Goal: Information Seeking & Learning: Learn about a topic

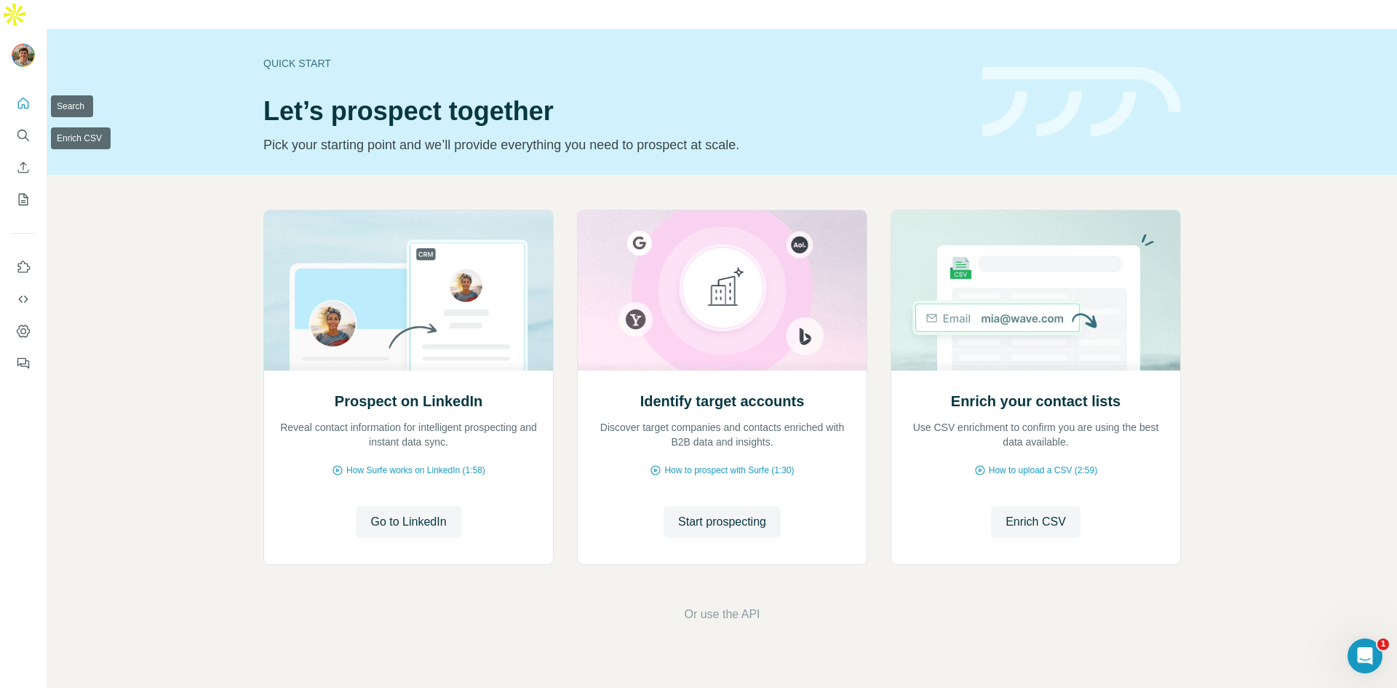
click at [25, 90] on nav at bounding box center [23, 151] width 23 height 122
click at [23, 128] on icon "Search" at bounding box center [23, 135] width 15 height 15
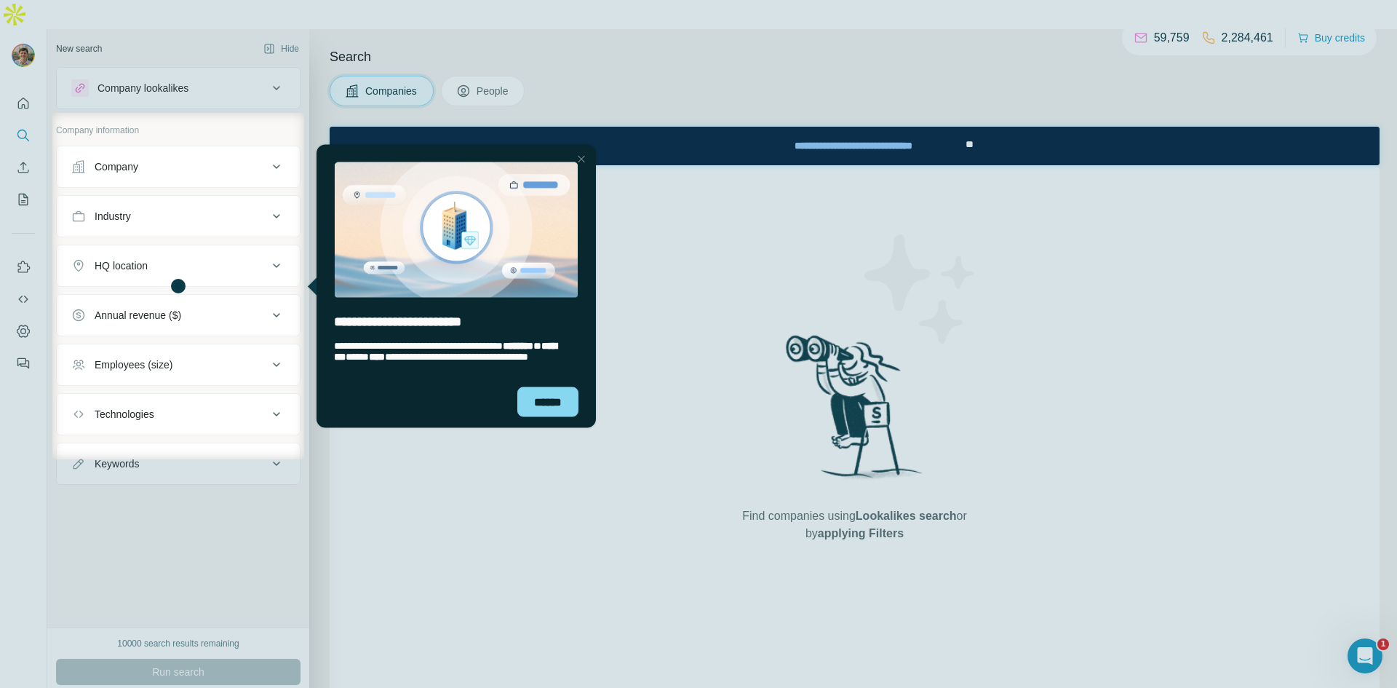
click at [581, 161] on div "Close Step" at bounding box center [581, 158] width 17 height 17
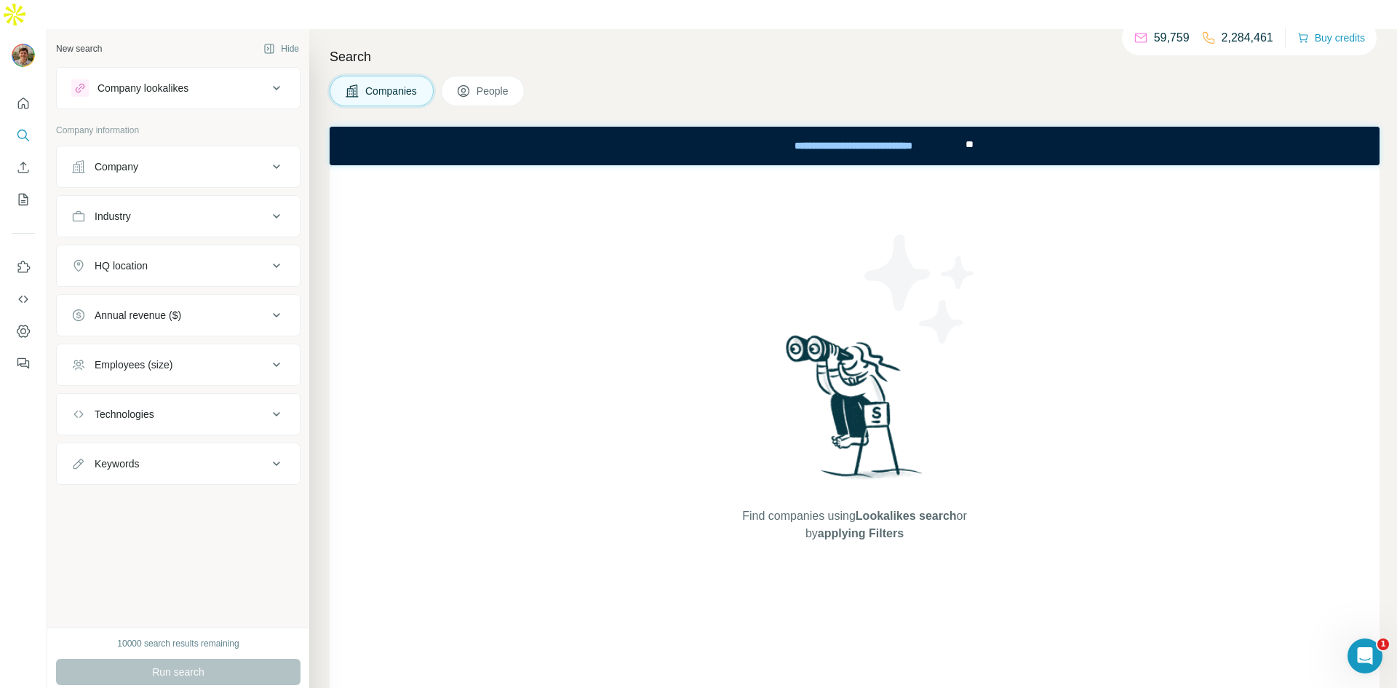
click at [236, 151] on button "Company" at bounding box center [178, 166] width 243 height 35
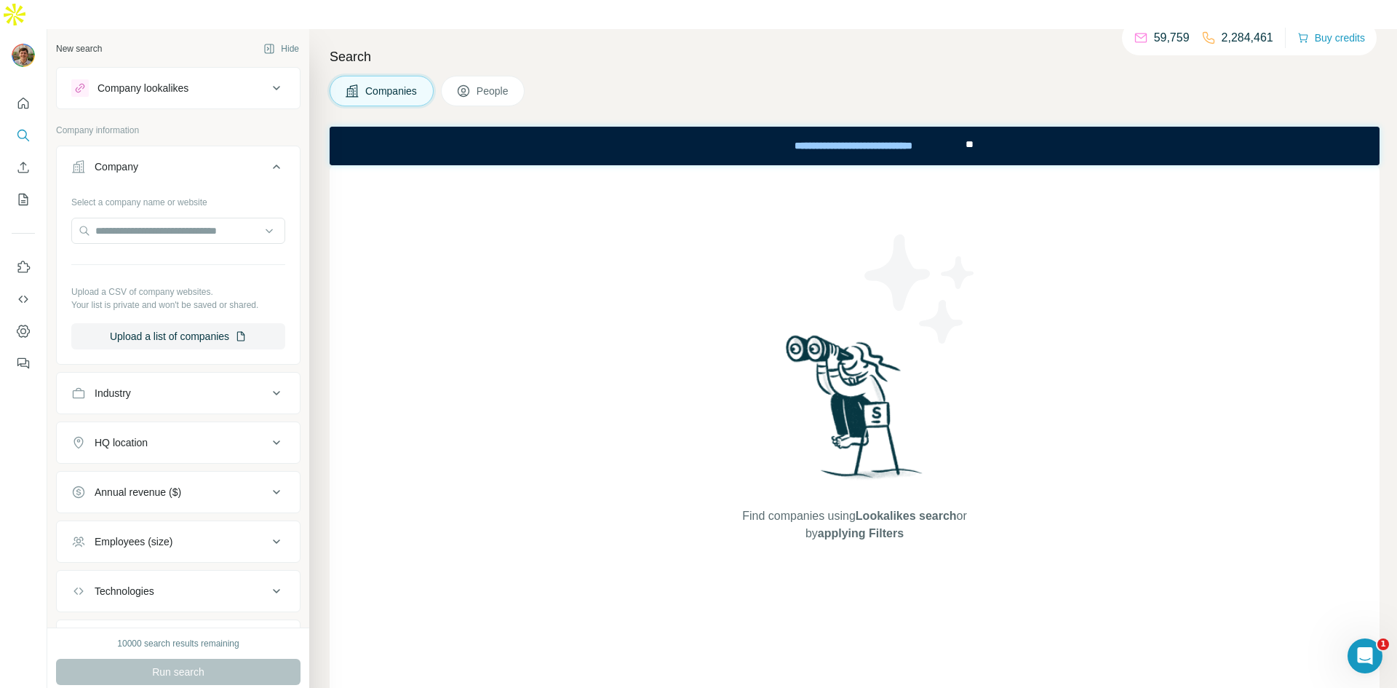
click at [203, 386] on div "Industry" at bounding box center [169, 393] width 196 height 15
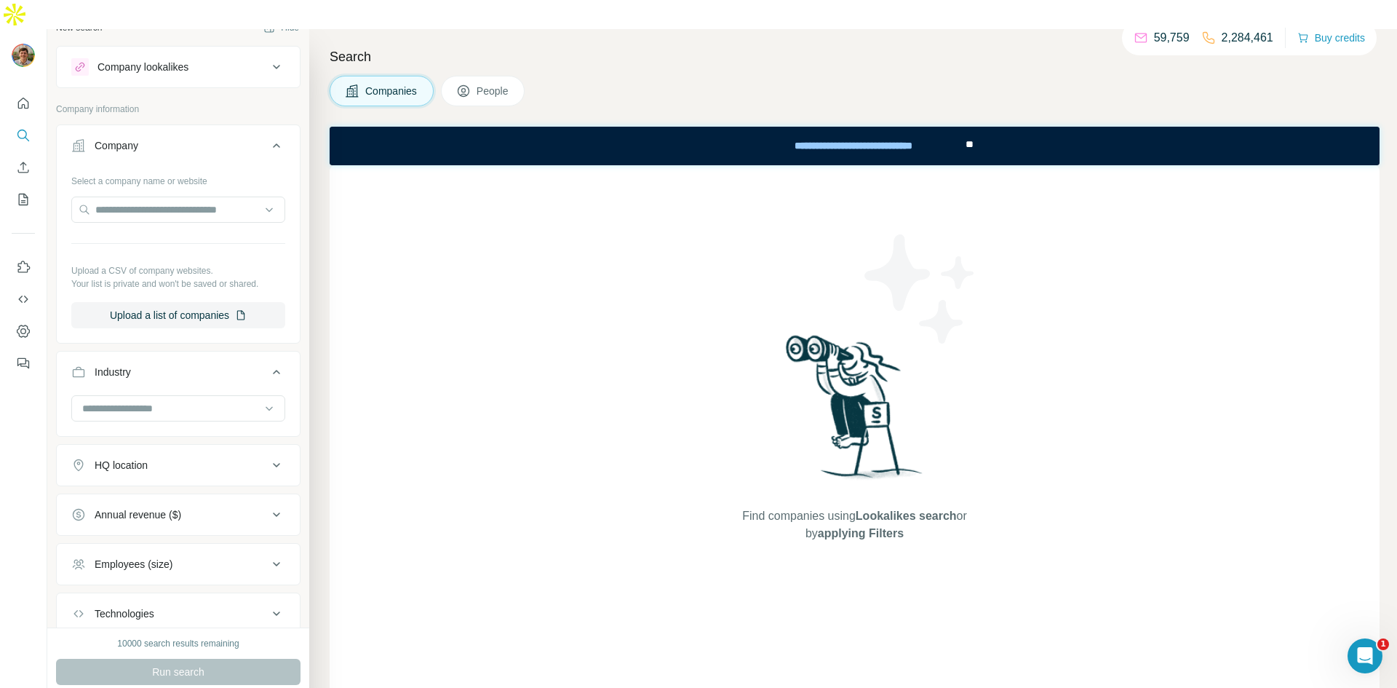
scroll to position [40, 0]
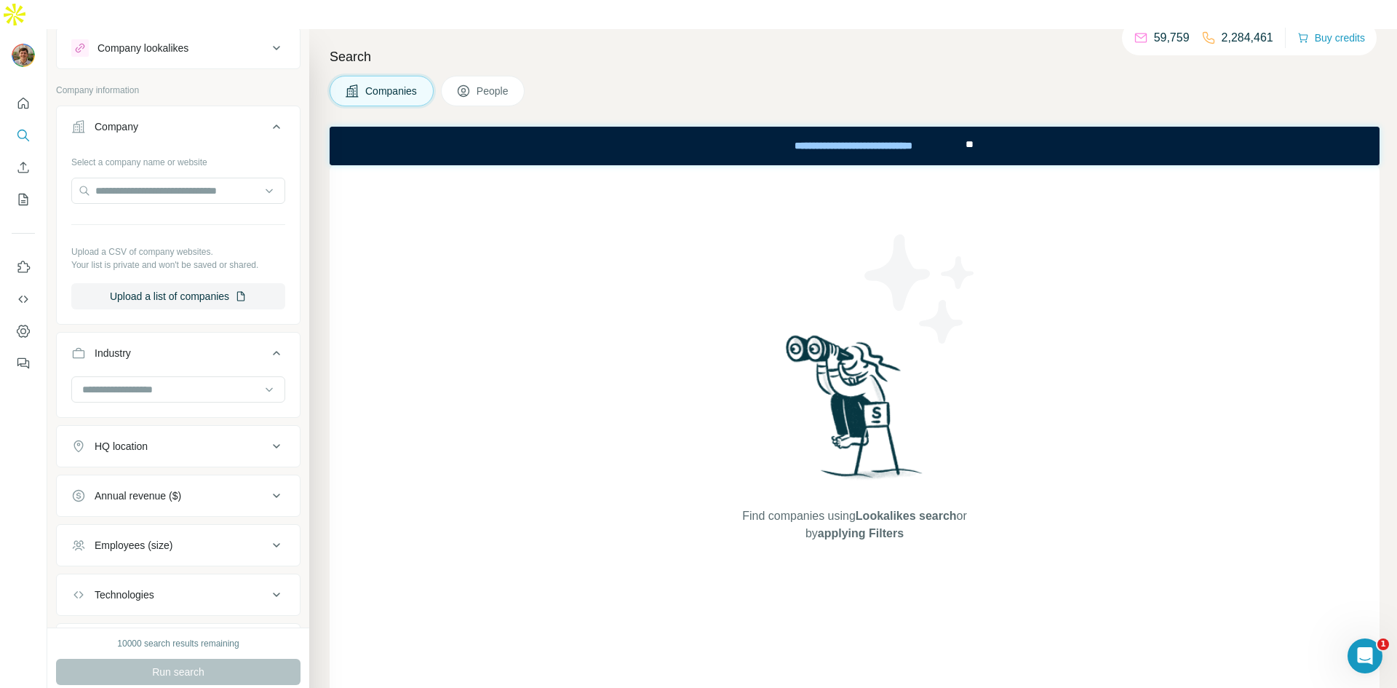
click at [183, 381] on input at bounding box center [171, 389] width 180 height 16
type input "*********"
click at [185, 442] on div "Transportation" at bounding box center [178, 445] width 189 height 15
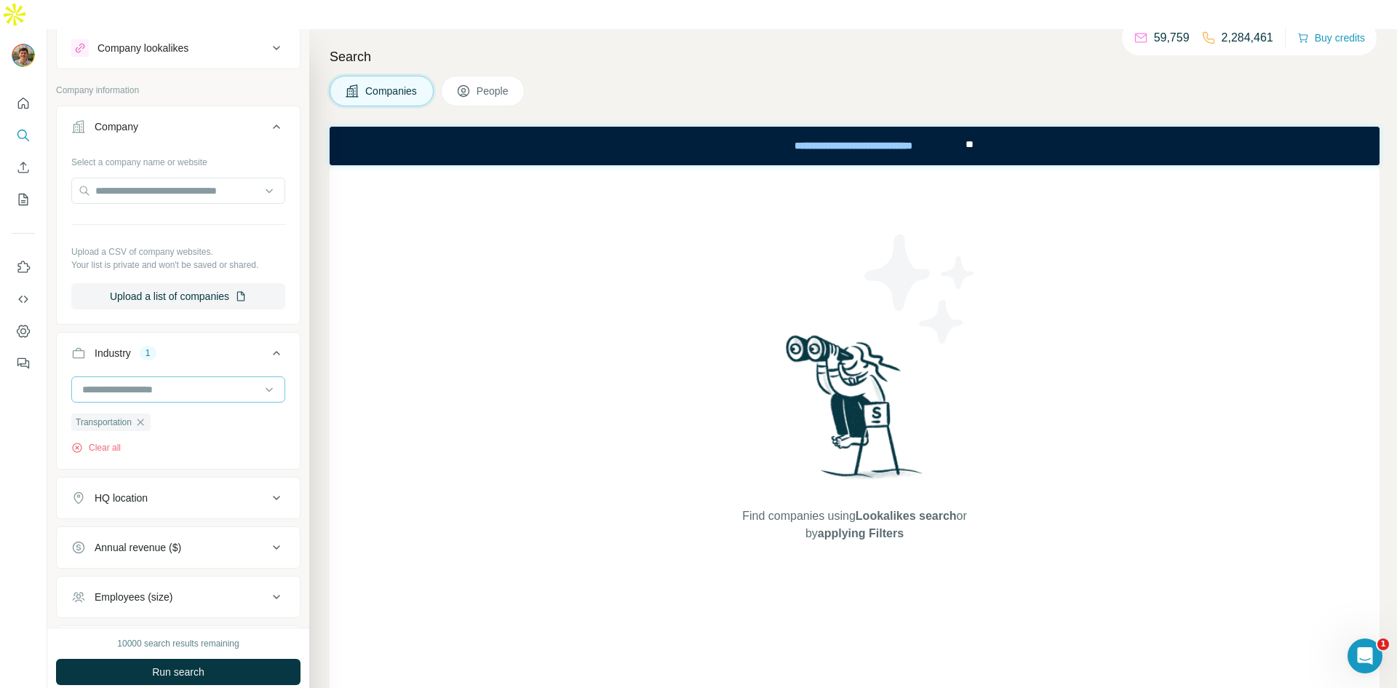
click at [212, 381] on input at bounding box center [171, 389] width 180 height 16
type input "*******"
click at [160, 393] on p "Air Transportation" at bounding box center [124, 393] width 81 height 15
click at [183, 381] on input at bounding box center [171, 389] width 180 height 16
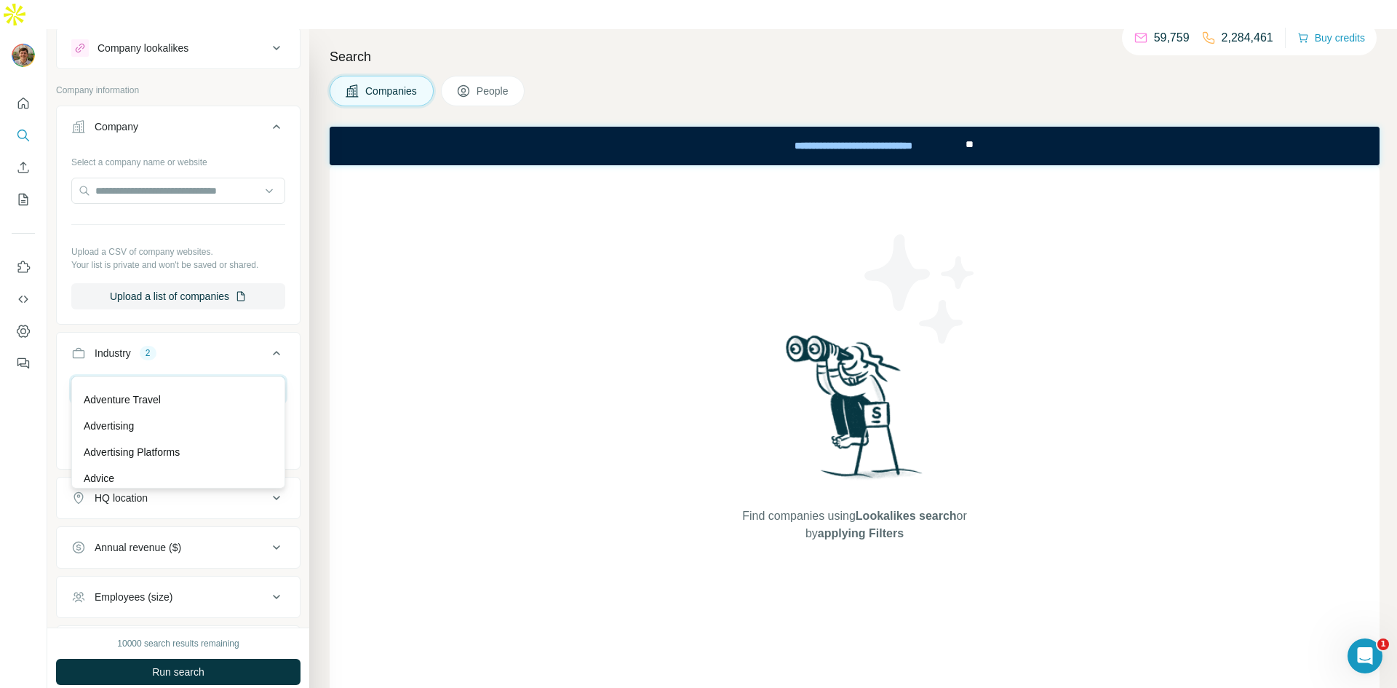
click at [140, 381] on input at bounding box center [171, 389] width 180 height 16
click at [141, 381] on input at bounding box center [171, 389] width 180 height 16
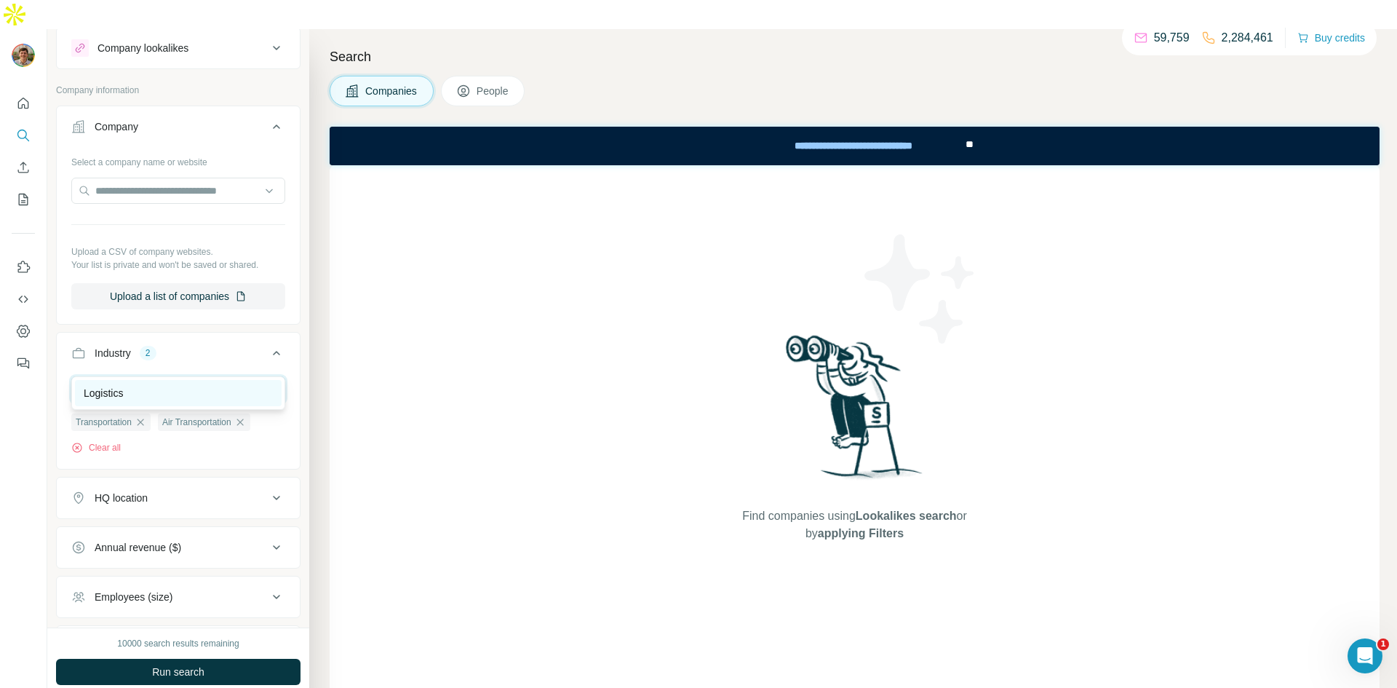
type input "****"
click at [119, 397] on p "Logistics" at bounding box center [103, 393] width 39 height 15
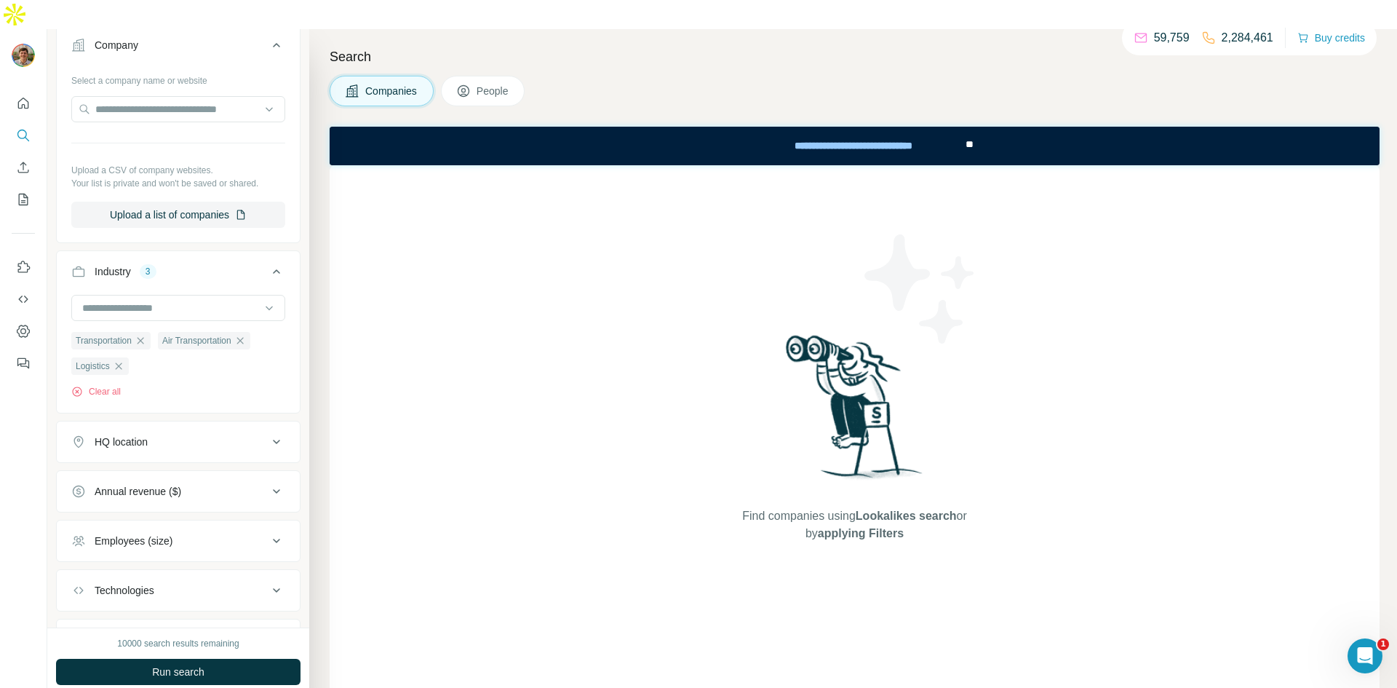
scroll to position [143, 0]
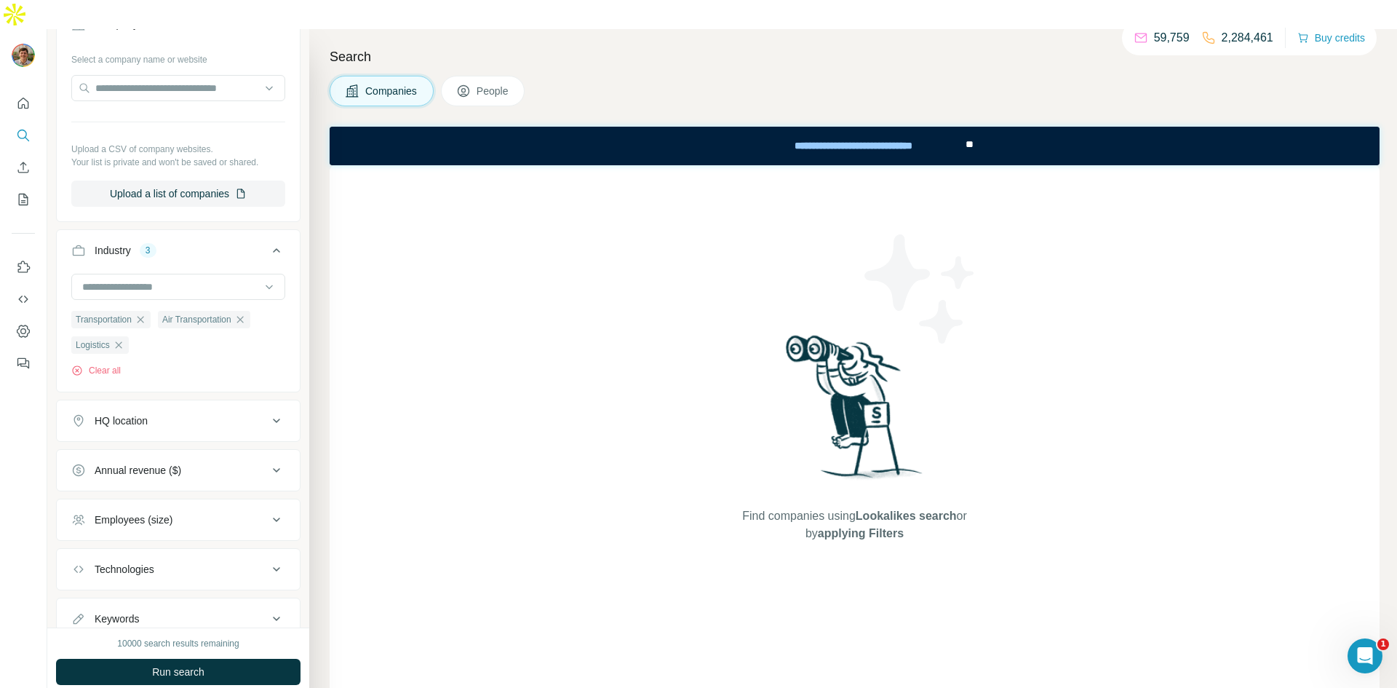
click at [215, 403] on button "HQ location" at bounding box center [178, 420] width 243 height 35
click at [183, 444] on input "text" at bounding box center [178, 457] width 214 height 26
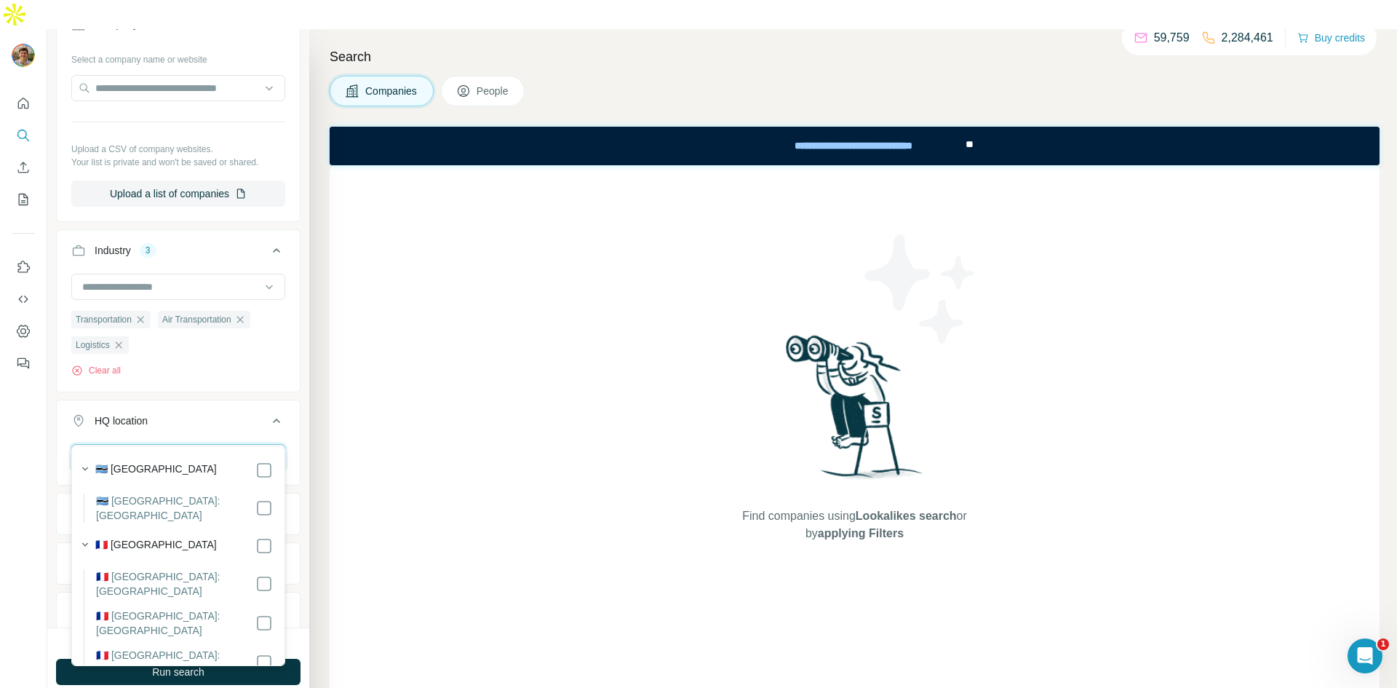
scroll to position [0, 0]
type input "****"
click at [312, 506] on div "Search Companies People Find companies using Lookalikes search or by applying F…" at bounding box center [853, 373] width 1088 height 688
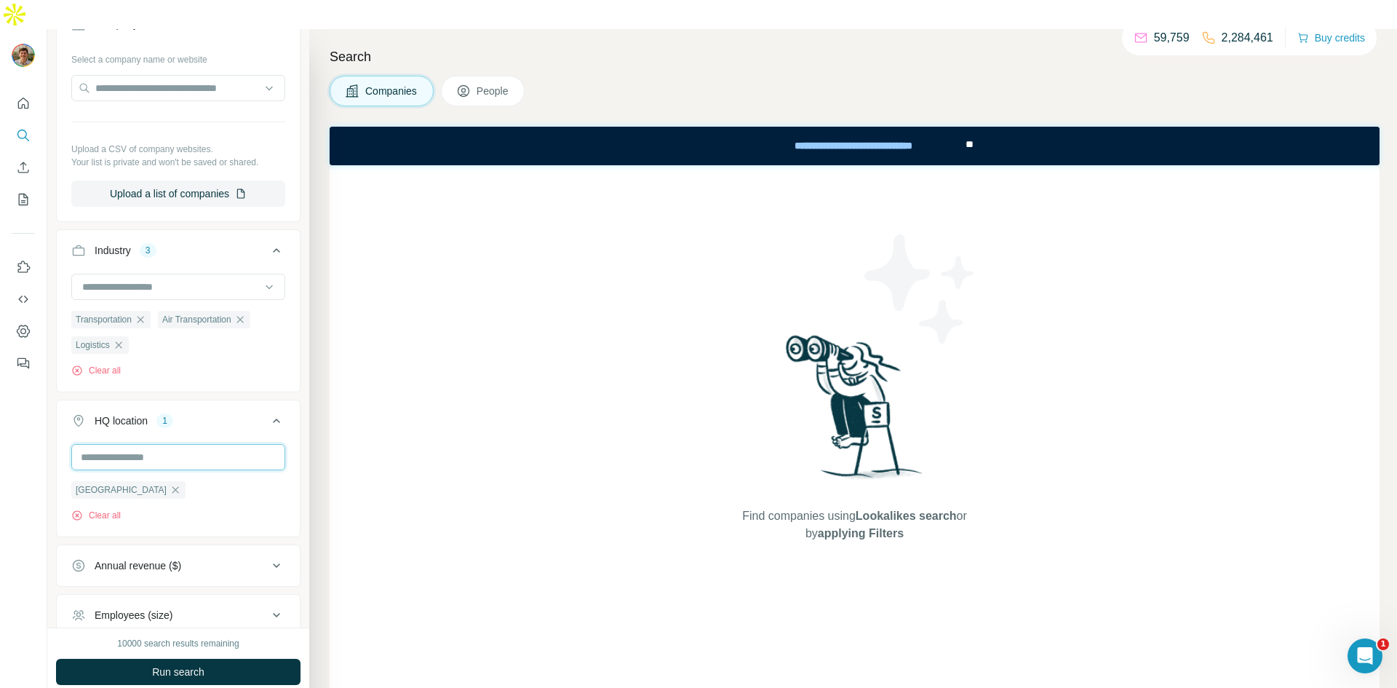
click at [180, 444] on input "text" at bounding box center [178, 457] width 214 height 26
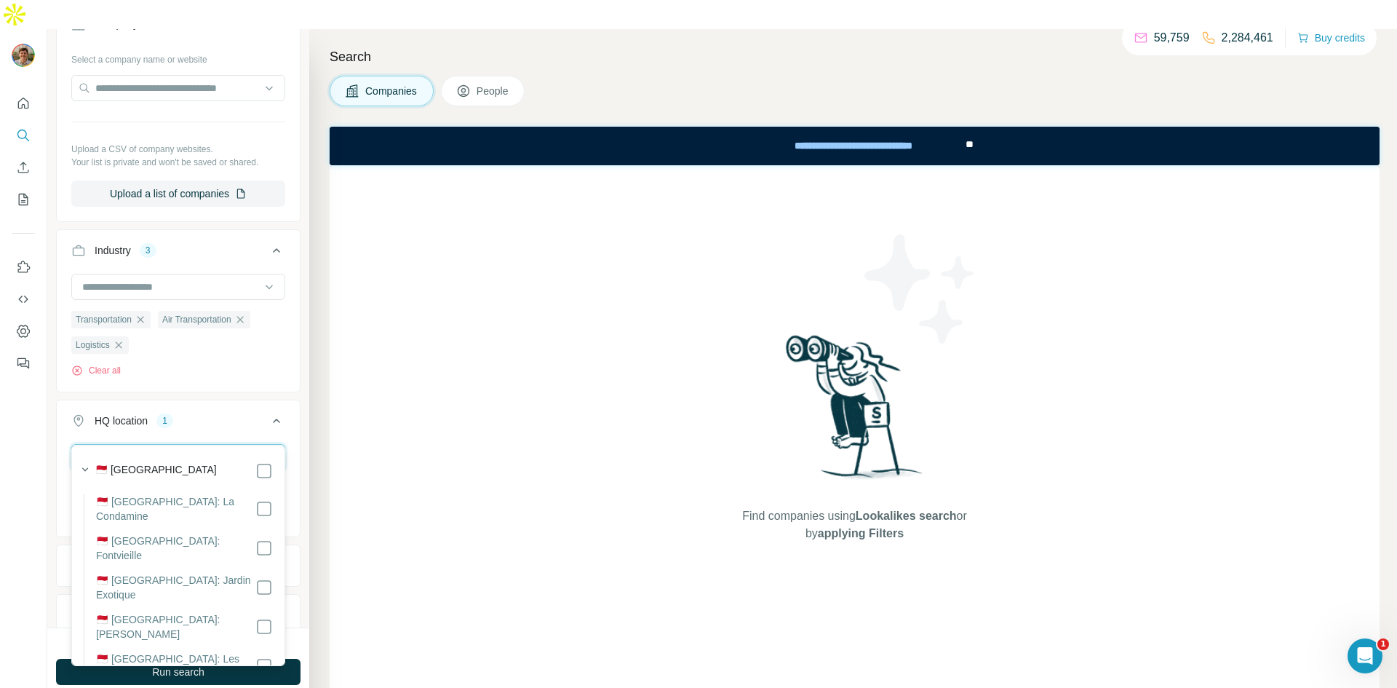
type input "******"
click at [277, 356] on div "Transportation Air Transportation Logistics Clear all" at bounding box center [178, 331] width 243 height 115
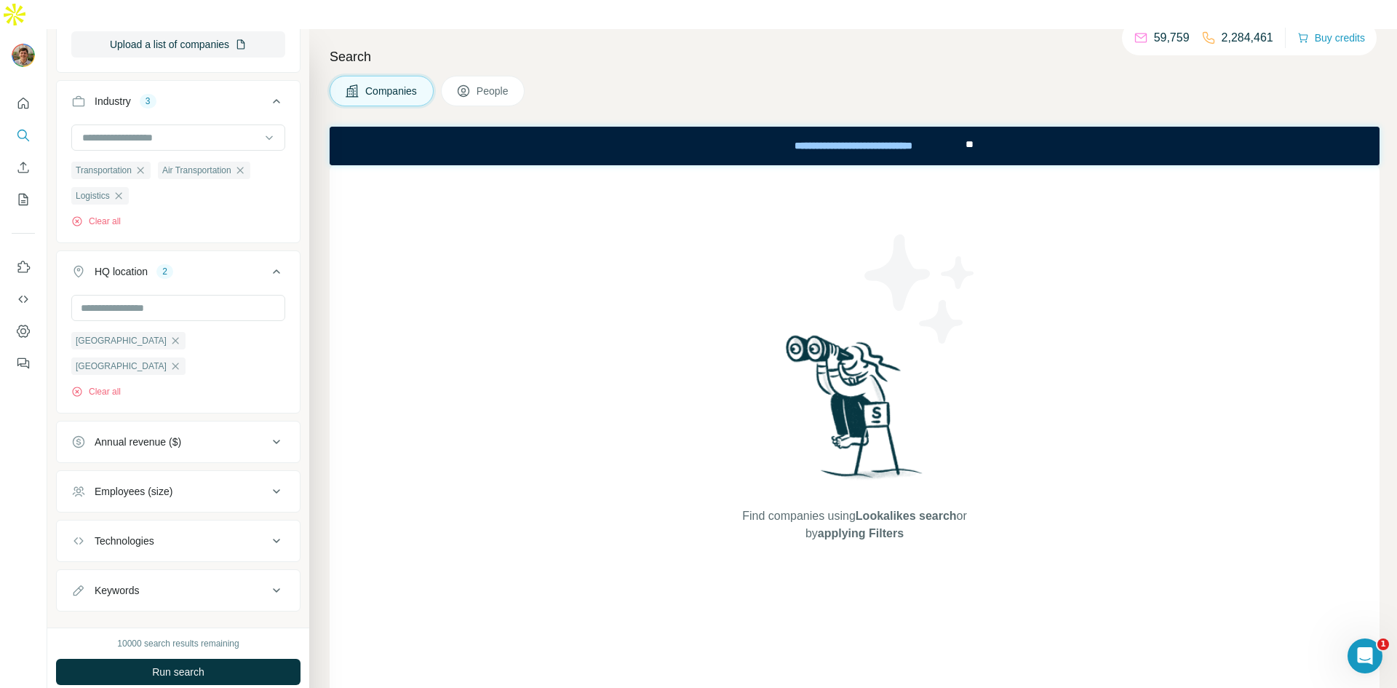
scroll to position [293, 0]
click at [263, 433] on div "Annual revenue ($)" at bounding box center [169, 440] width 196 height 15
click at [79, 463] on icon at bounding box center [79, 471] width 17 height 17
click at [84, 490] on icon at bounding box center [79, 498] width 17 height 17
click at [84, 517] on icon at bounding box center [79, 525] width 17 height 17
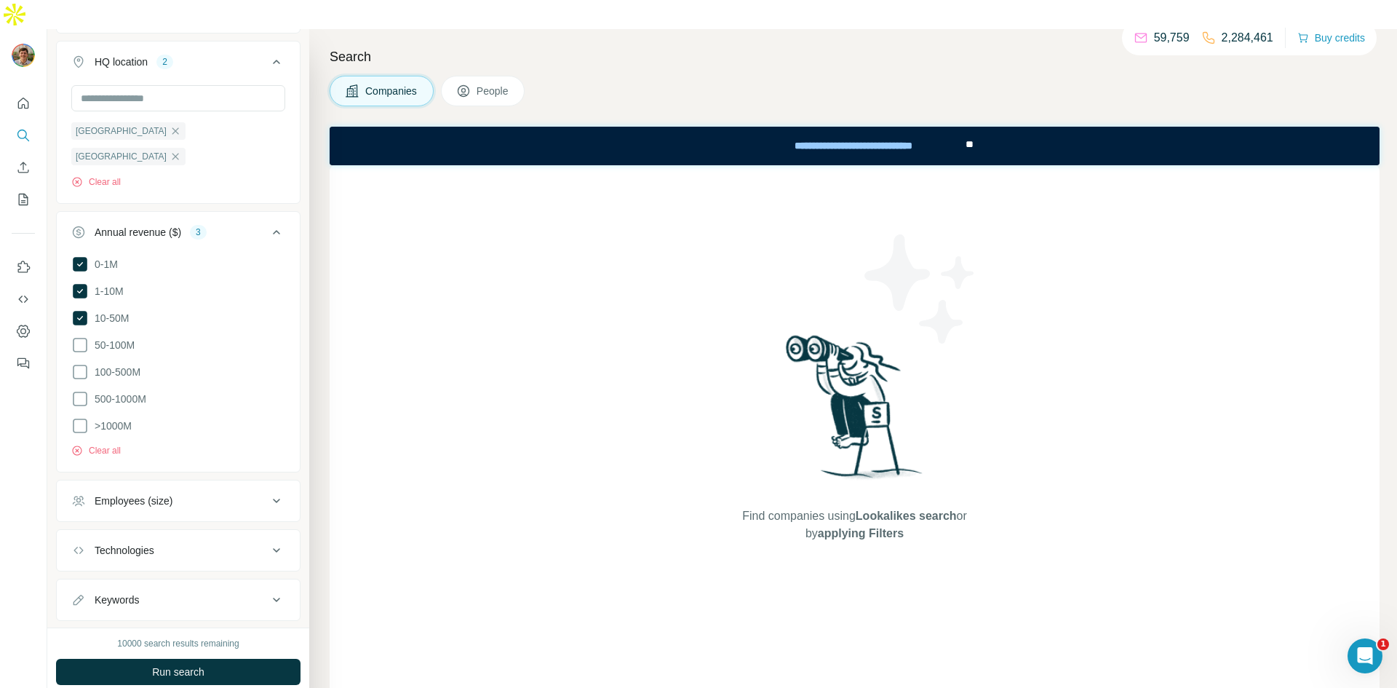
scroll to position [507, 0]
click at [212, 477] on button "Employees (size)" at bounding box center [178, 494] width 243 height 35
click at [76, 518] on icon at bounding box center [79, 526] width 17 height 17
click at [79, 518] on ul "0-1 2-10 11-50 [PHONE_NUMBER] 501-1K 1K-5K 5K-10K 10K-50K 50K-100K 100K-500K 50…" at bounding box center [178, 675] width 214 height 314
click at [71, 572] on icon at bounding box center [79, 580] width 17 height 17
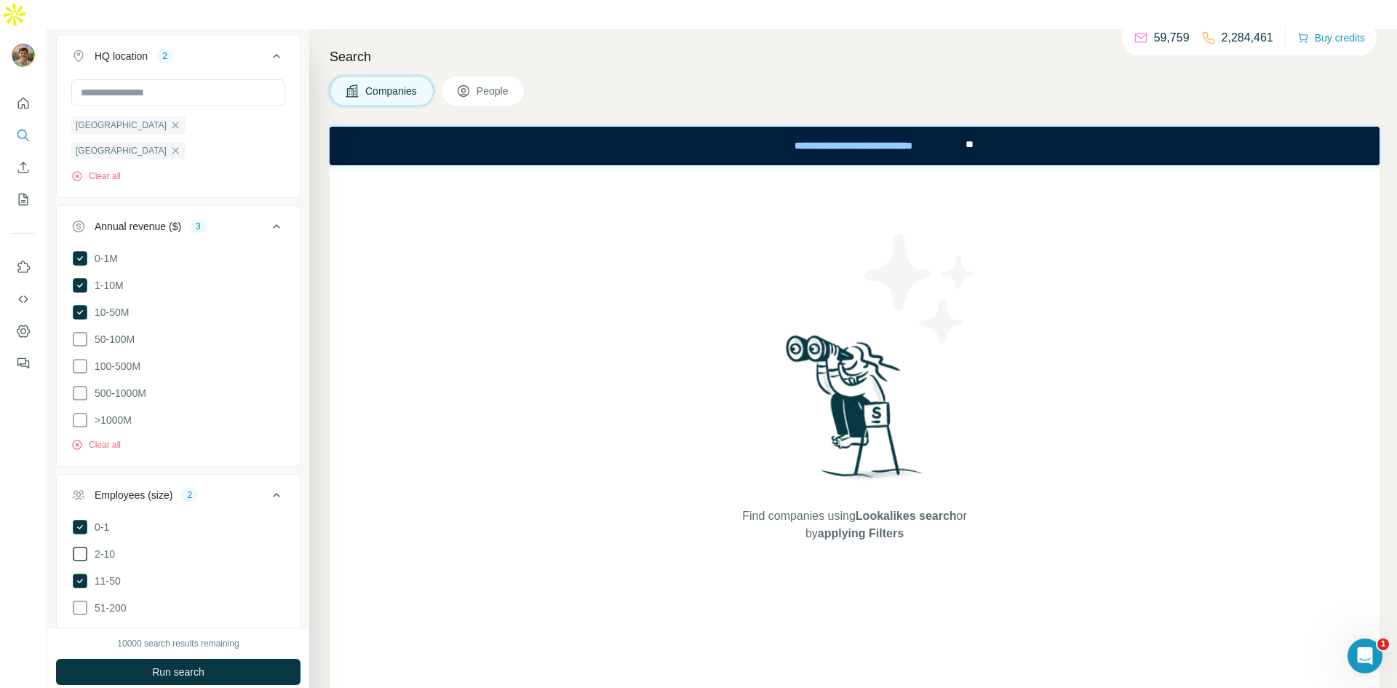
click at [84, 545] on icon at bounding box center [79, 553] width 17 height 17
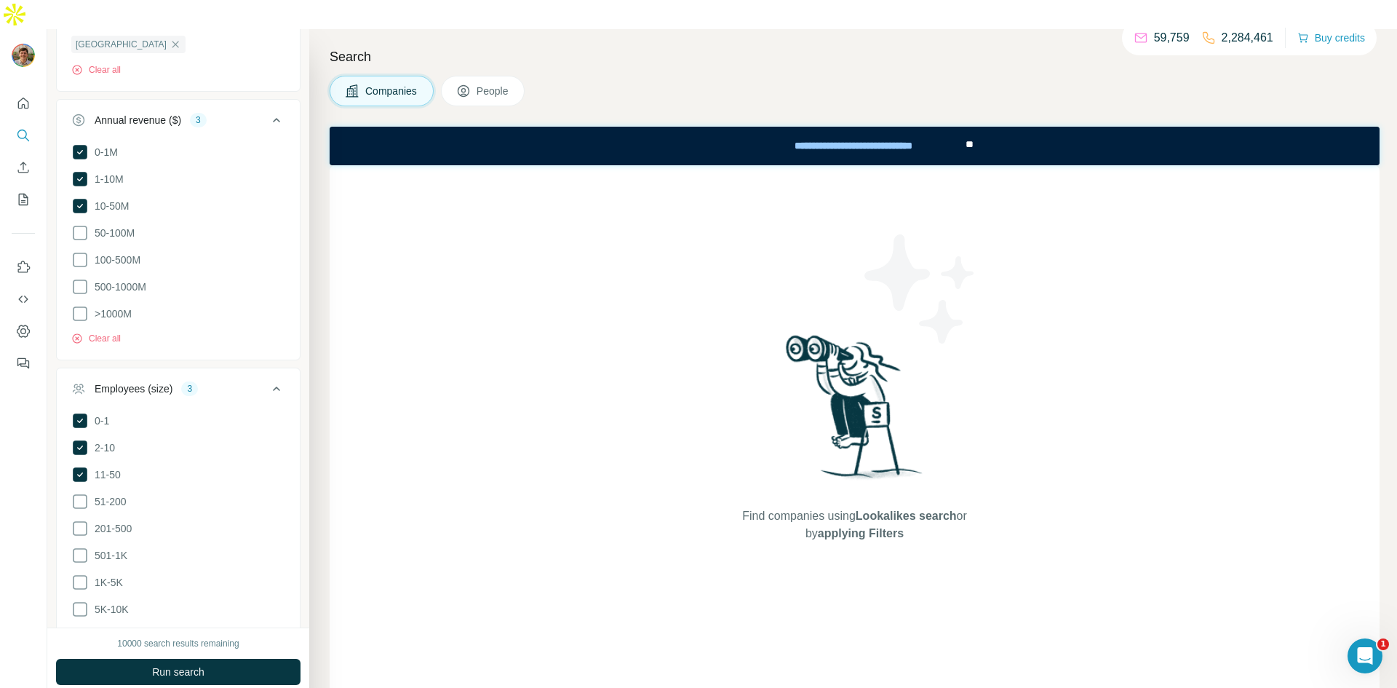
scroll to position [629, 0]
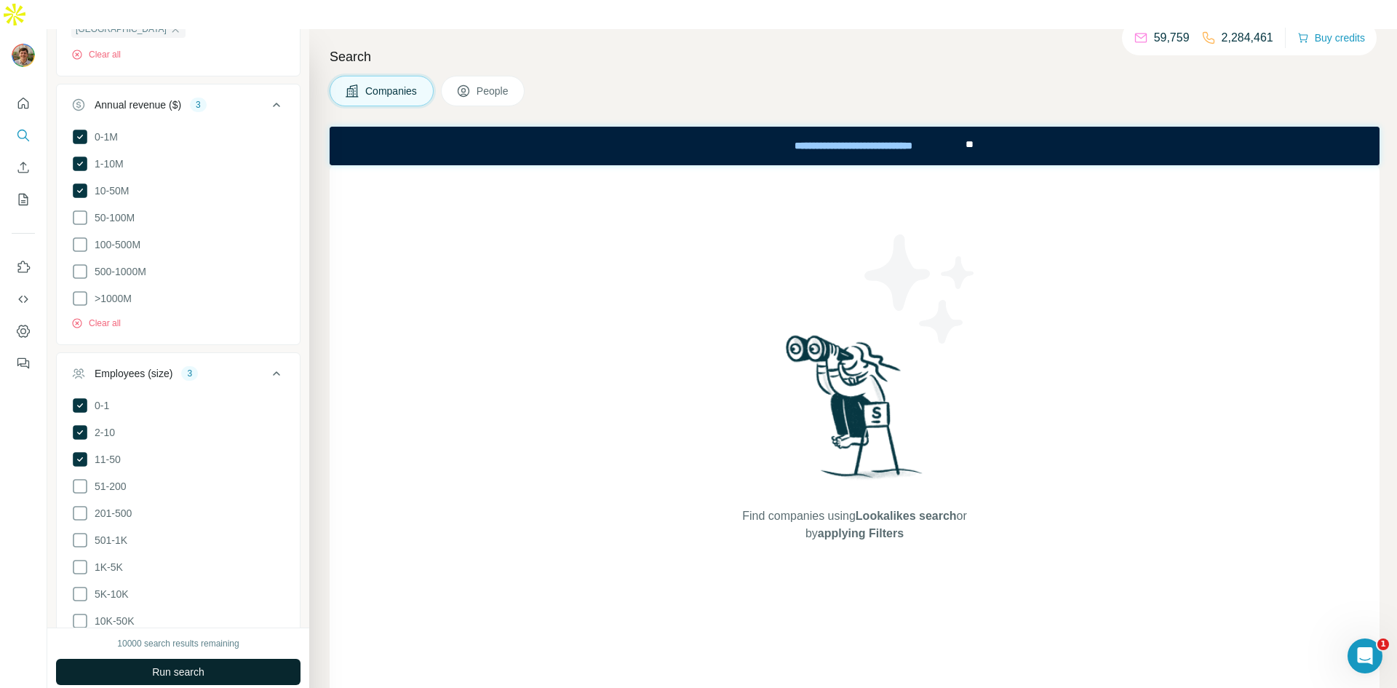
click at [178, 664] on span "Run search" at bounding box center [178, 671] width 52 height 15
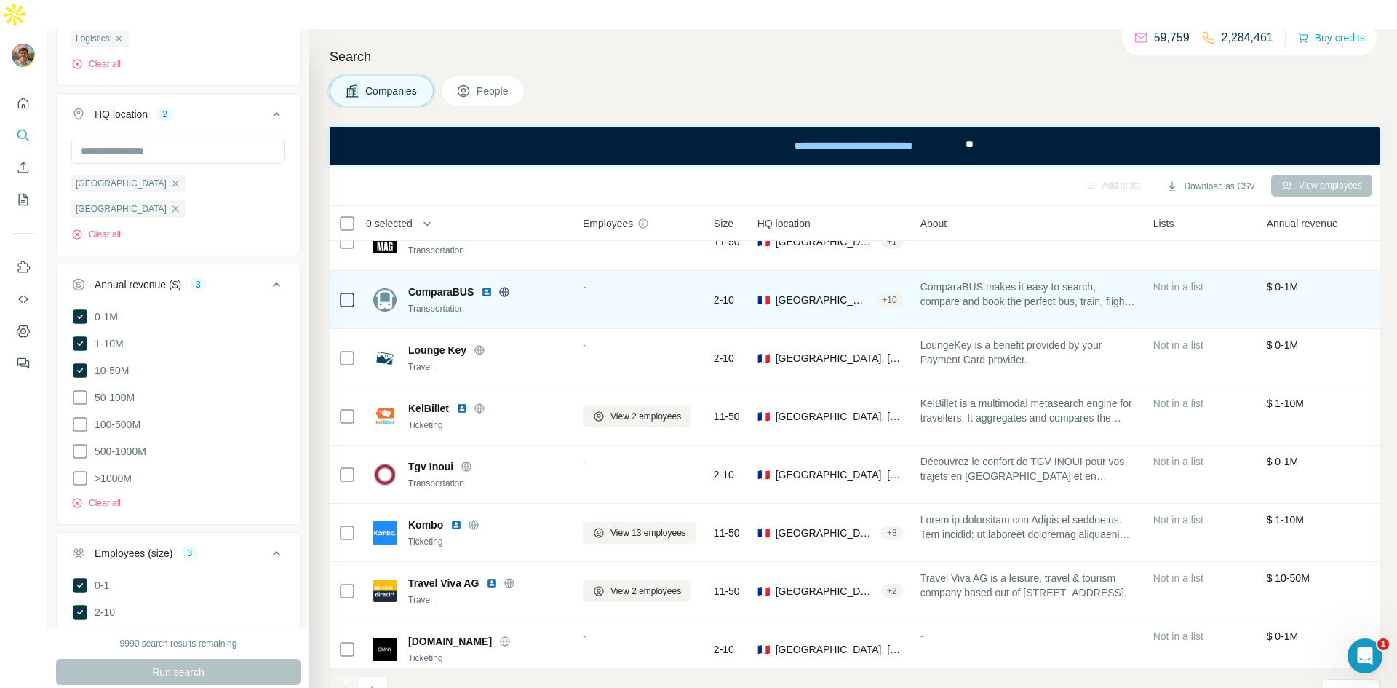
scroll to position [45, 0]
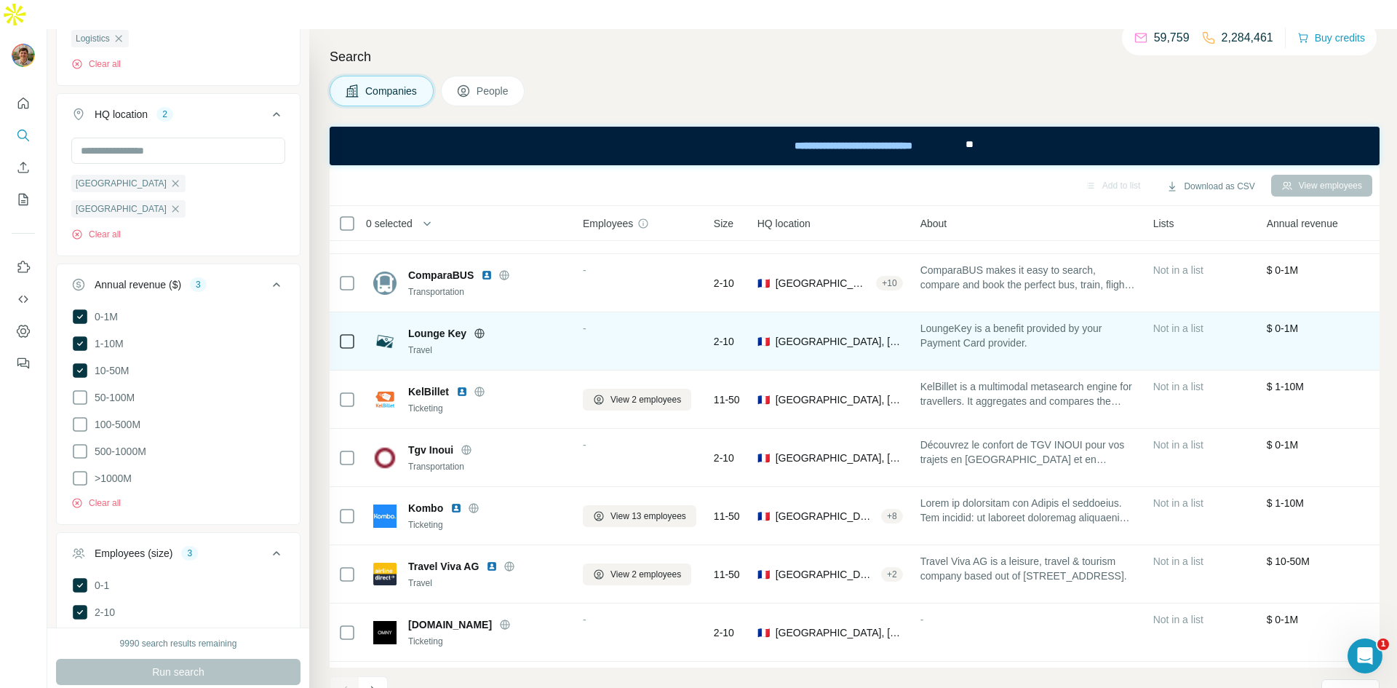
click at [1218, 321] on div "Not in a list" at bounding box center [1201, 341] width 96 height 40
click at [945, 321] on span "LoungeKey is a benefit provided by your Payment Card provider." at bounding box center [1027, 335] width 215 height 29
click at [428, 326] on span "Lounge Key" at bounding box center [437, 333] width 58 height 15
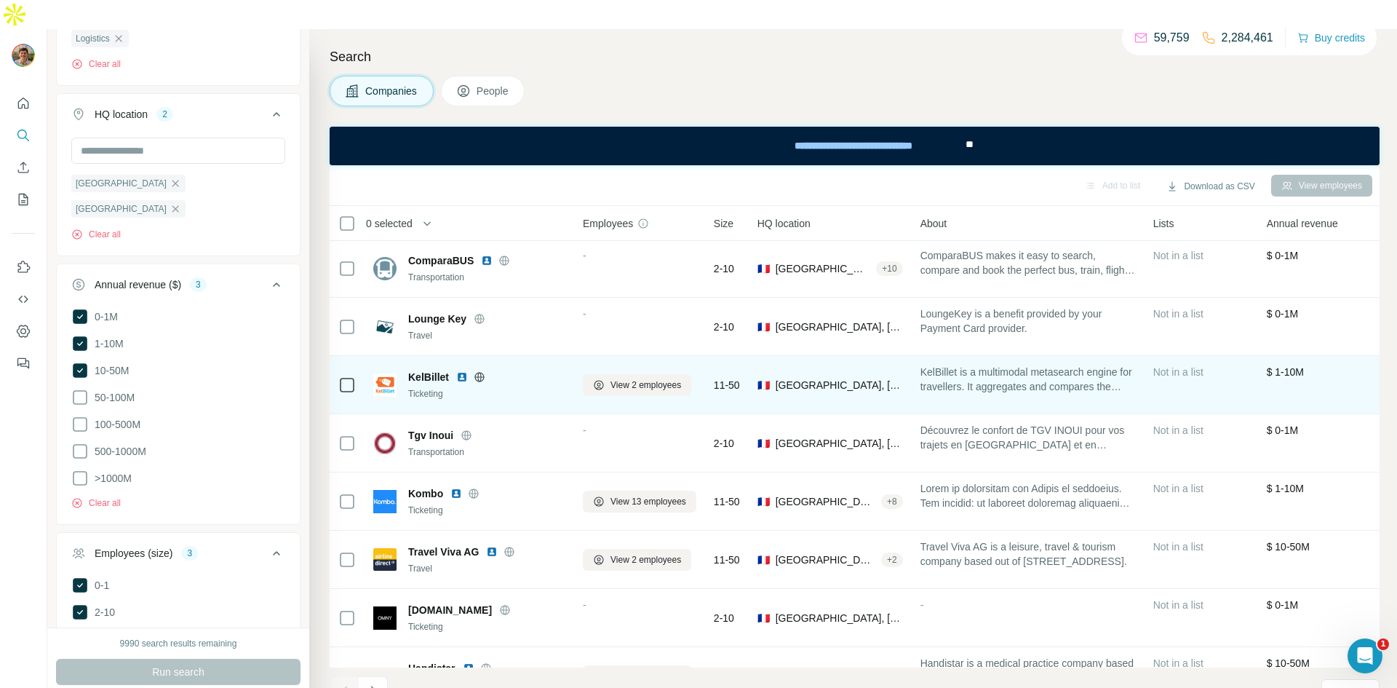
scroll to position [69, 0]
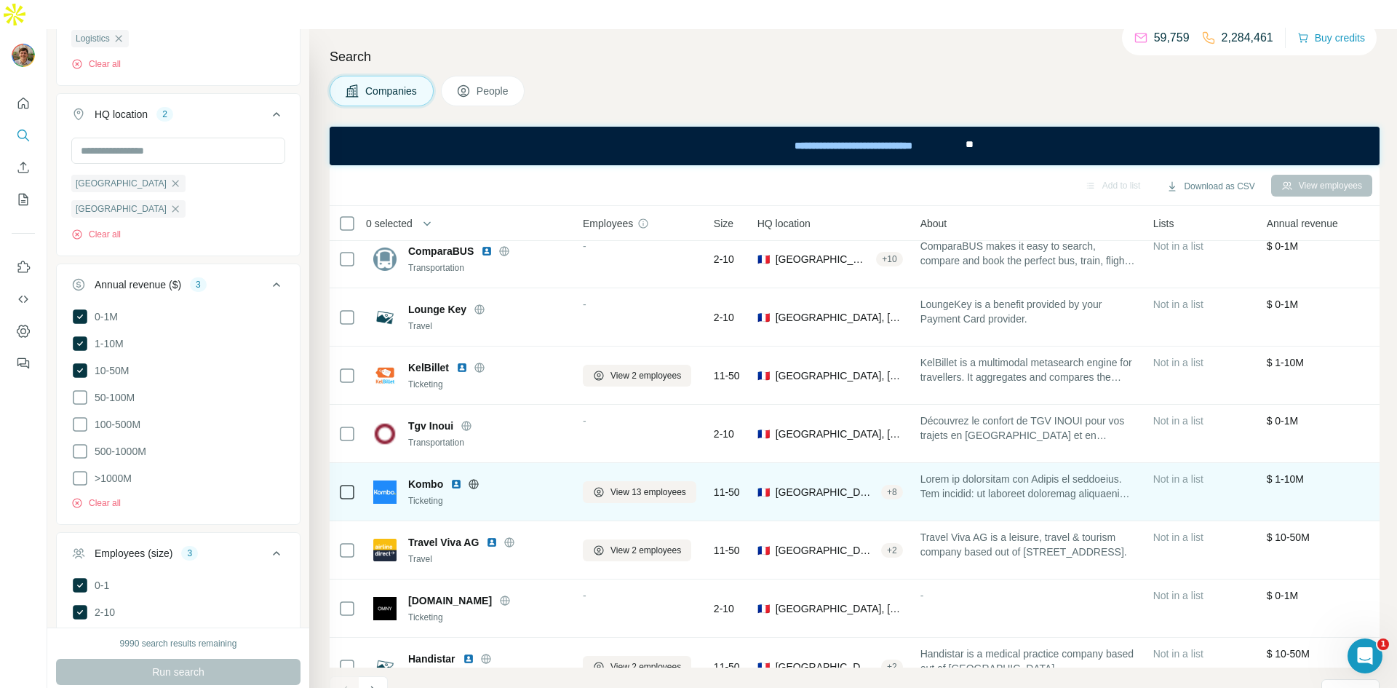
click at [414, 477] on span "Kombo" at bounding box center [425, 484] width 35 height 15
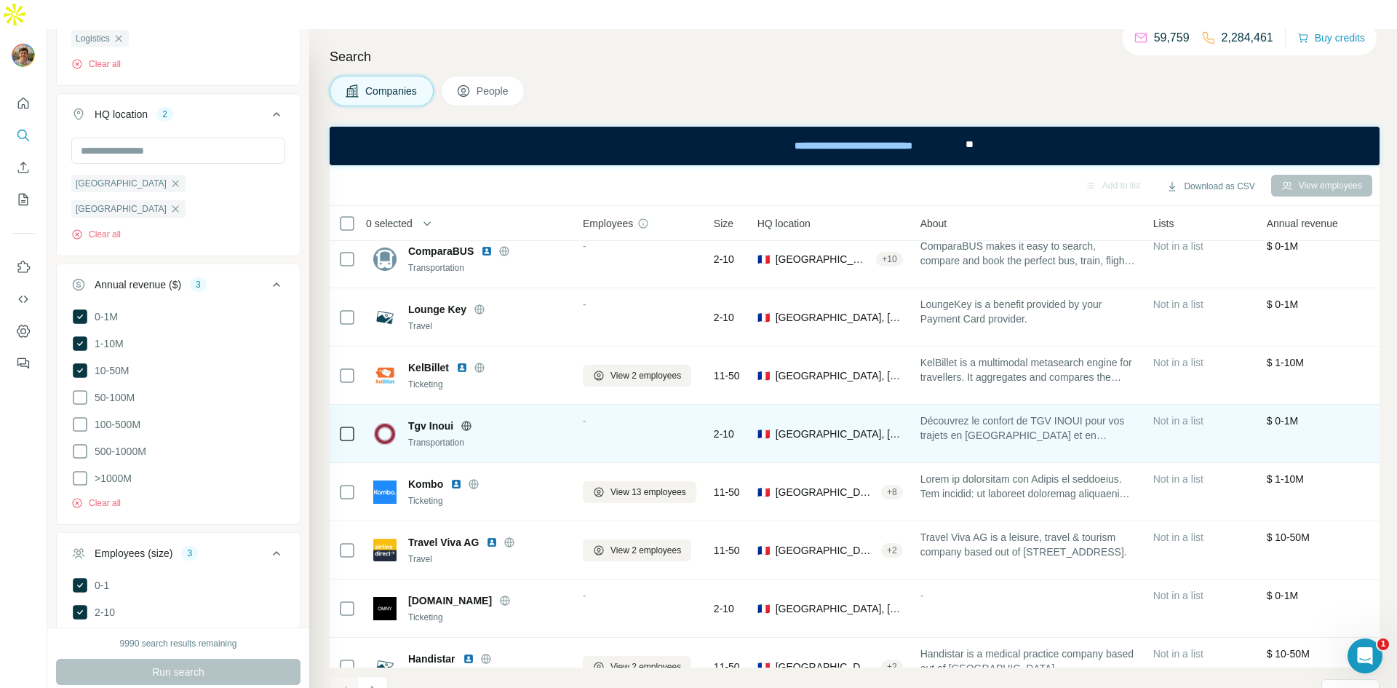
click at [1001, 431] on td "Découvrez le confort de TGV INOUI pour vos trajets en [GEOGRAPHIC_DATA] et en […" at bounding box center [1028, 434] width 233 height 58
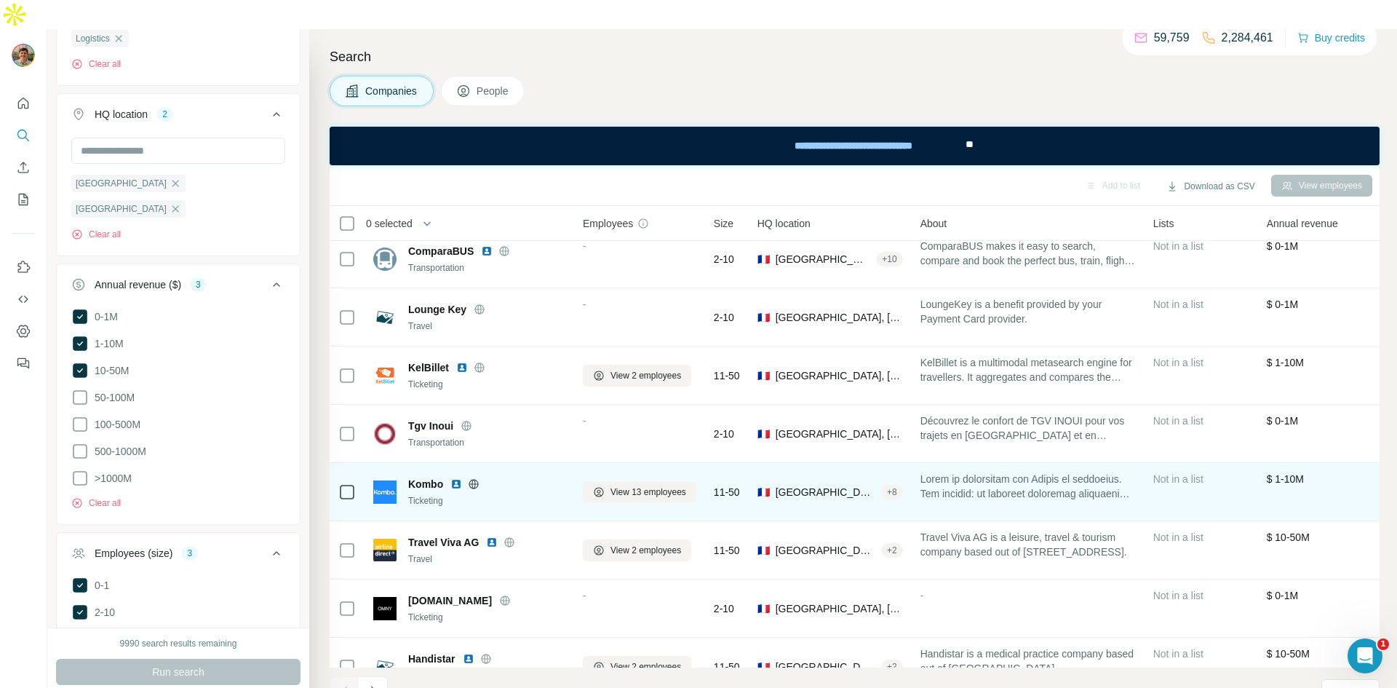
click at [983, 471] on span at bounding box center [1027, 485] width 215 height 29
click at [456, 478] on img at bounding box center [456, 484] width 12 height 12
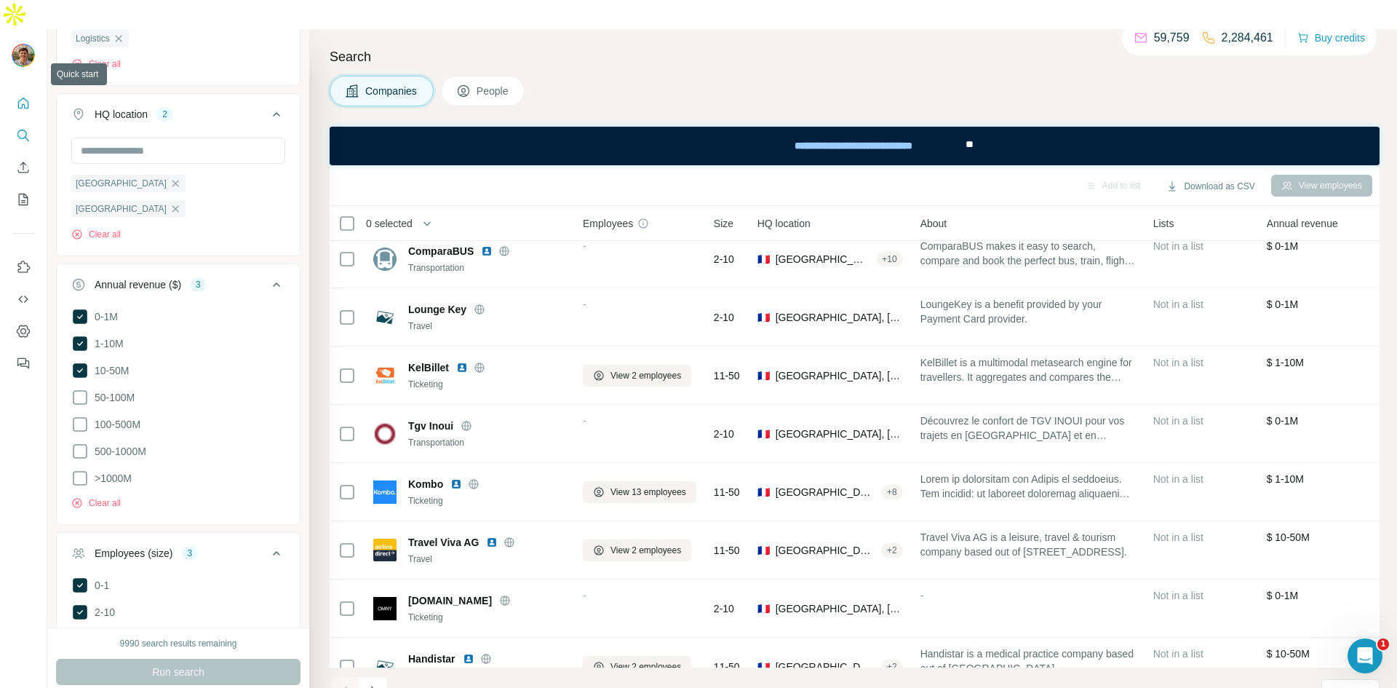
click at [21, 97] on icon "Quick start" at bounding box center [23, 102] width 11 height 11
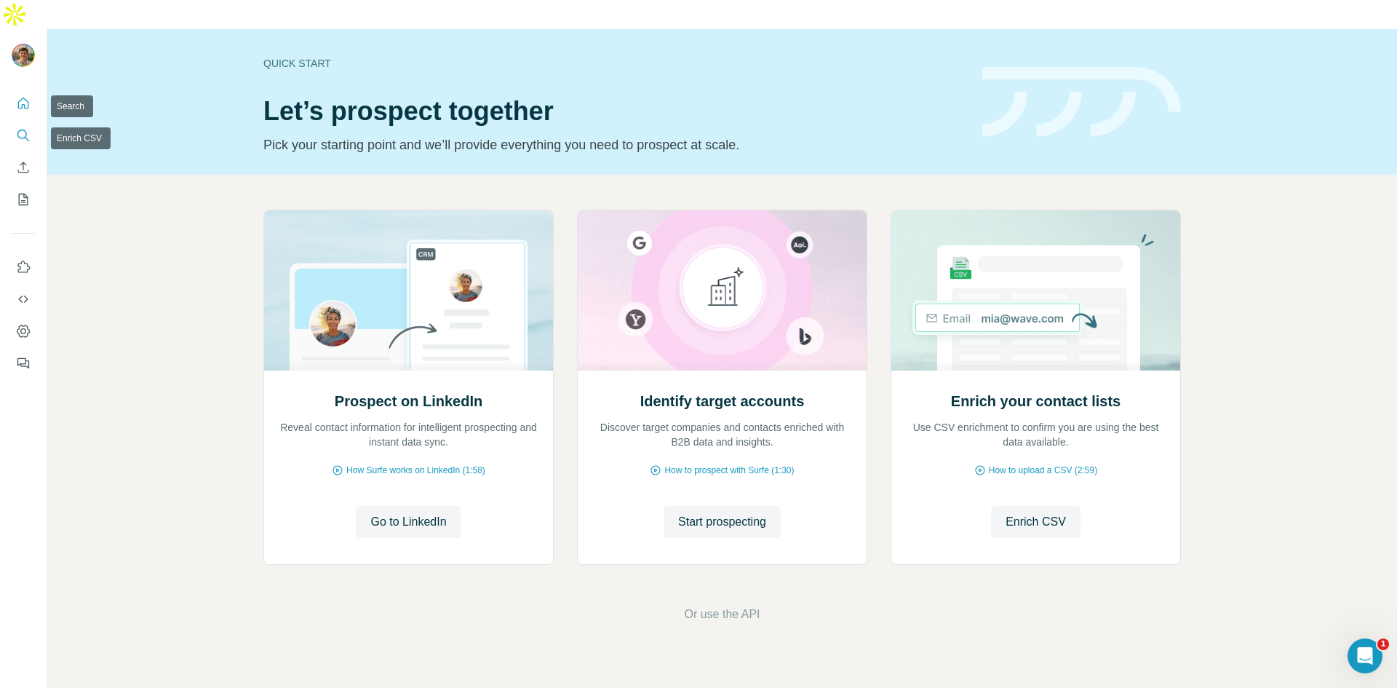
click at [27, 128] on icon "Search" at bounding box center [23, 135] width 15 height 15
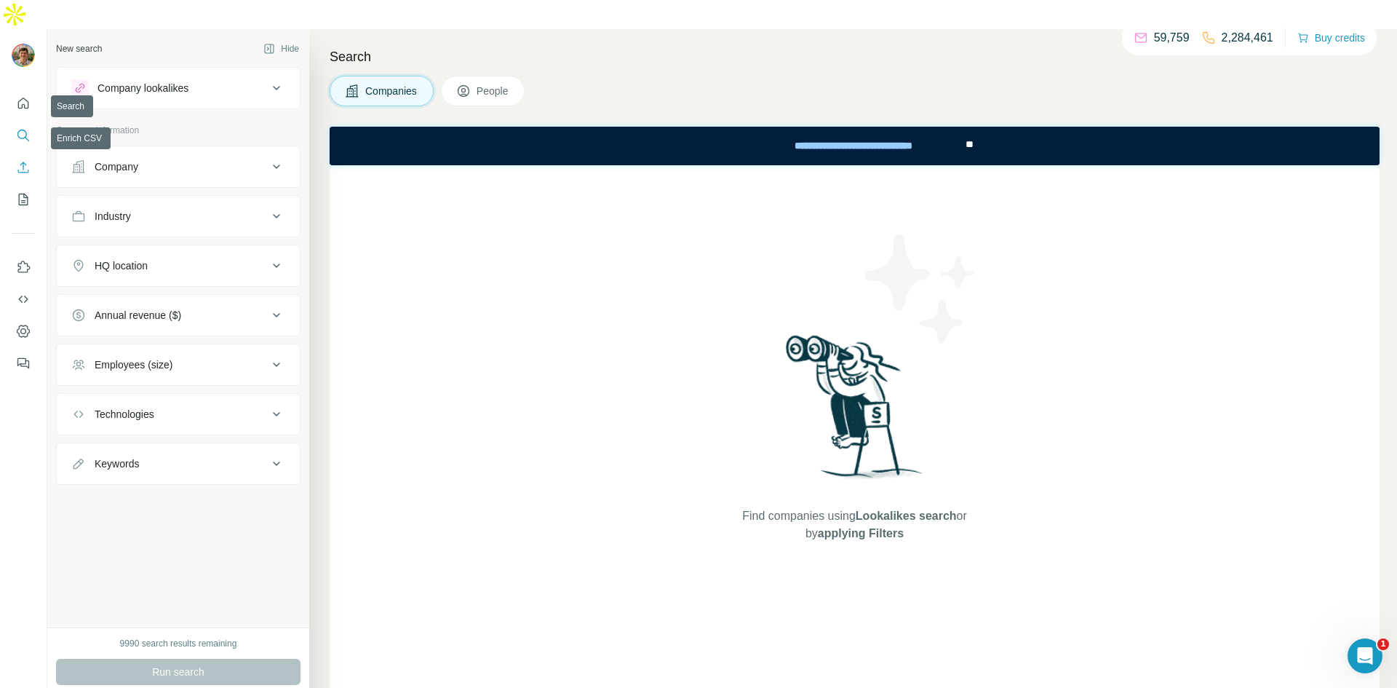
click at [19, 160] on icon "Enrich CSV" at bounding box center [23, 167] width 15 height 15
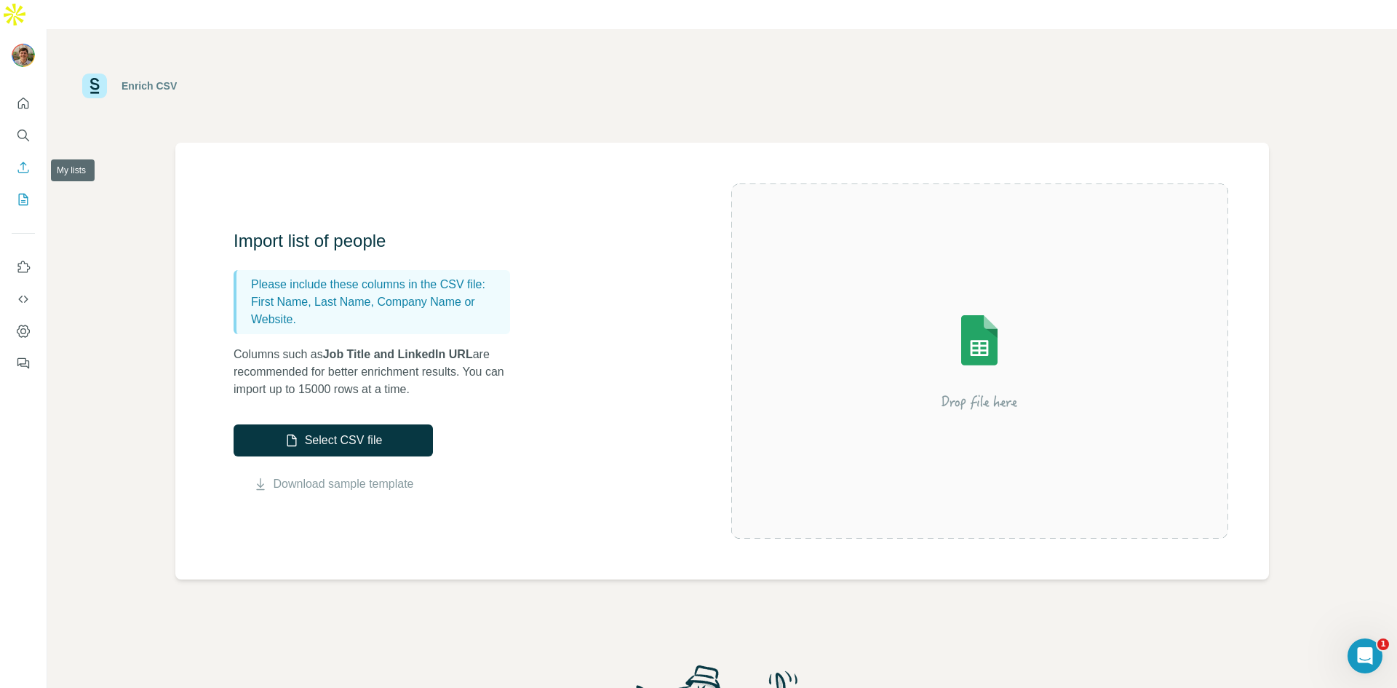
click at [19, 194] on icon "My lists" at bounding box center [23, 200] width 9 height 12
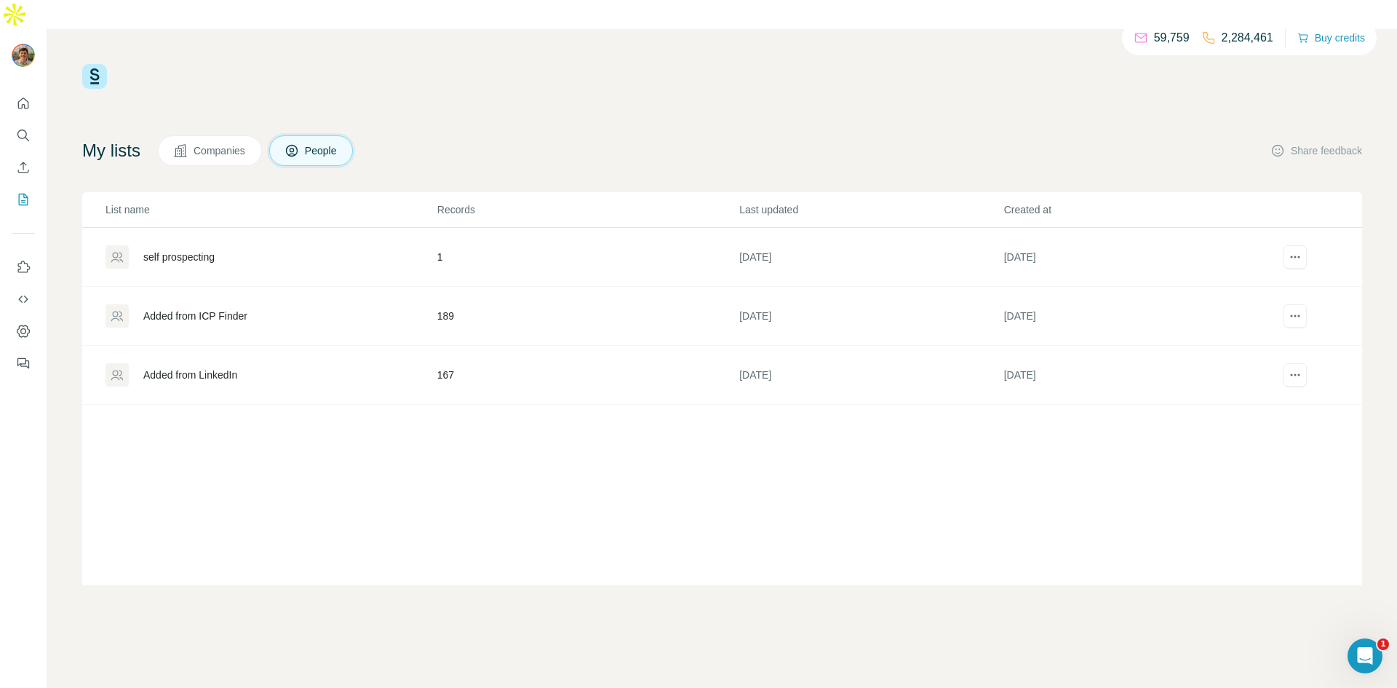
click at [813, 287] on td "[DATE]" at bounding box center [870, 316] width 264 height 59
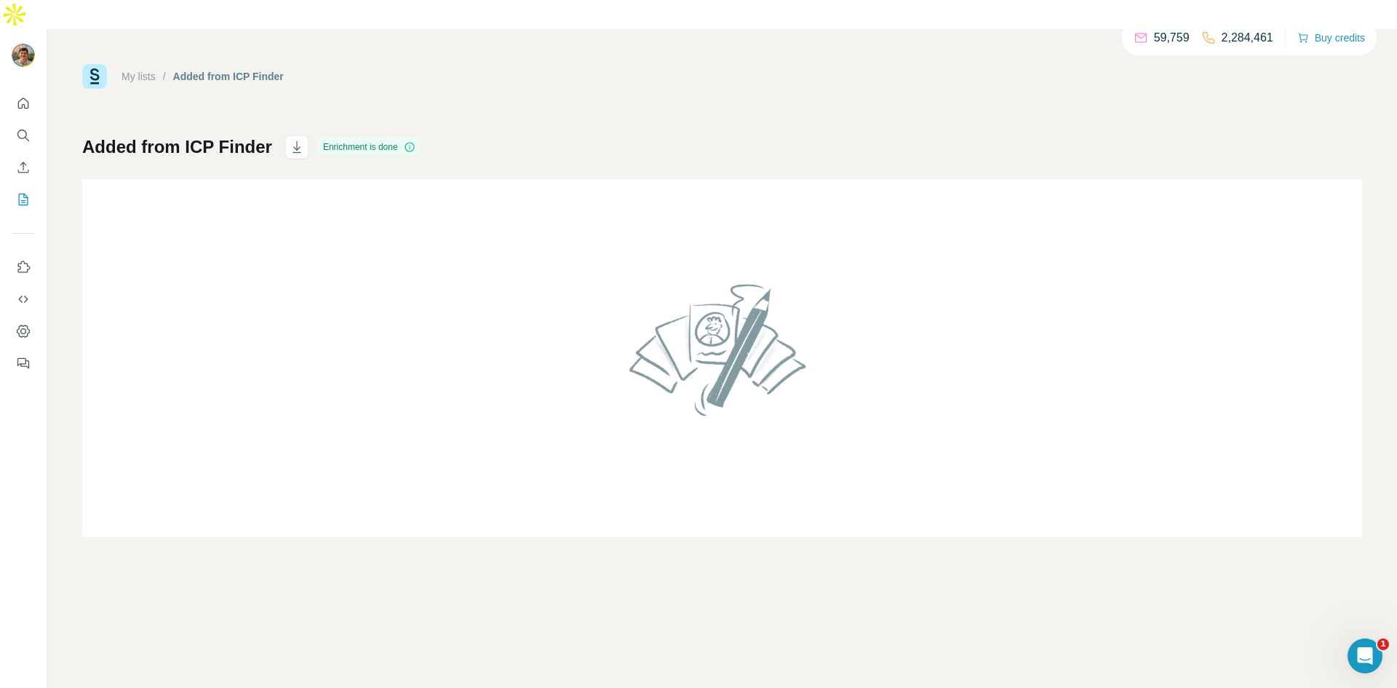
click at [425, 135] on div "Added from ICP Finder Enrichment is done" at bounding box center [722, 336] width 1280 height 402
click at [391, 138] on div "Enrichment is done" at bounding box center [369, 146] width 101 height 17
click at [31, 90] on button "Quick start" at bounding box center [23, 103] width 23 height 26
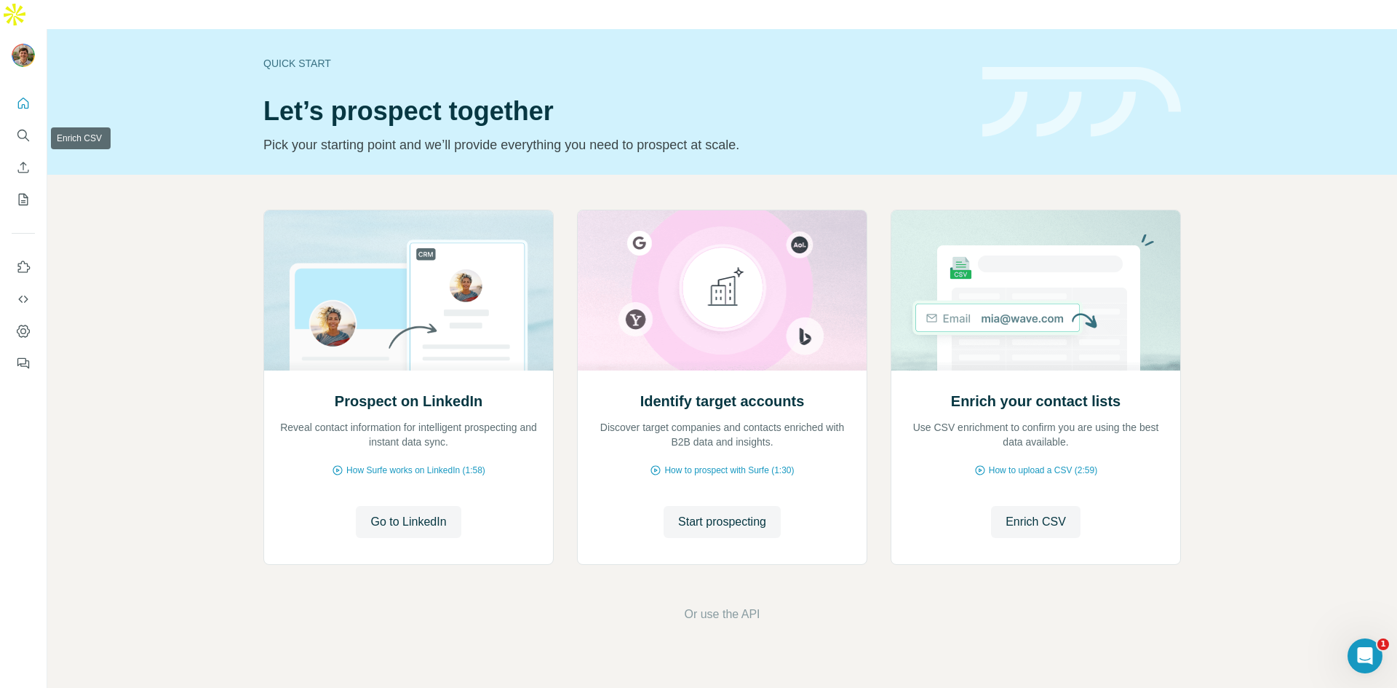
click at [19, 119] on nav at bounding box center [23, 151] width 23 height 122
click at [20, 128] on icon "Search" at bounding box center [23, 135] width 15 height 15
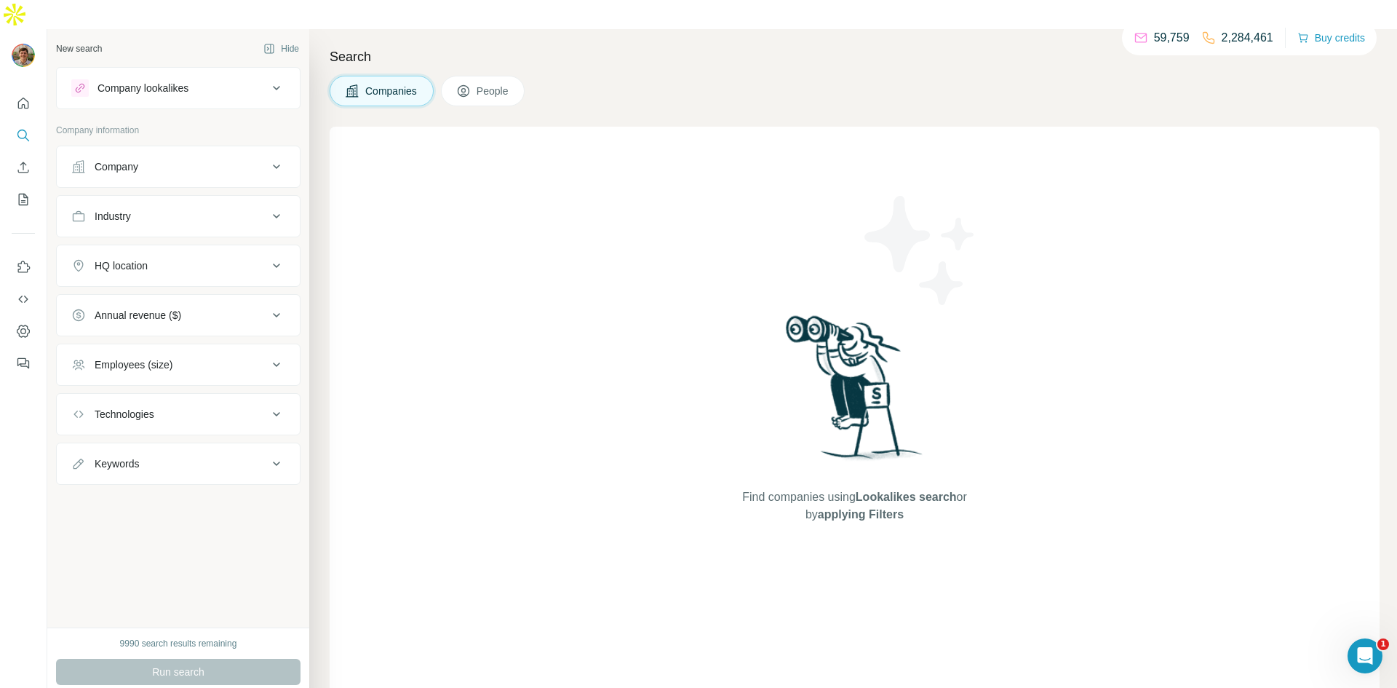
click at [210, 159] on div "Company" at bounding box center [169, 166] width 196 height 15
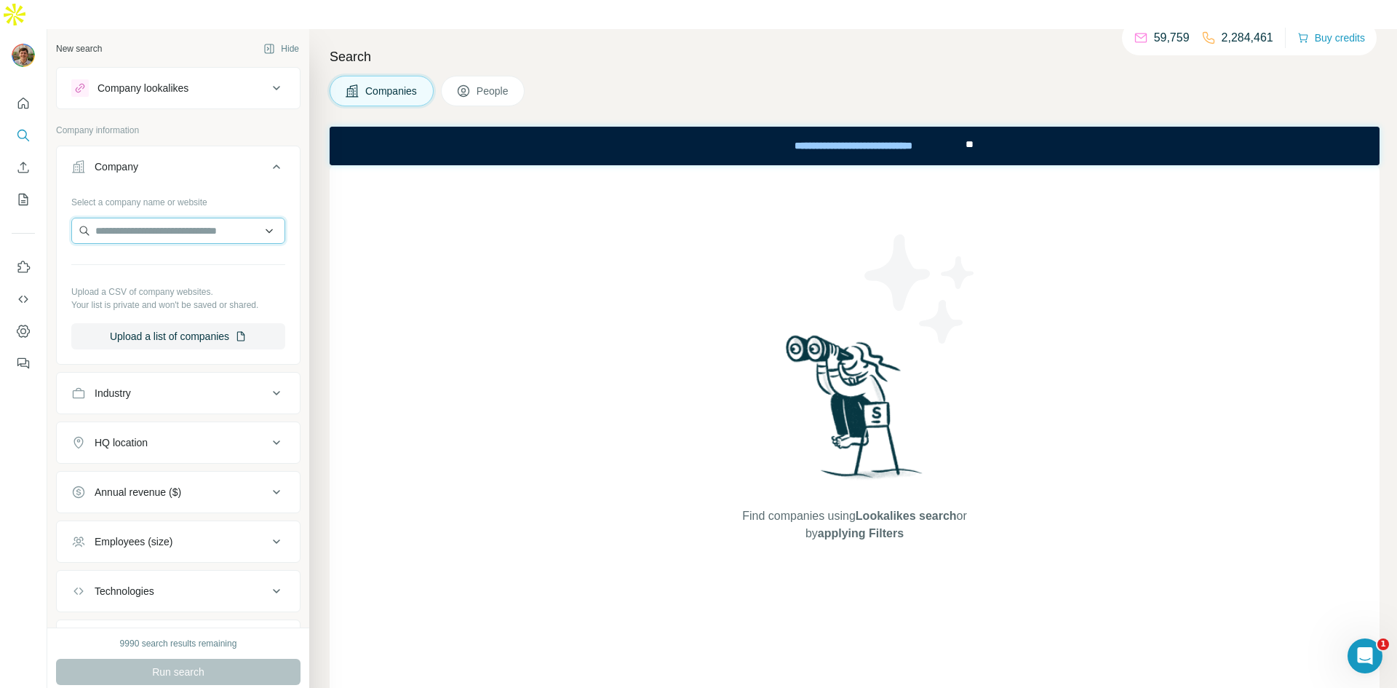
click at [182, 218] on input "text" at bounding box center [178, 231] width 214 height 26
type input "*******"
click at [363, 199] on div "Find companies using Lookalikes search or by applying Filters" at bounding box center [855, 436] width 1050 height 543
click at [168, 386] on div "Industry" at bounding box center [169, 393] width 196 height 15
click at [146, 421] on input at bounding box center [171, 429] width 180 height 16
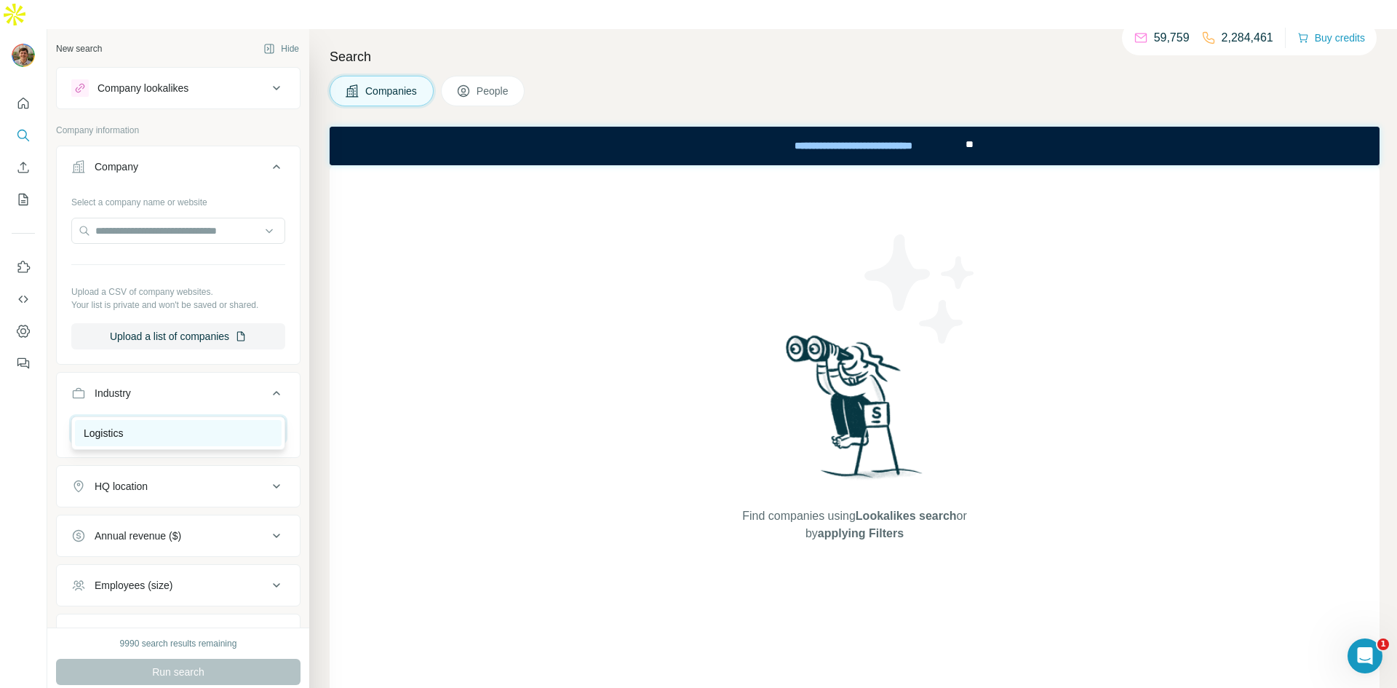
type input "********"
click at [185, 424] on div "Logistics" at bounding box center [178, 433] width 207 height 26
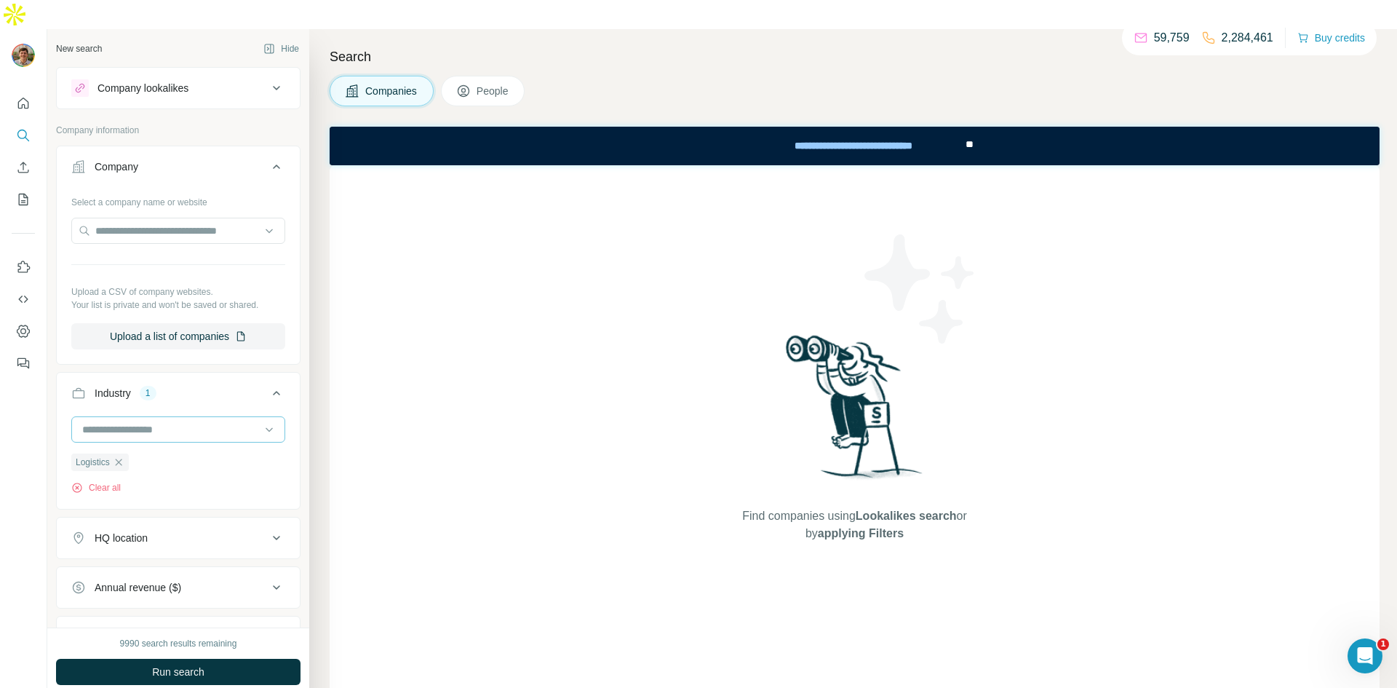
click at [199, 421] on input at bounding box center [171, 429] width 180 height 16
type input "********"
click at [138, 485] on p "Transportation" at bounding box center [116, 485] width 65 height 15
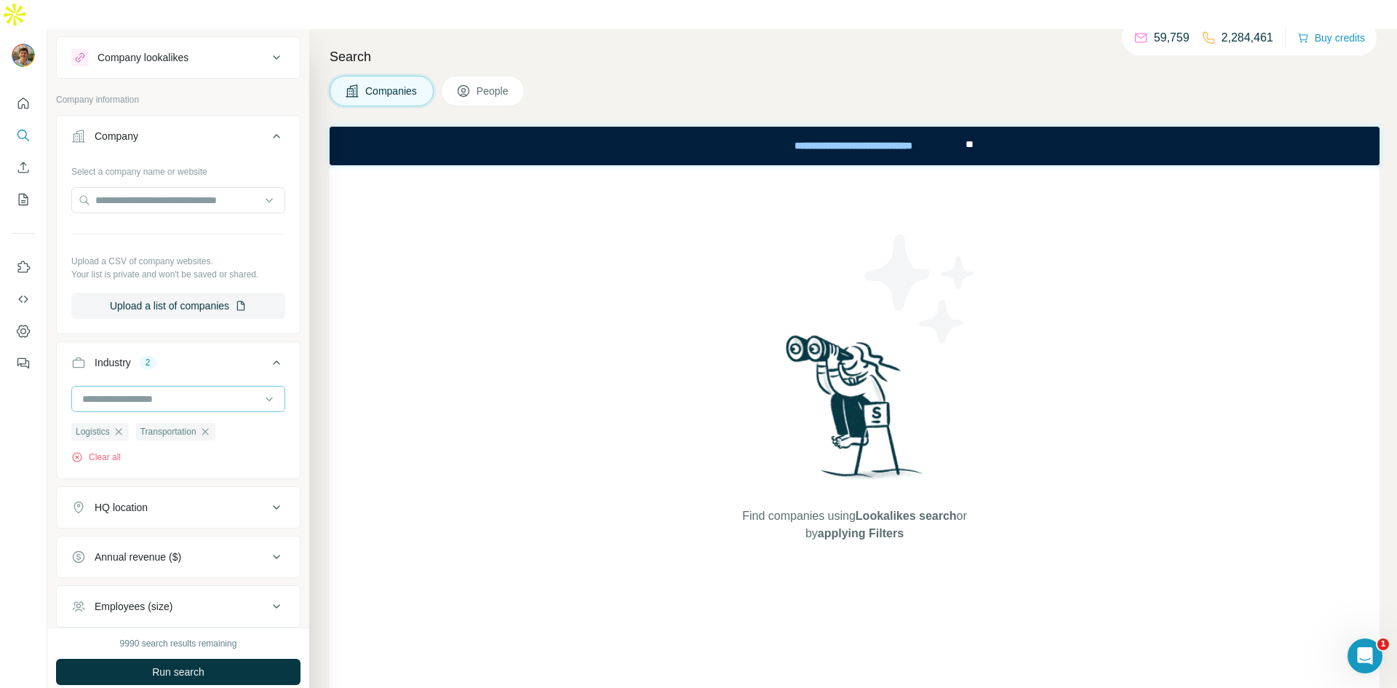
scroll to position [64, 0]
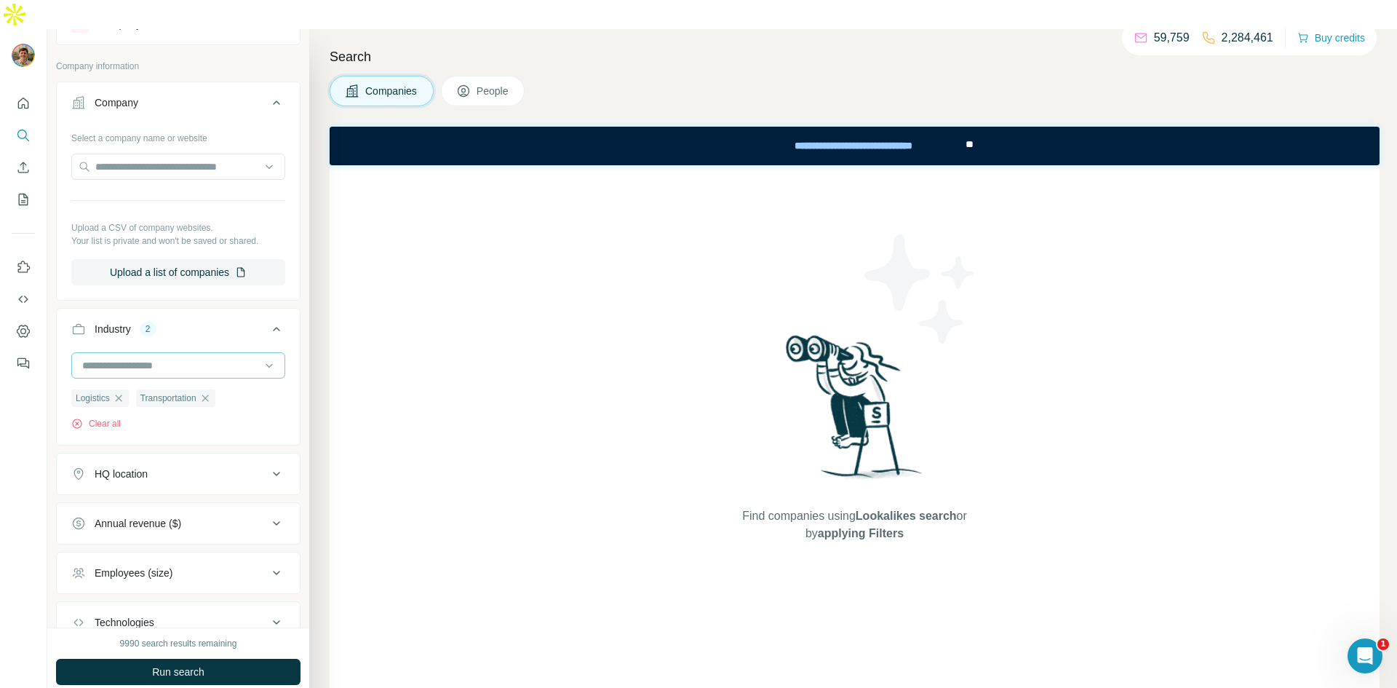
click at [148, 357] on input at bounding box center [171, 365] width 180 height 16
click at [136, 322] on div "Industry 2 Logistics Transportation Clear all" at bounding box center [178, 377] width 244 height 138
click at [132, 357] on input at bounding box center [171, 365] width 180 height 16
type input "*****"
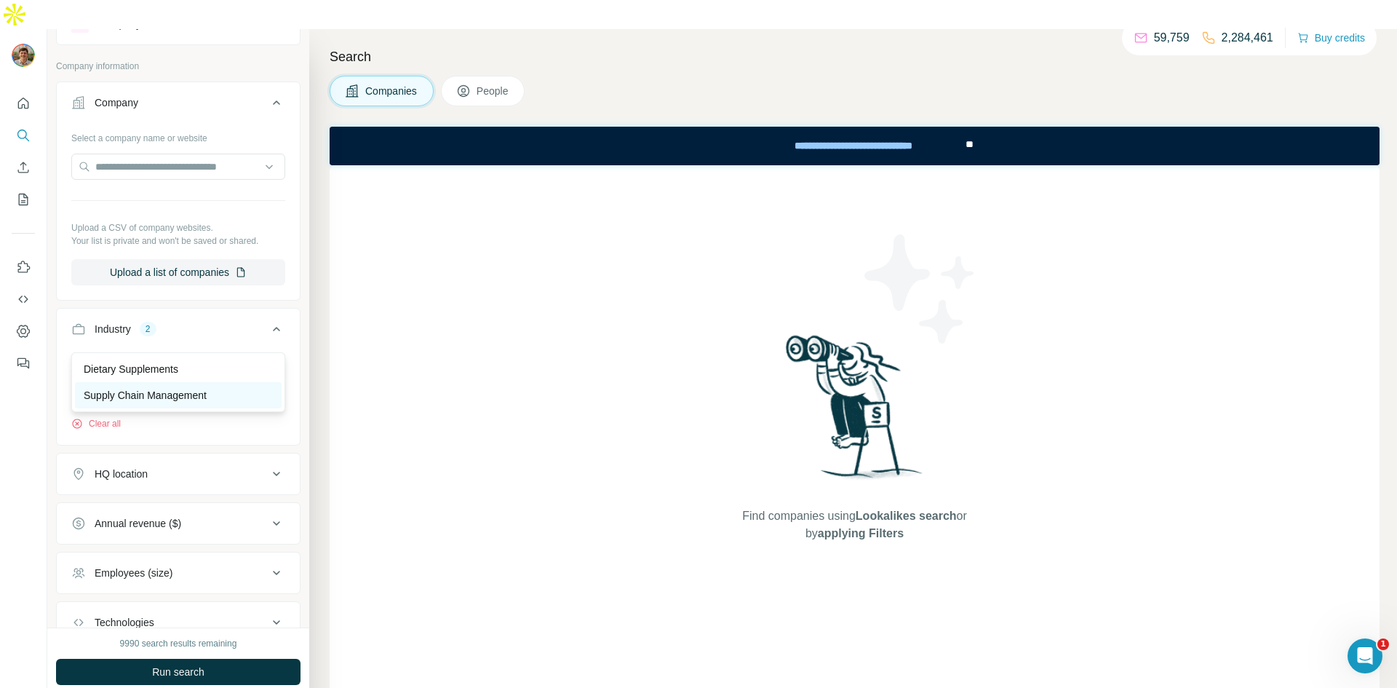
click at [143, 400] on p "Supply Chain Management" at bounding box center [145, 395] width 123 height 15
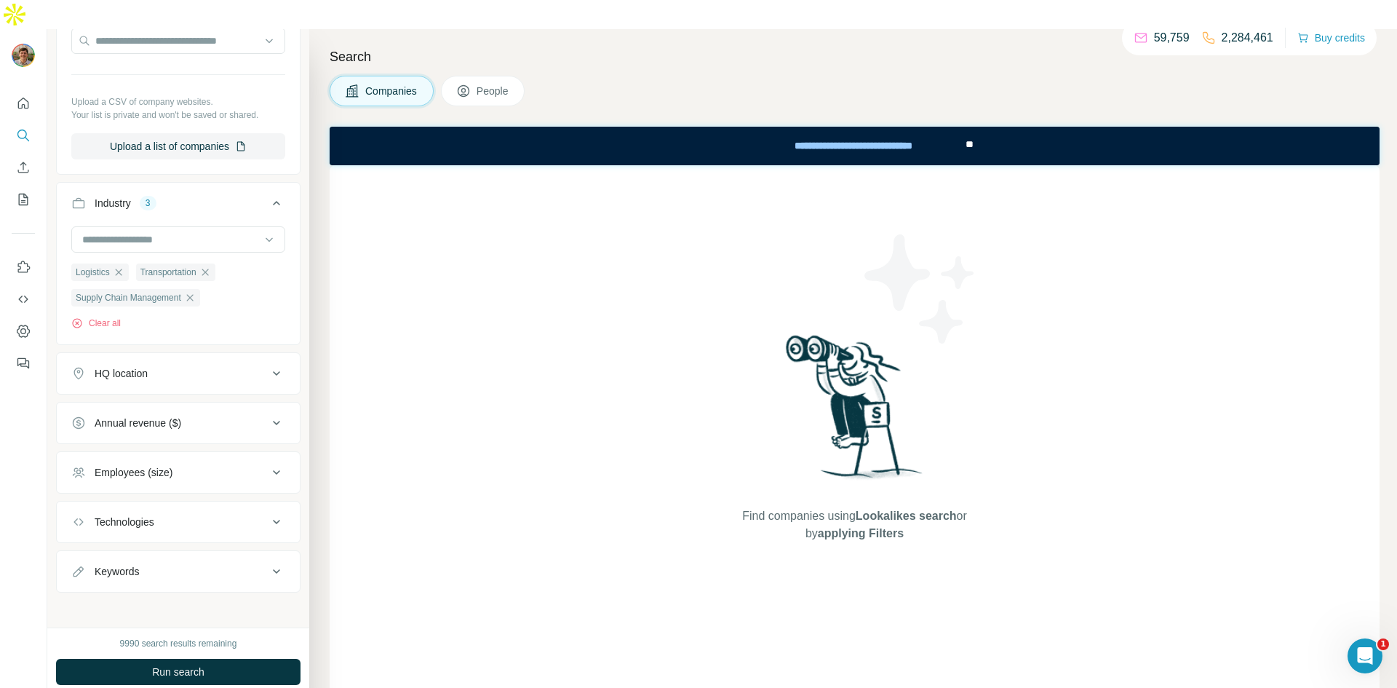
scroll to position [197, 0]
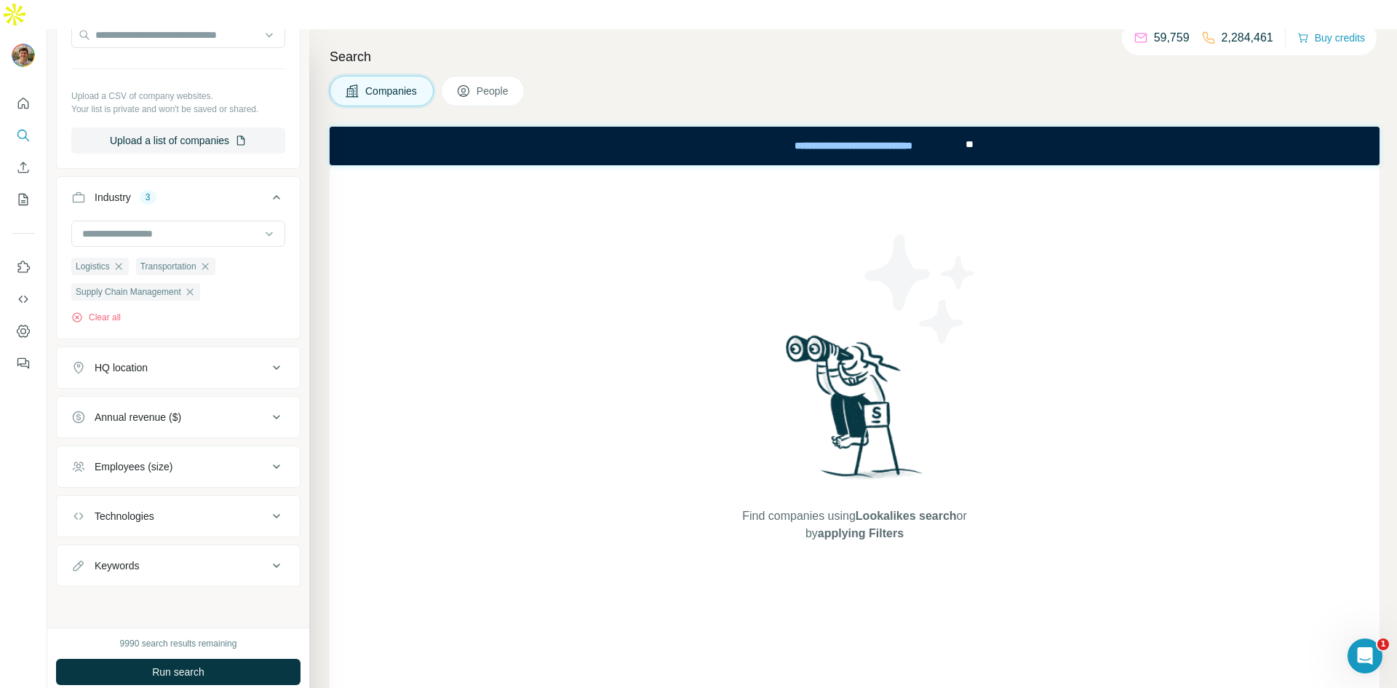
click at [217, 360] on div "HQ location" at bounding box center [169, 367] width 196 height 15
click at [167, 389] on input "text" at bounding box center [178, 402] width 214 height 26
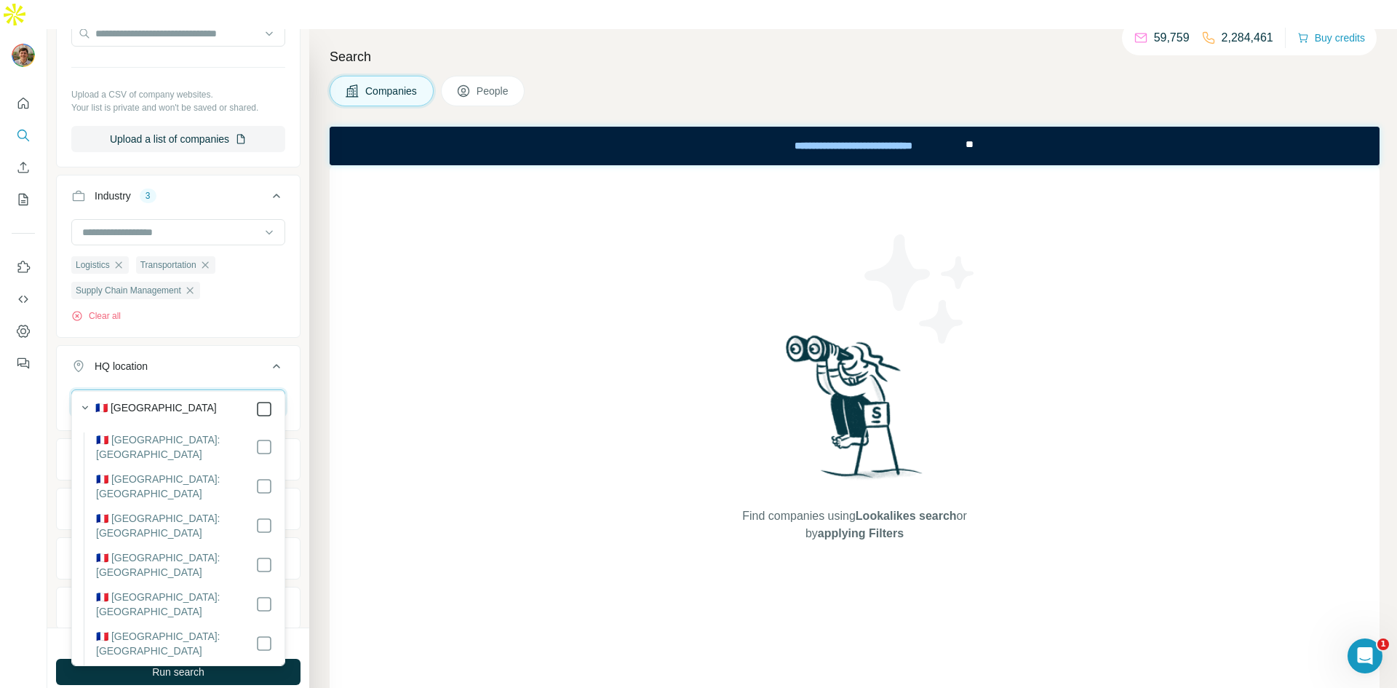
type input "******"
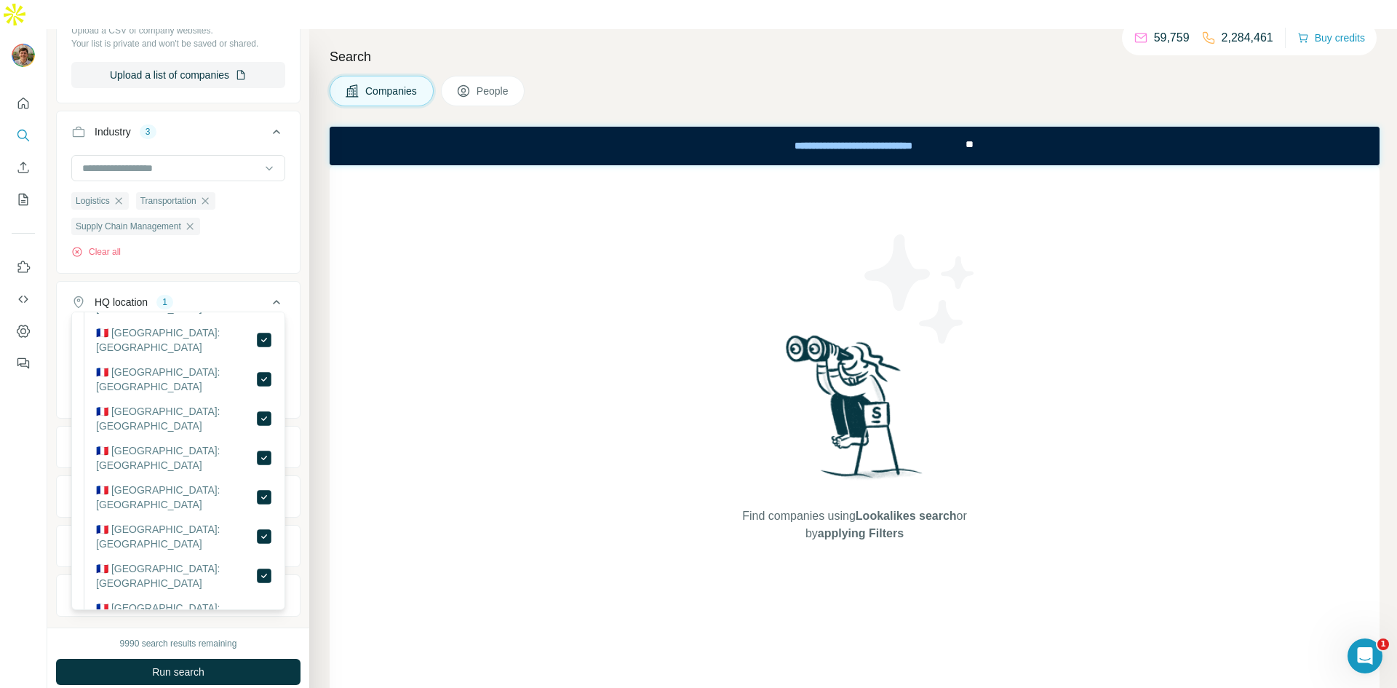
scroll to position [276, 0]
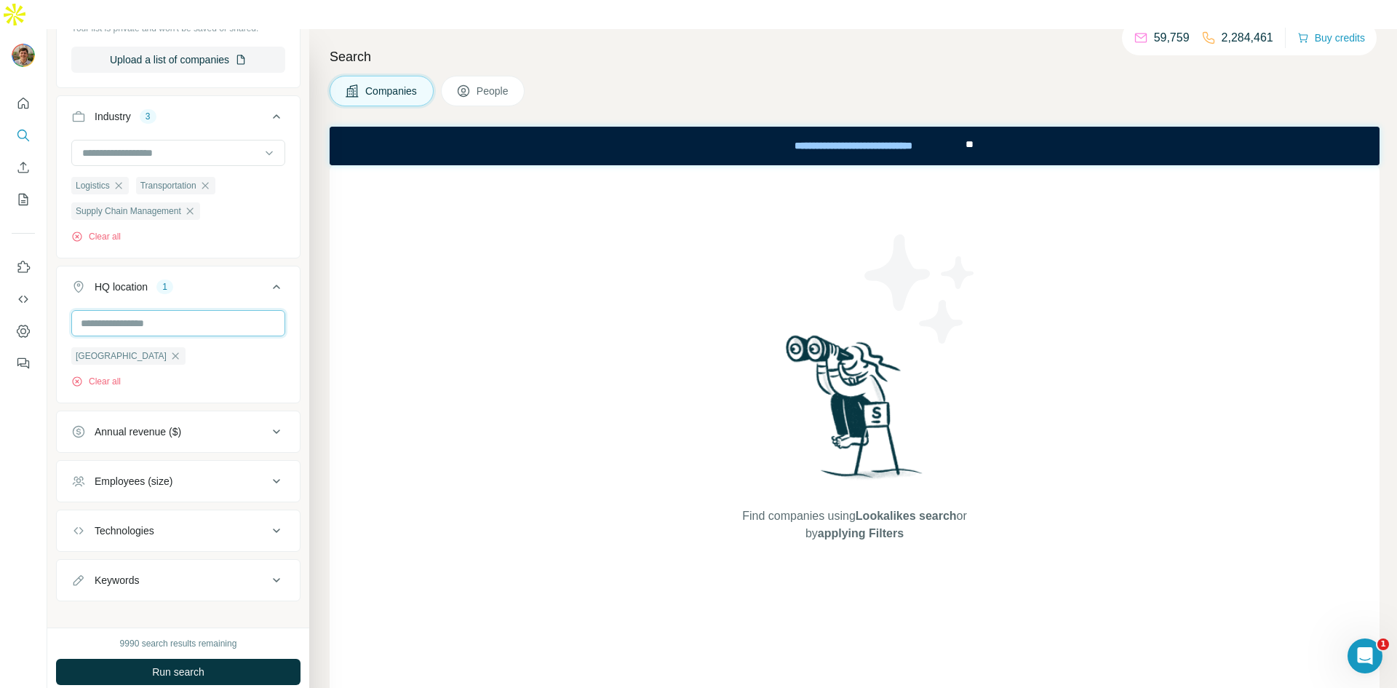
click at [199, 310] on input "text" at bounding box center [178, 323] width 214 height 26
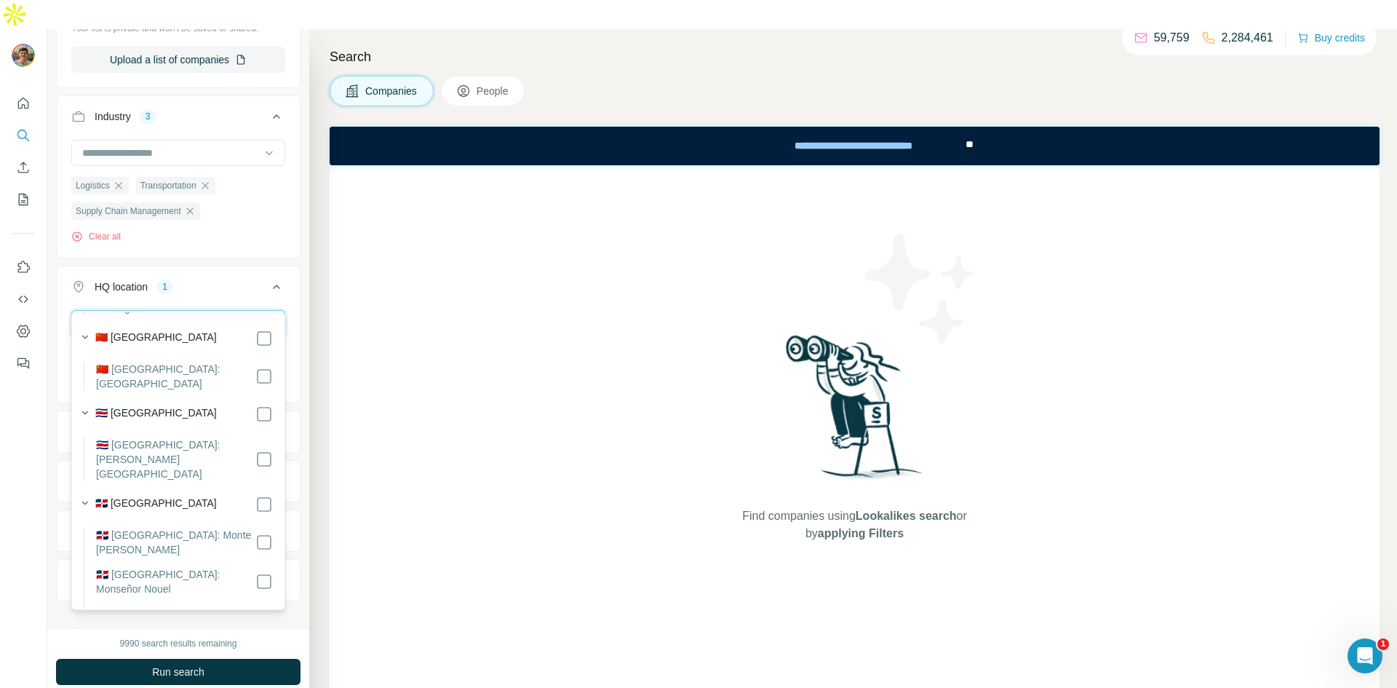
scroll to position [0, 0]
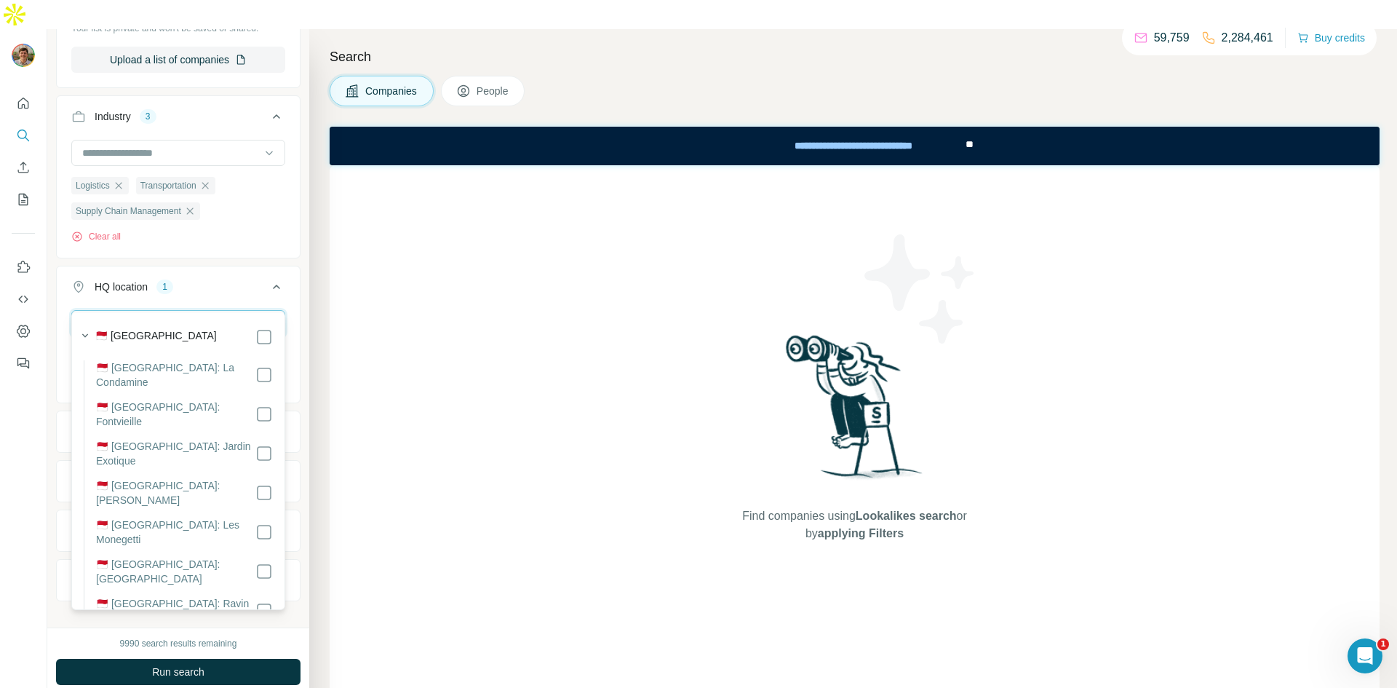
type input "******"
click at [303, 416] on div "New search Hide Company lookalikes Company information Company Select a company…" at bounding box center [178, 328] width 262 height 598
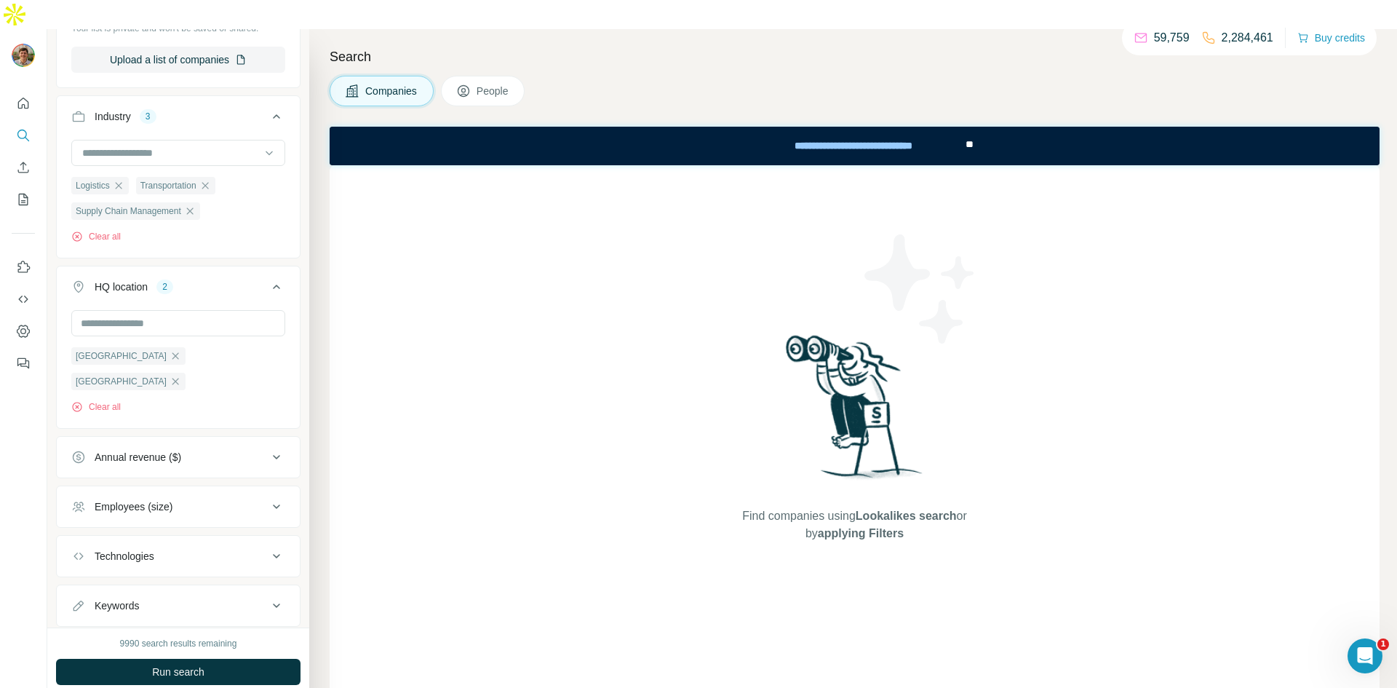
click at [173, 439] on button "Annual revenue ($)" at bounding box center [178, 456] width 243 height 35
click at [79, 480] on icon at bounding box center [79, 488] width 17 height 17
click at [79, 507] on icon at bounding box center [79, 515] width 17 height 17
click at [73, 534] on icon at bounding box center [79, 542] width 17 height 17
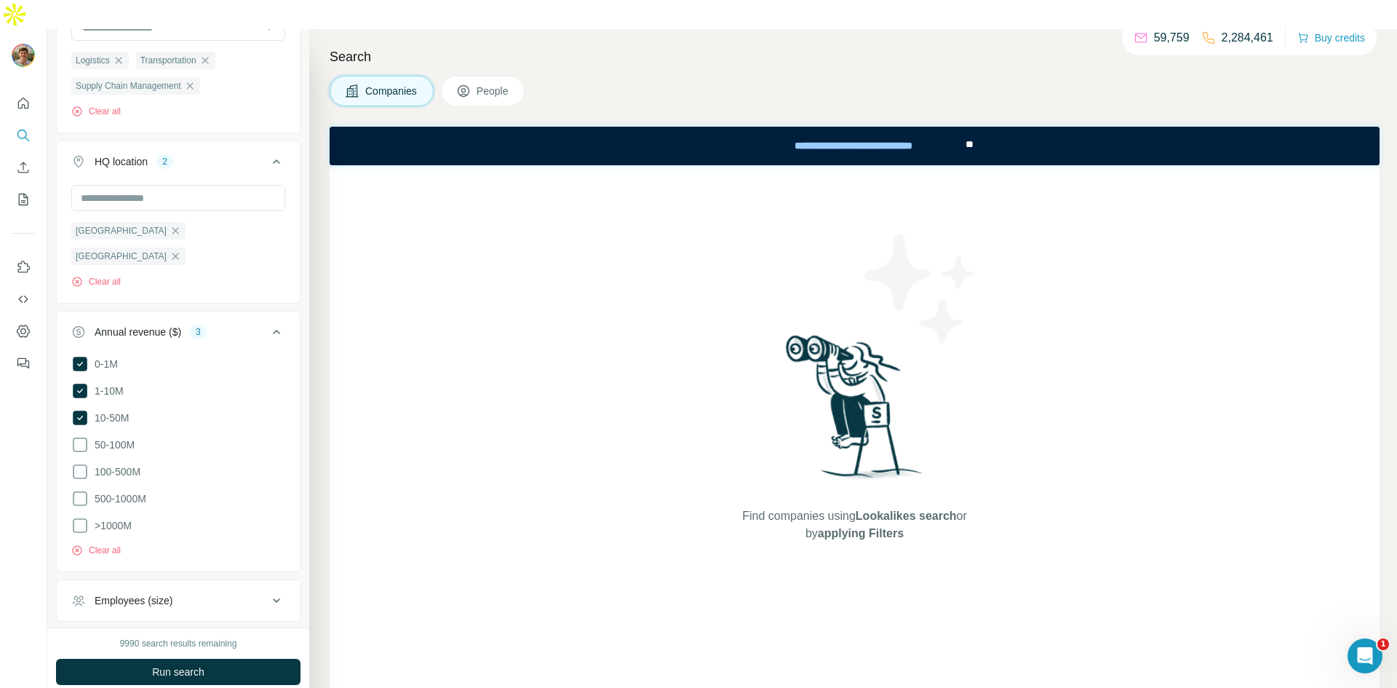
scroll to position [413, 0]
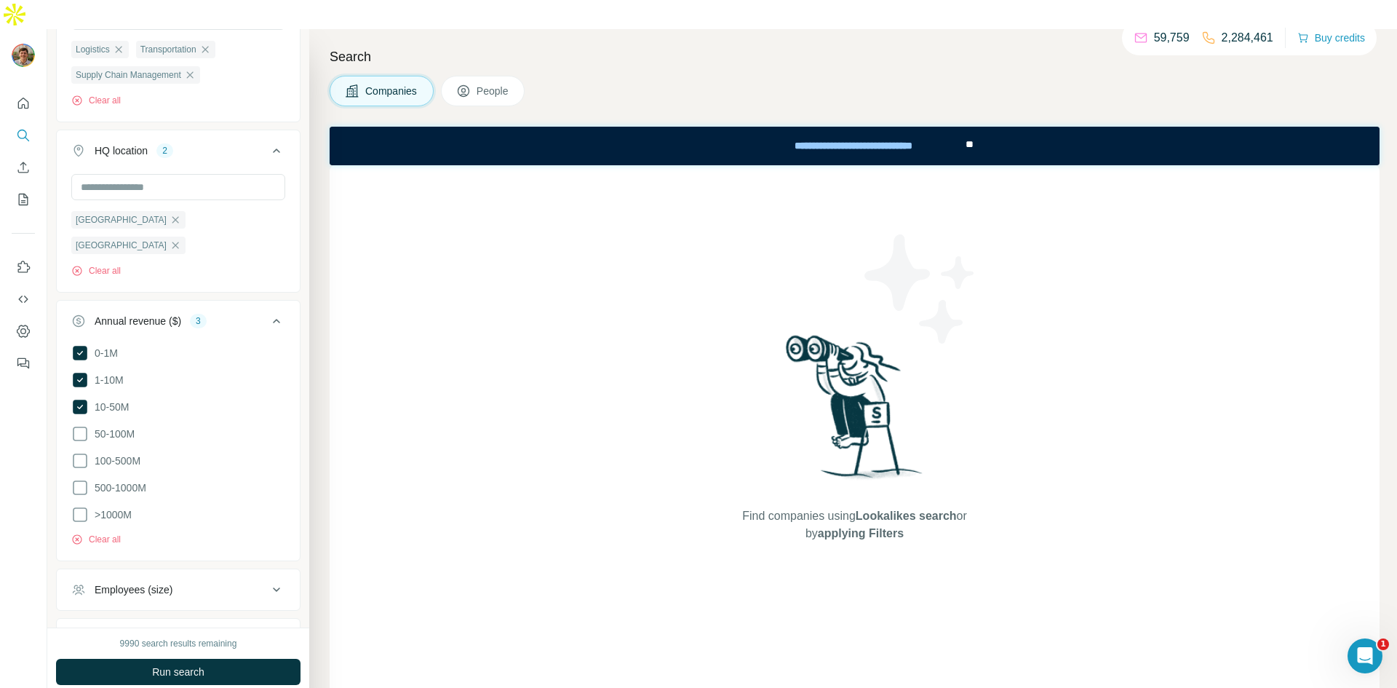
click at [157, 582] on div "Employees (size)" at bounding box center [134, 589] width 78 height 15
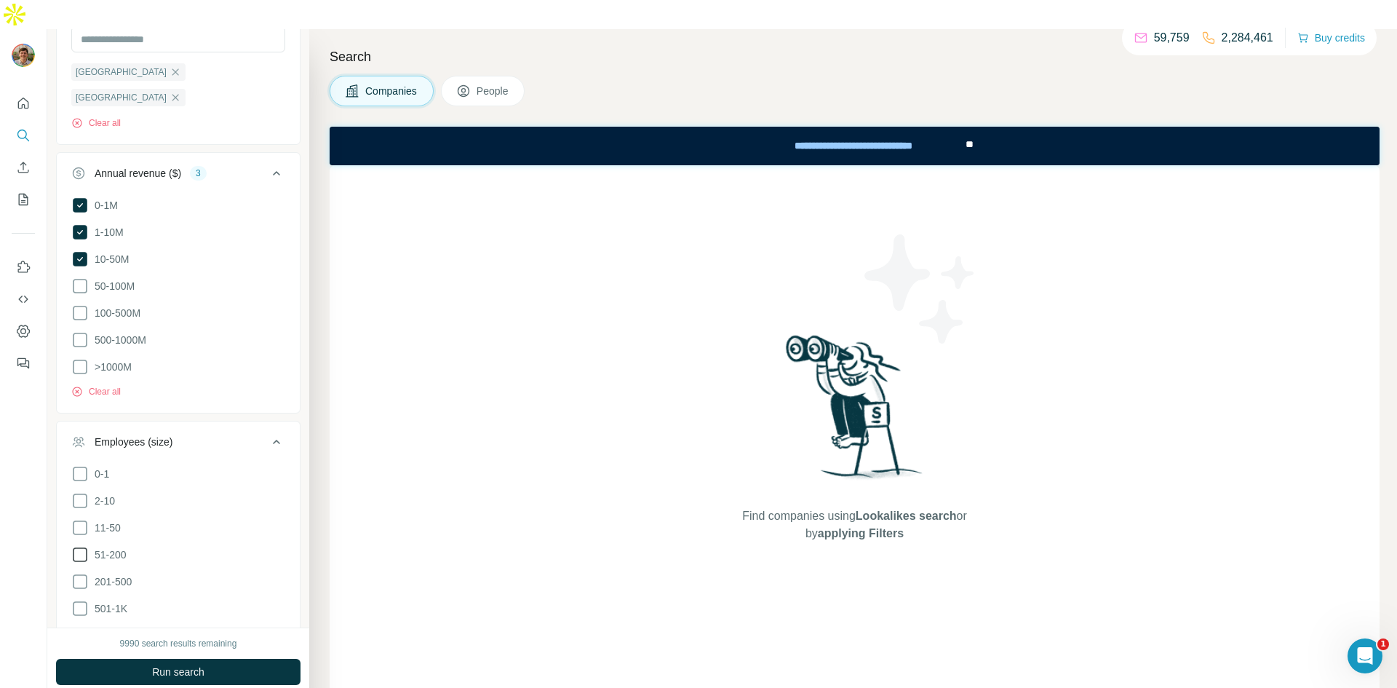
scroll to position [573, 0]
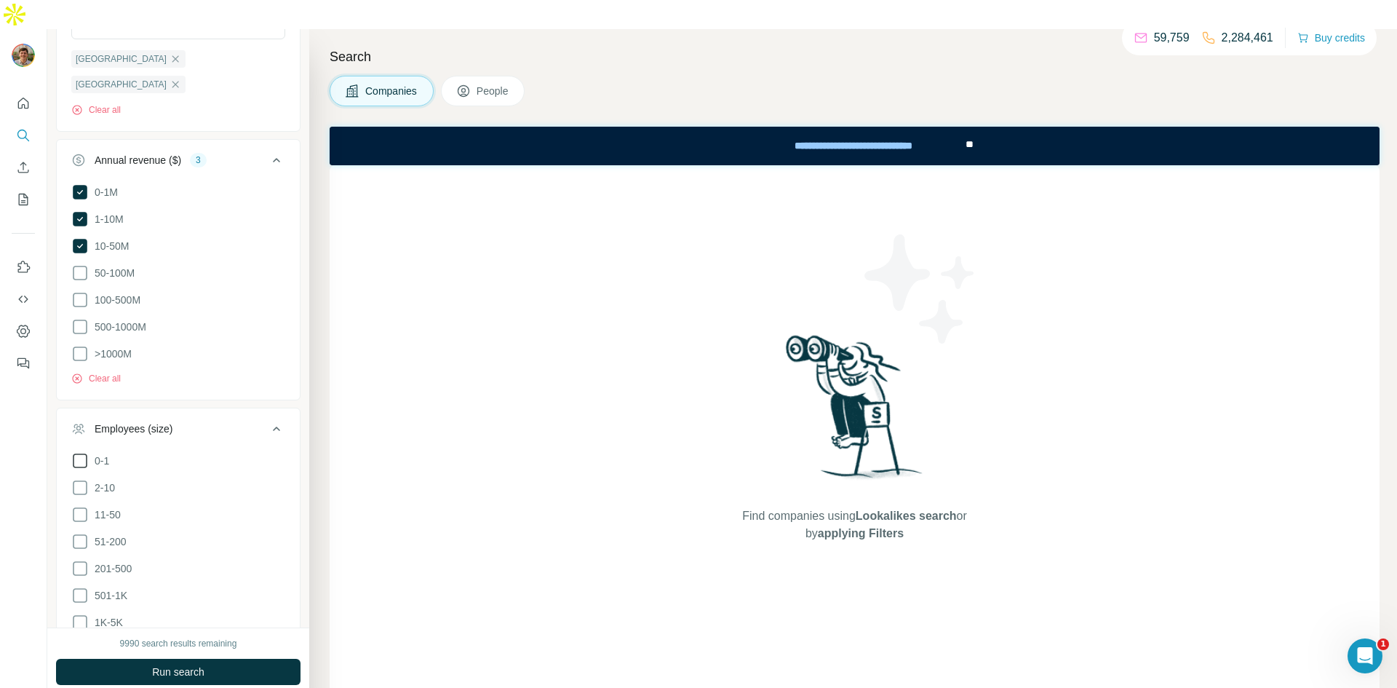
click at [79, 452] on icon at bounding box center [79, 460] width 17 height 17
click at [70, 452] on div "0-1 2-10 11-50 [PHONE_NUMBER] 501-1K 1K-5K 5K-10K 10K-50K 50K-100K 100K-500K 50…" at bounding box center [178, 626] width 243 height 348
click at [83, 507] on icon at bounding box center [80, 514] width 15 height 15
click at [76, 479] on icon at bounding box center [79, 487] width 17 height 17
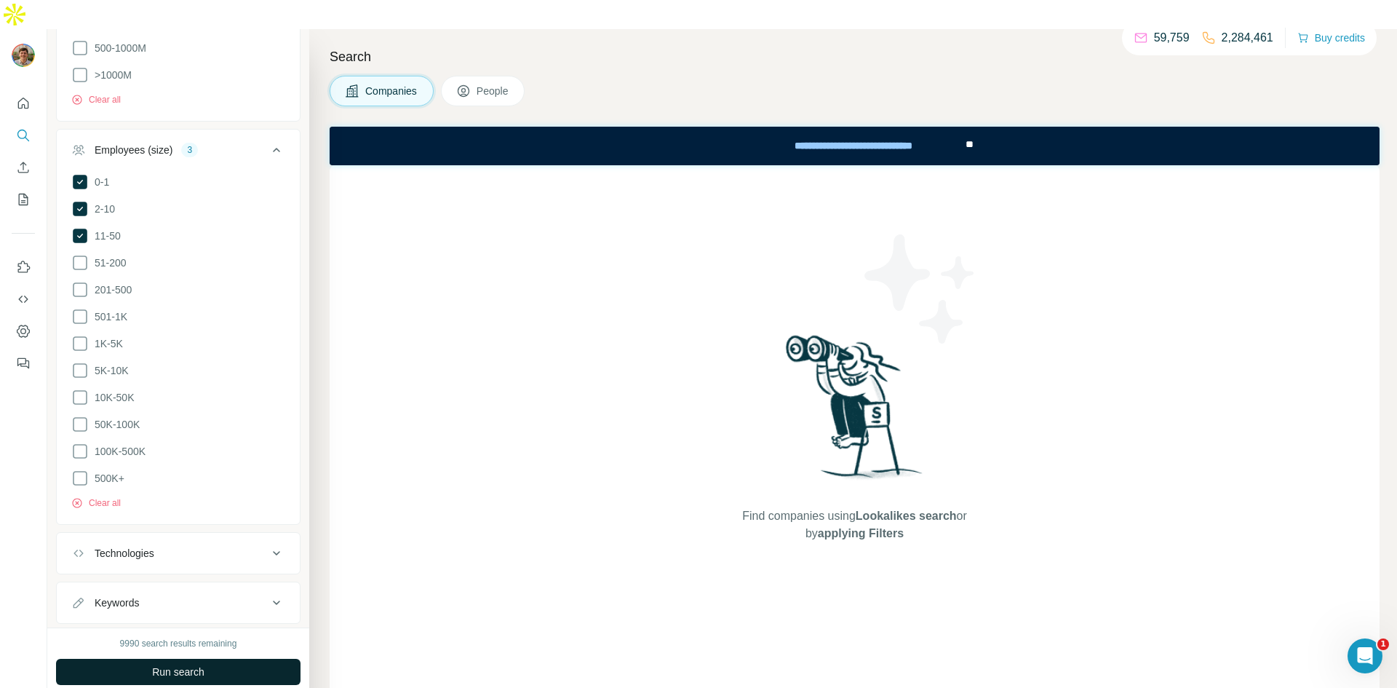
click at [186, 664] on span "Run search" at bounding box center [178, 671] width 52 height 15
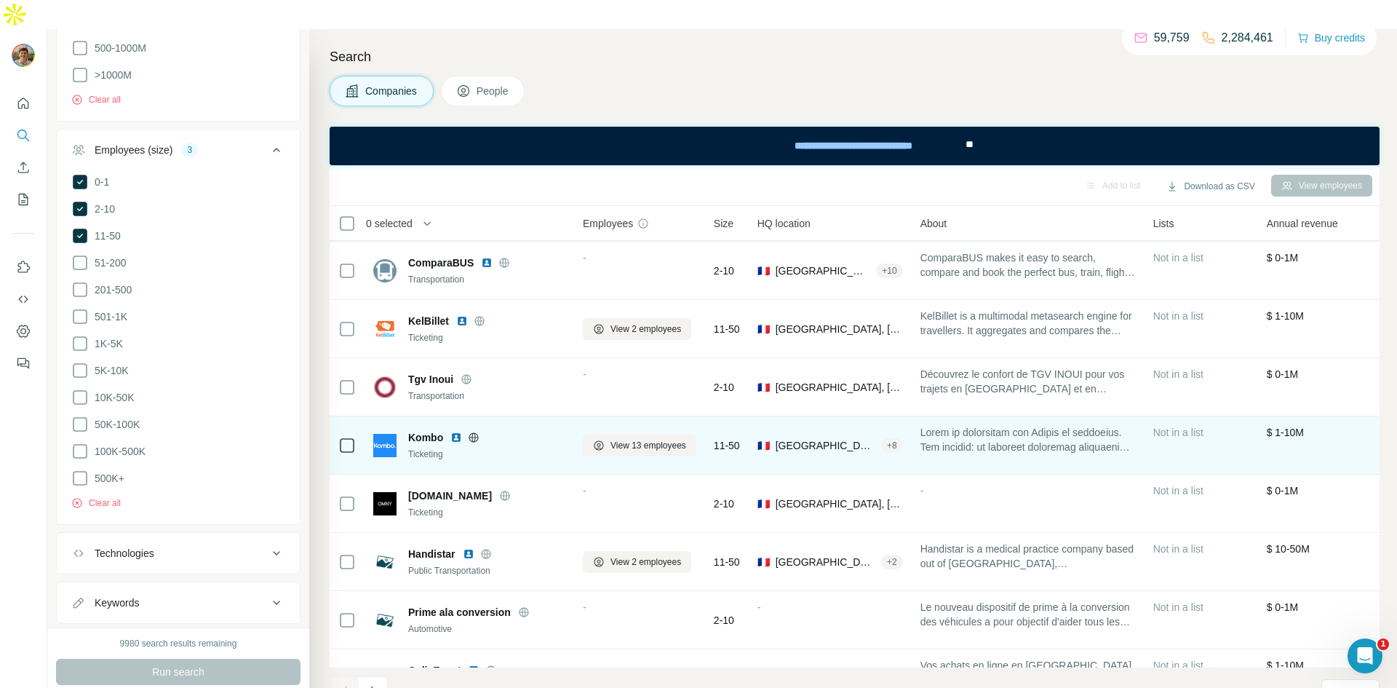
scroll to position [76, 0]
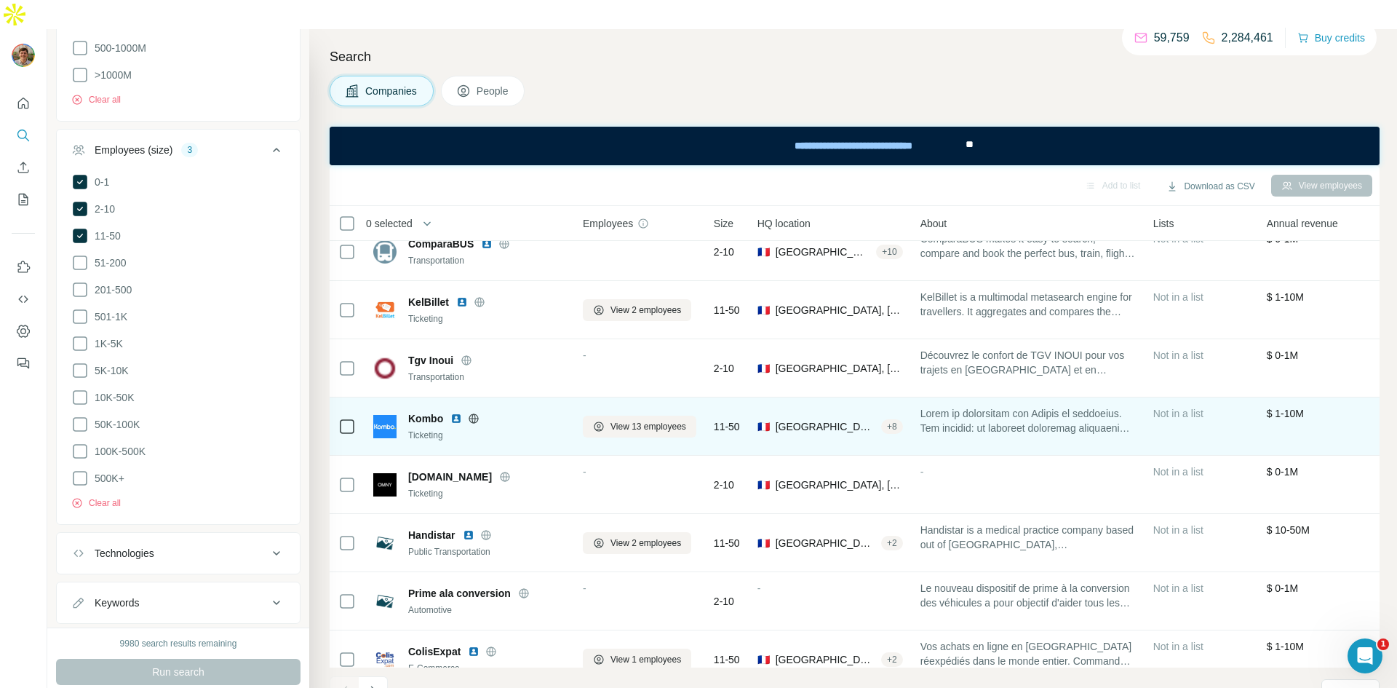
click at [474, 413] on icon at bounding box center [474, 419] width 12 height 12
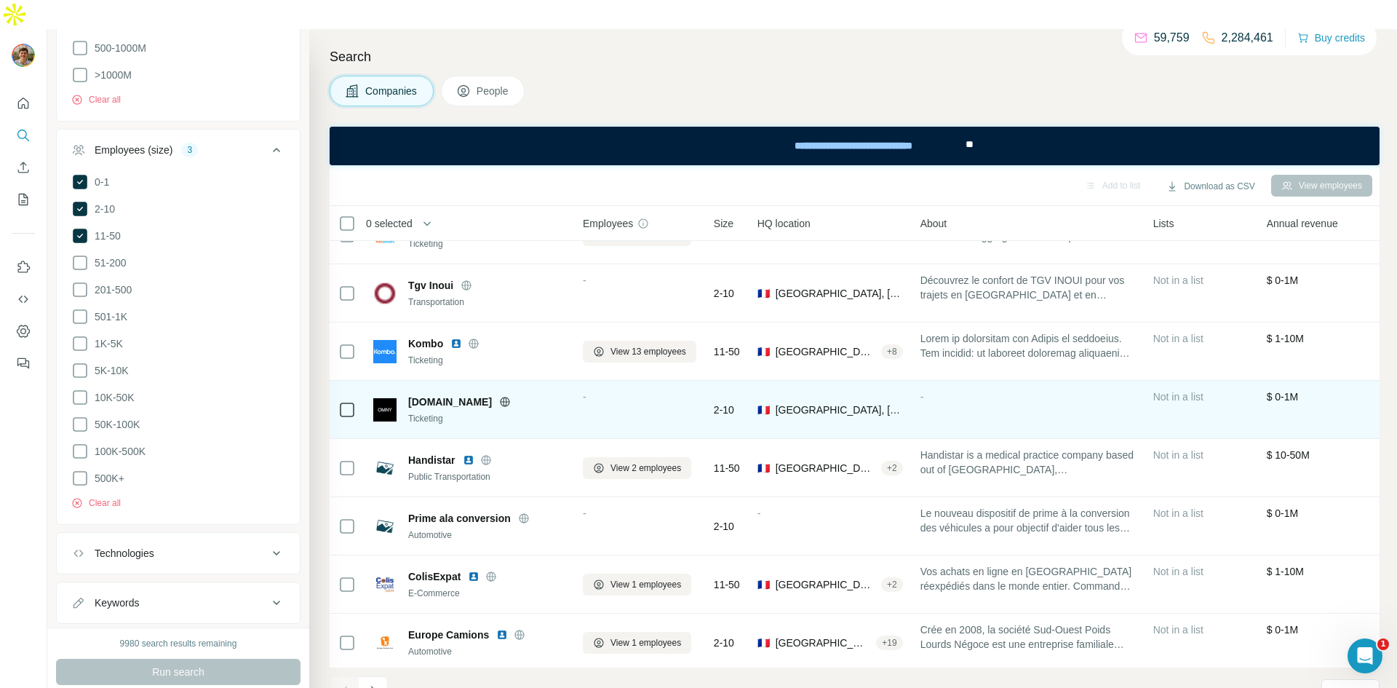
scroll to position [156, 0]
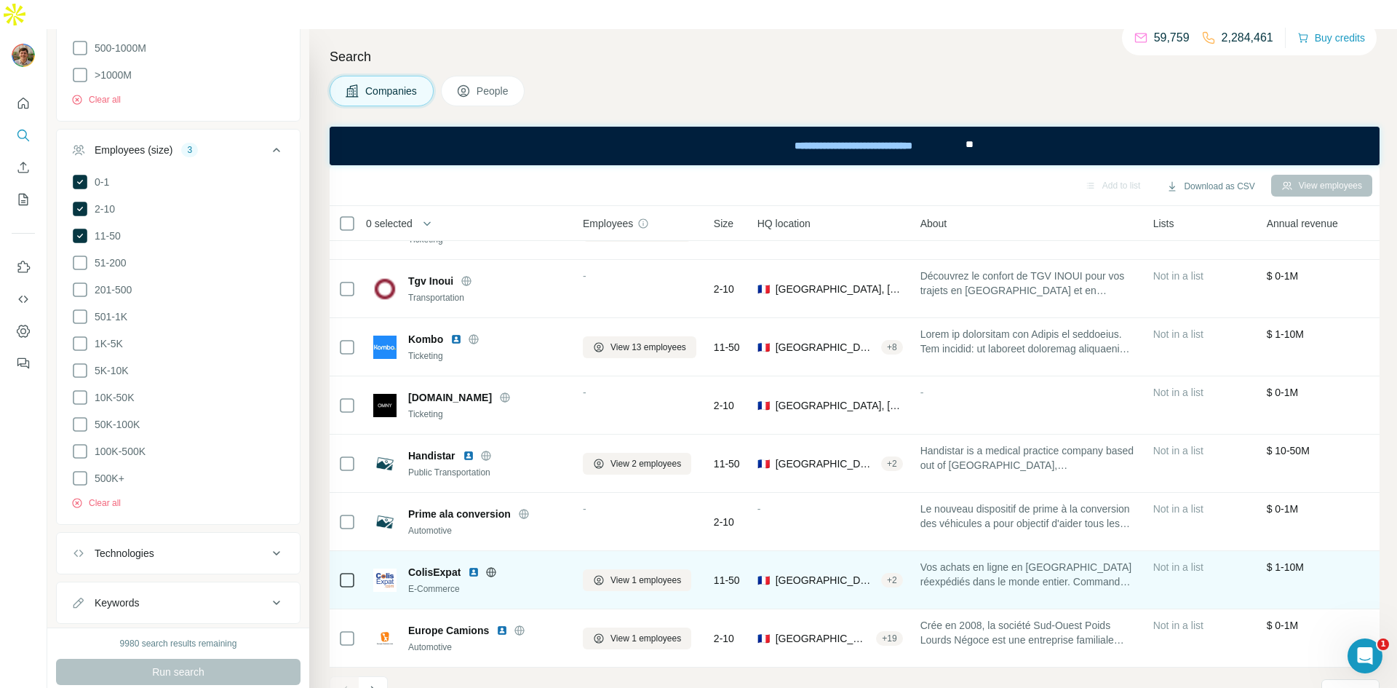
click at [475, 566] on img at bounding box center [474, 572] width 12 height 12
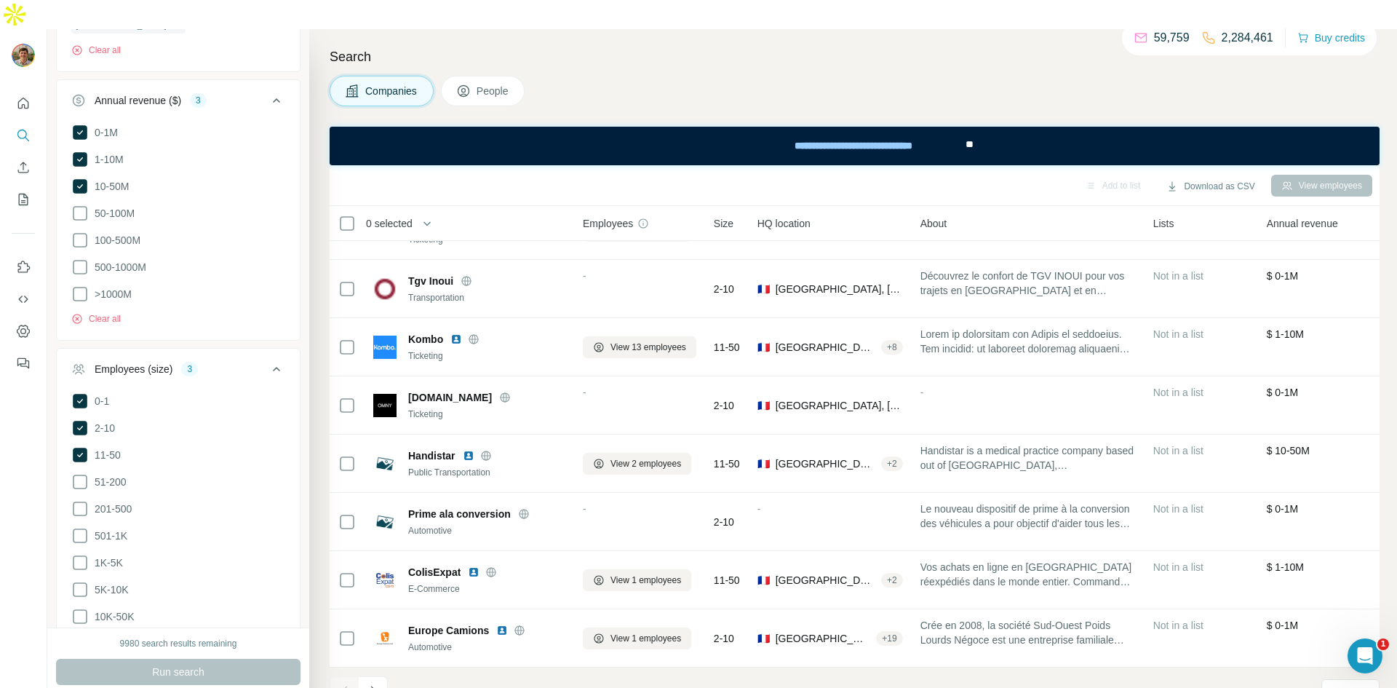
scroll to position [621, 0]
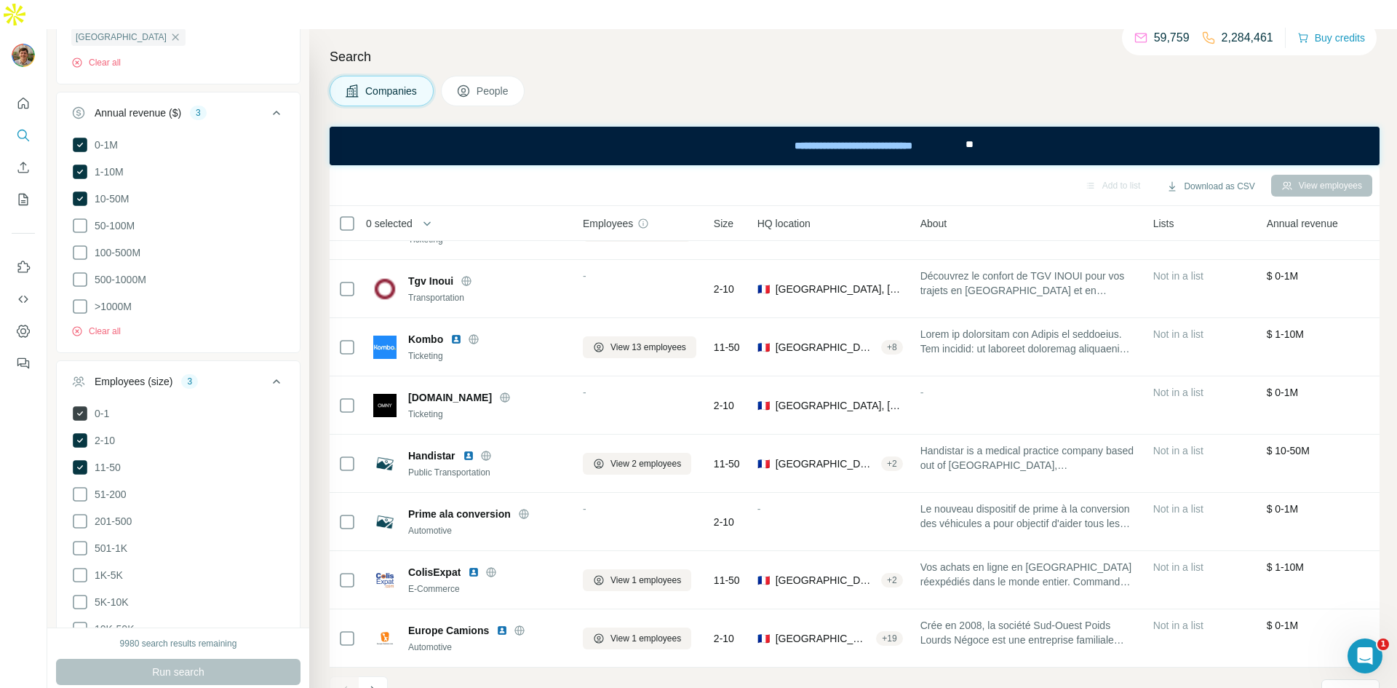
click at [71, 405] on icon at bounding box center [79, 413] width 17 height 17
click at [178, 664] on span "Run search" at bounding box center [178, 671] width 52 height 15
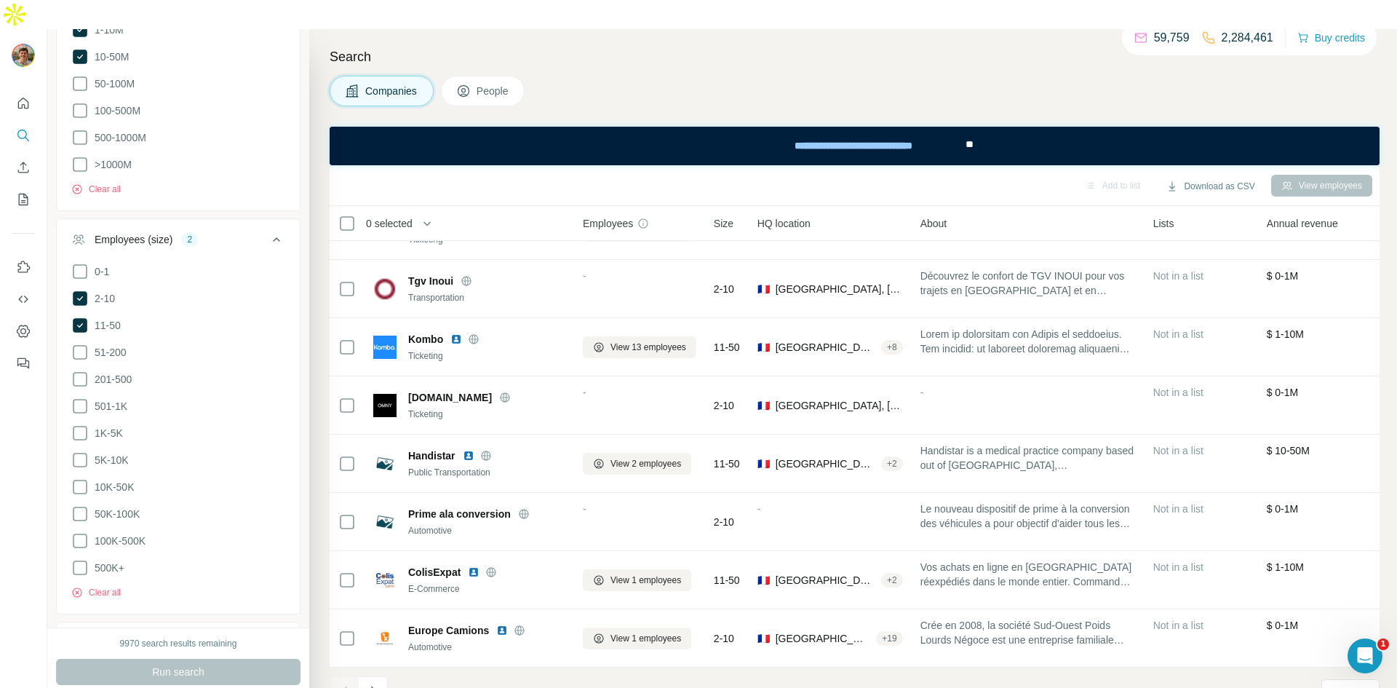
scroll to position [775, 0]
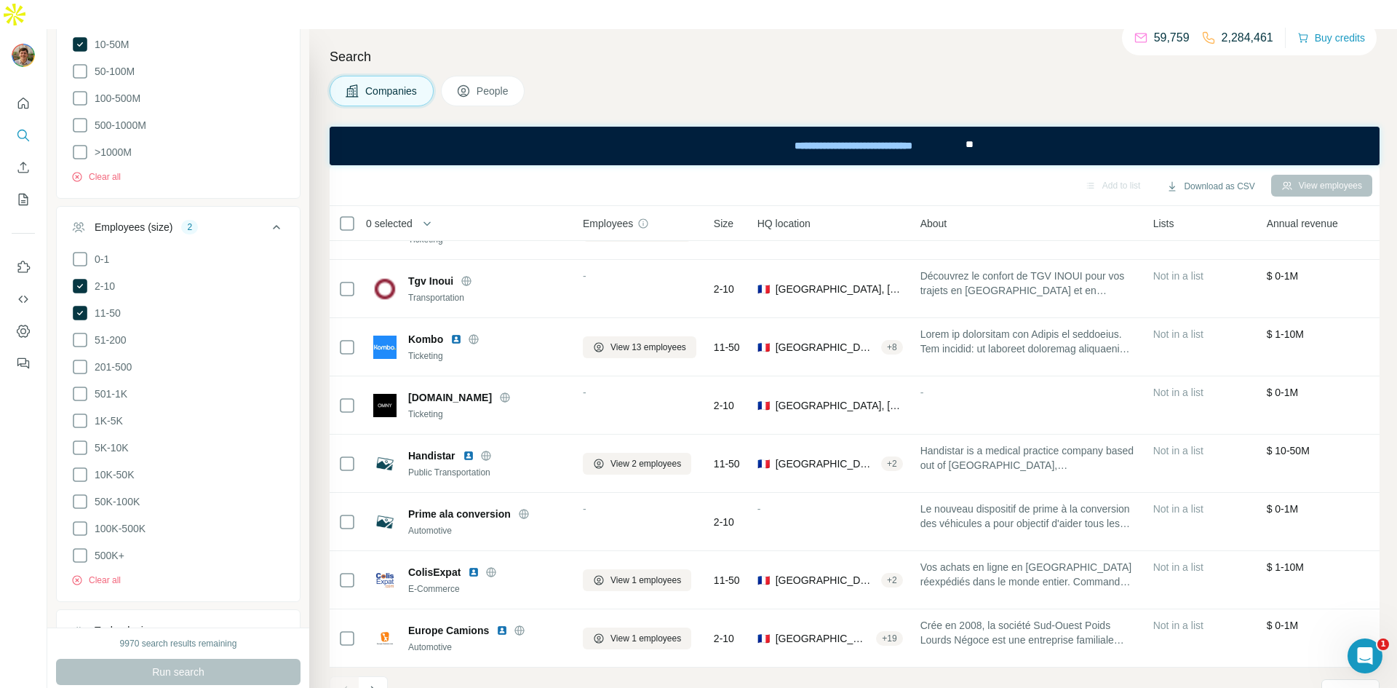
click at [146, 687] on button "Save search" at bounding box center [163, 700] width 74 height 15
click at [171, 615] on div "Save search" at bounding box center [204, 616] width 154 height 29
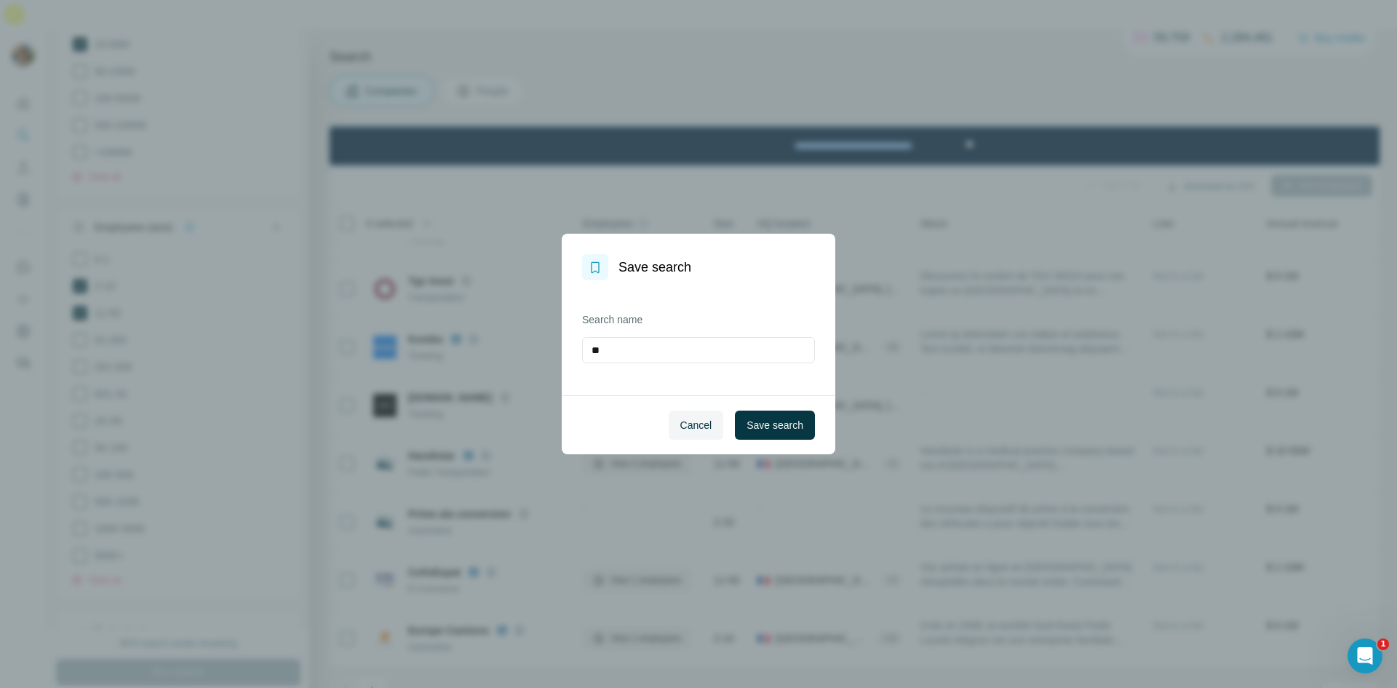
type input "*"
type input "**********"
click at [736, 421] on button "Save search" at bounding box center [775, 424] width 80 height 29
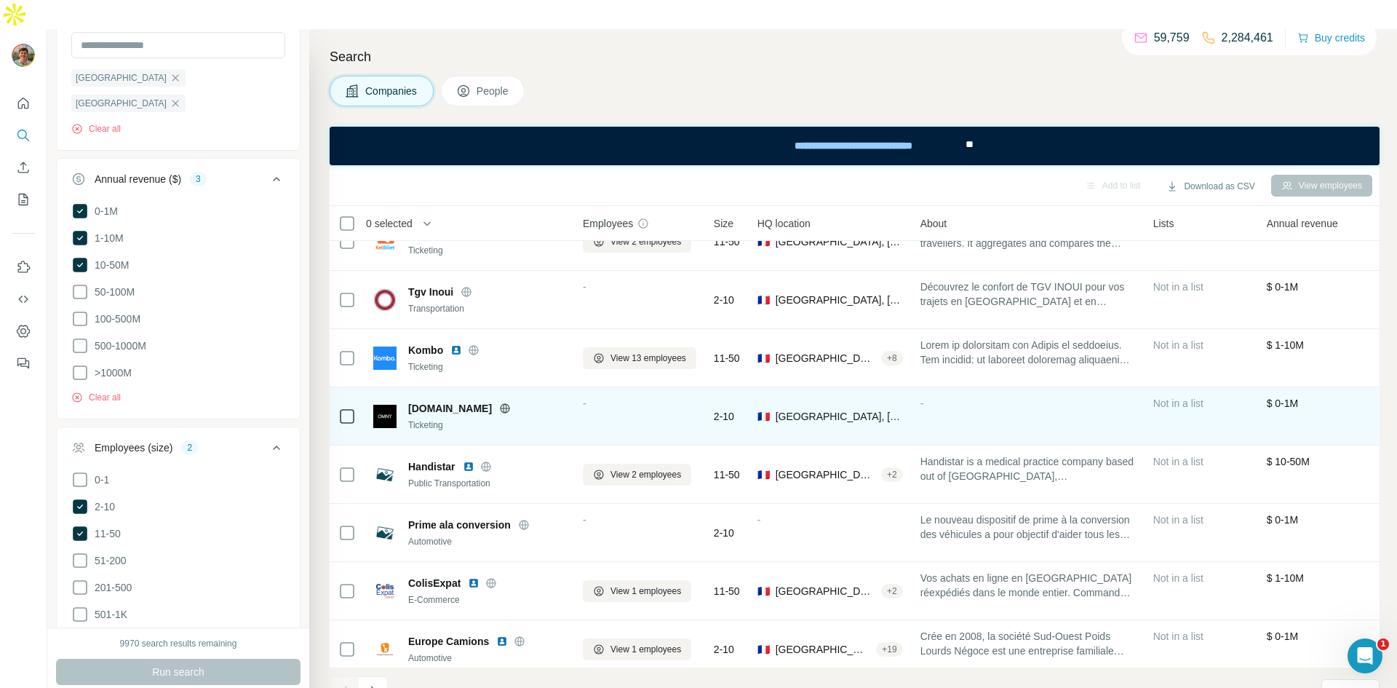
scroll to position [156, 0]
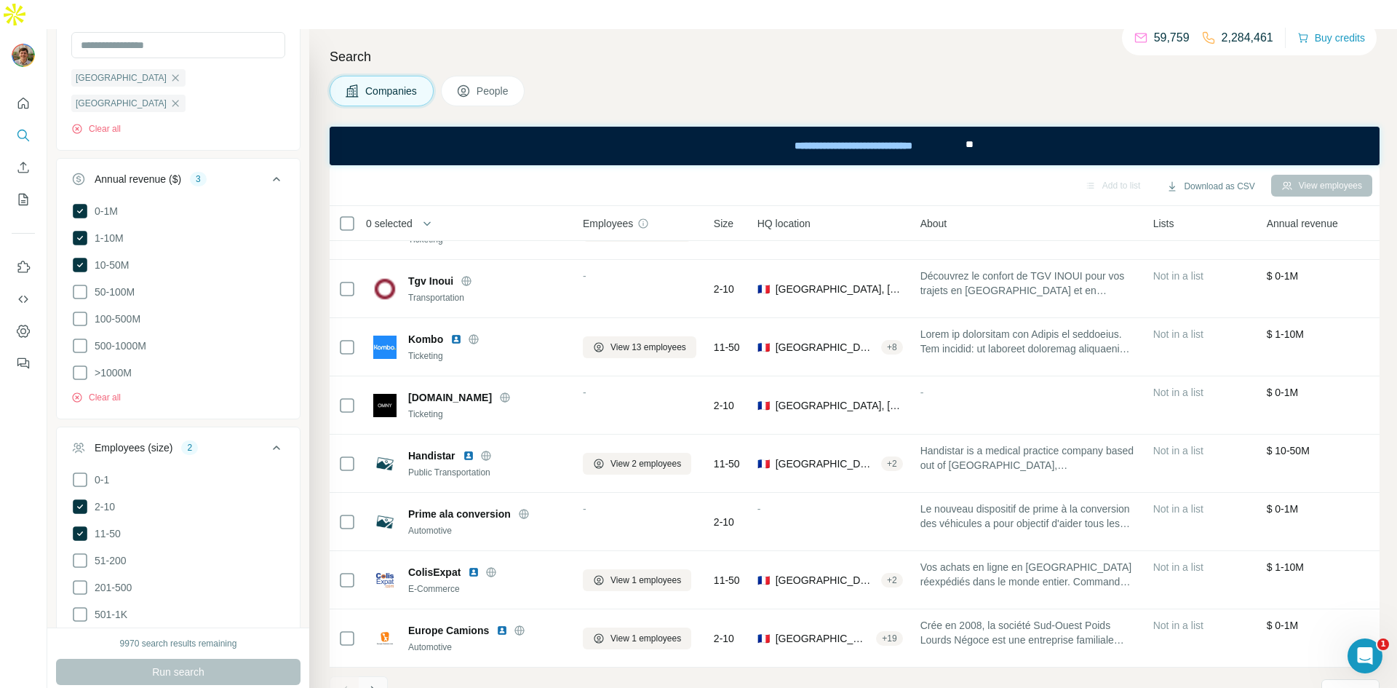
click at [370, 683] on icon "Navigate to next page" at bounding box center [373, 690] width 15 height 15
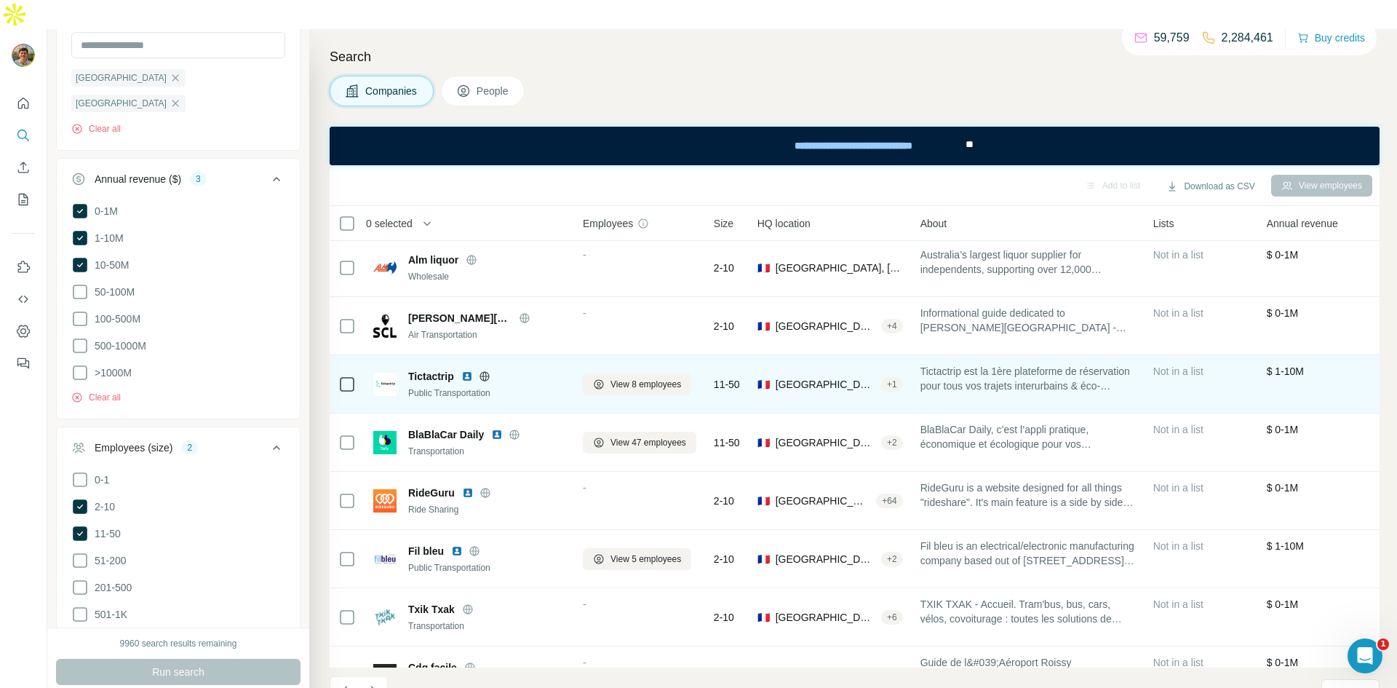
scroll to position [0, 0]
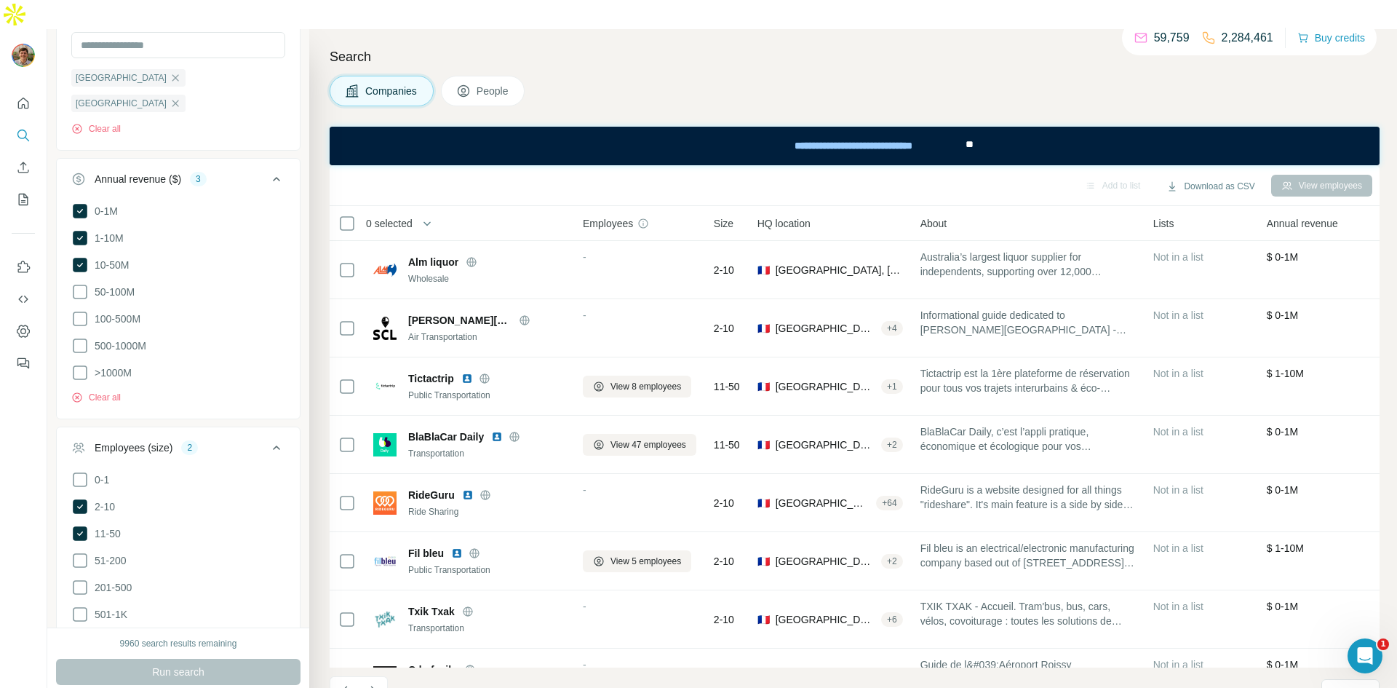
click at [485, 84] on span "People" at bounding box center [493, 91] width 33 height 15
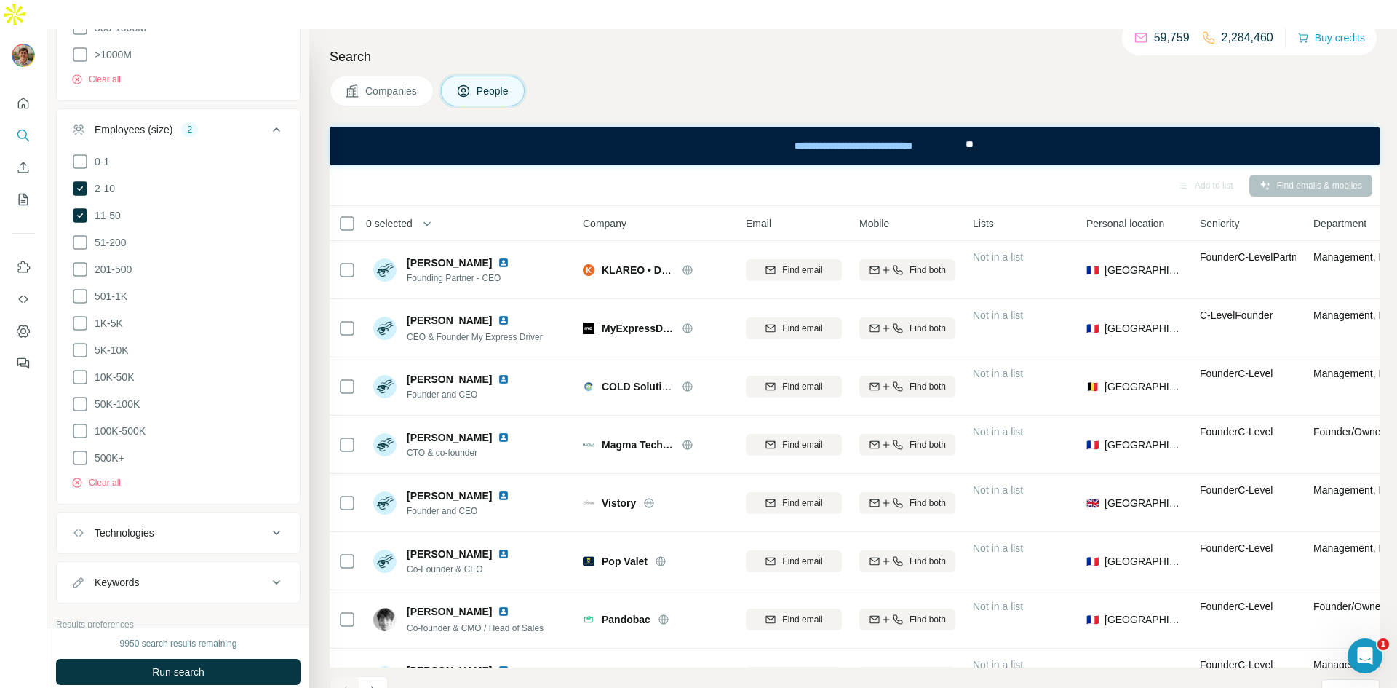
scroll to position [1176, 0]
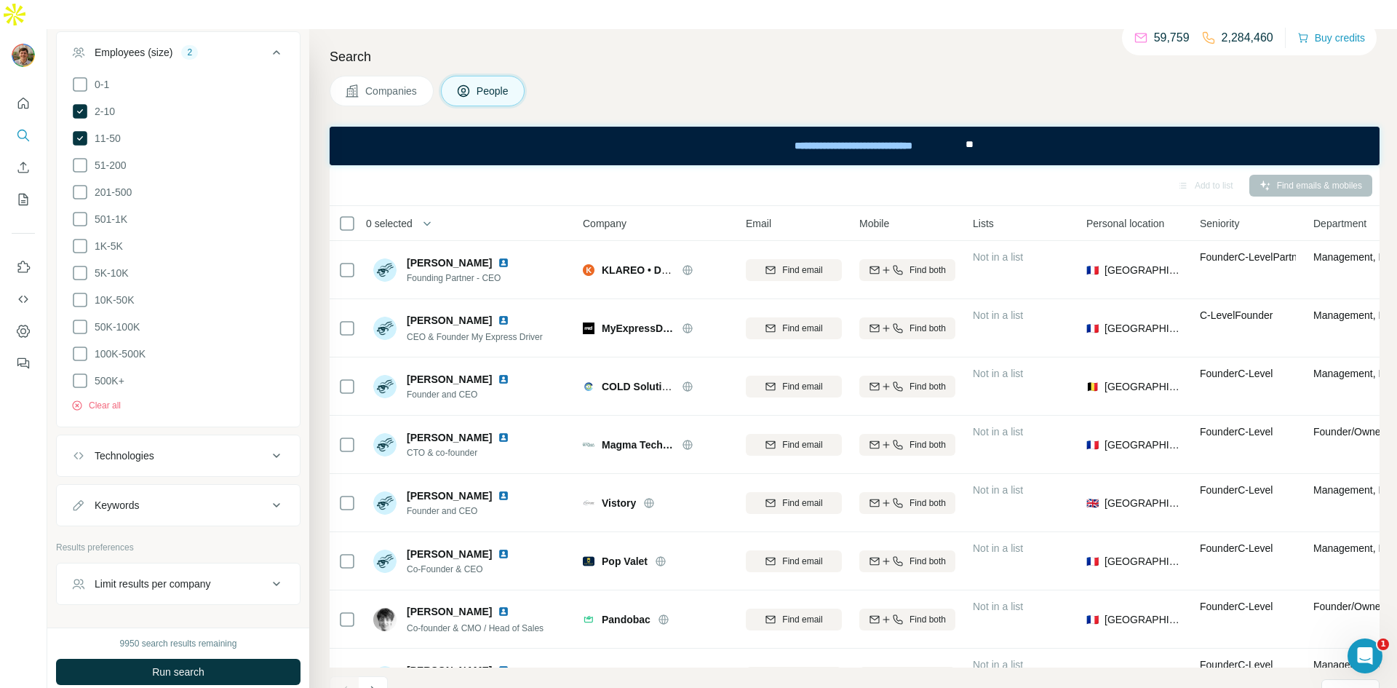
click at [272, 566] on button "Limit results per company" at bounding box center [178, 583] width 243 height 35
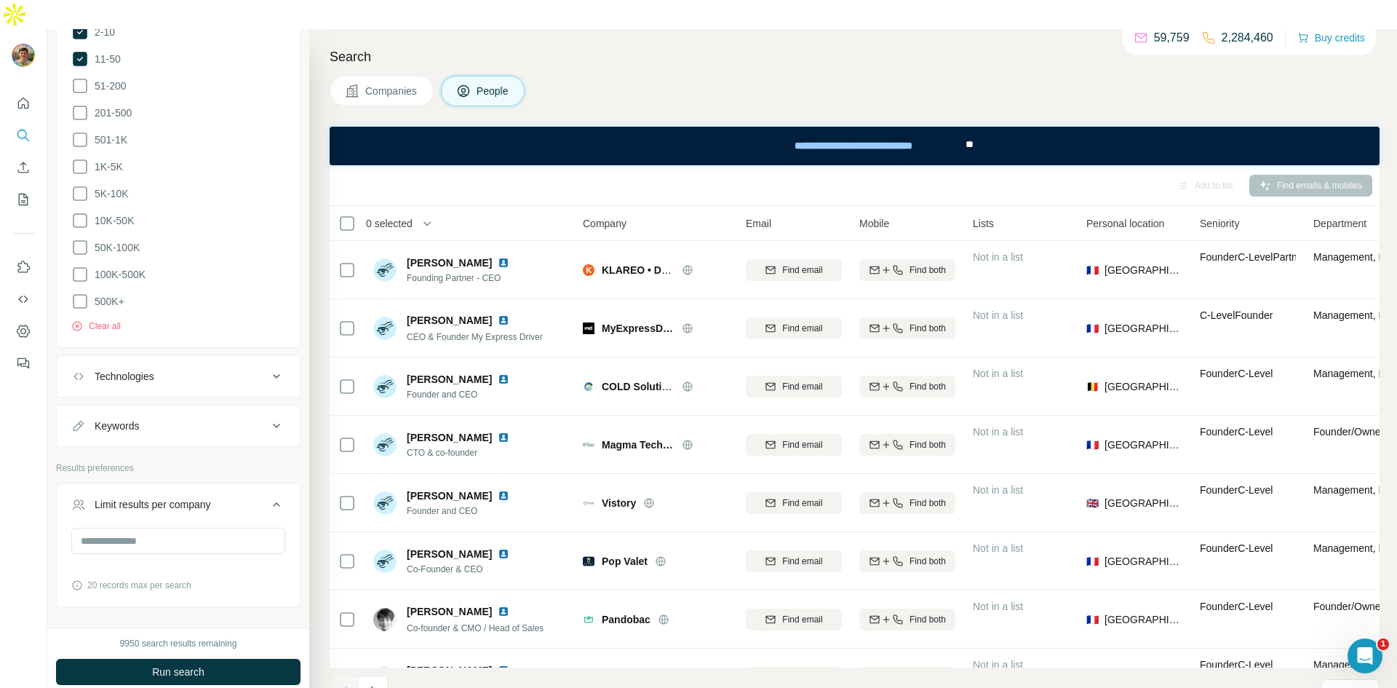
scroll to position [1265, 0]
click at [275, 486] on icon at bounding box center [276, 494] width 17 height 17
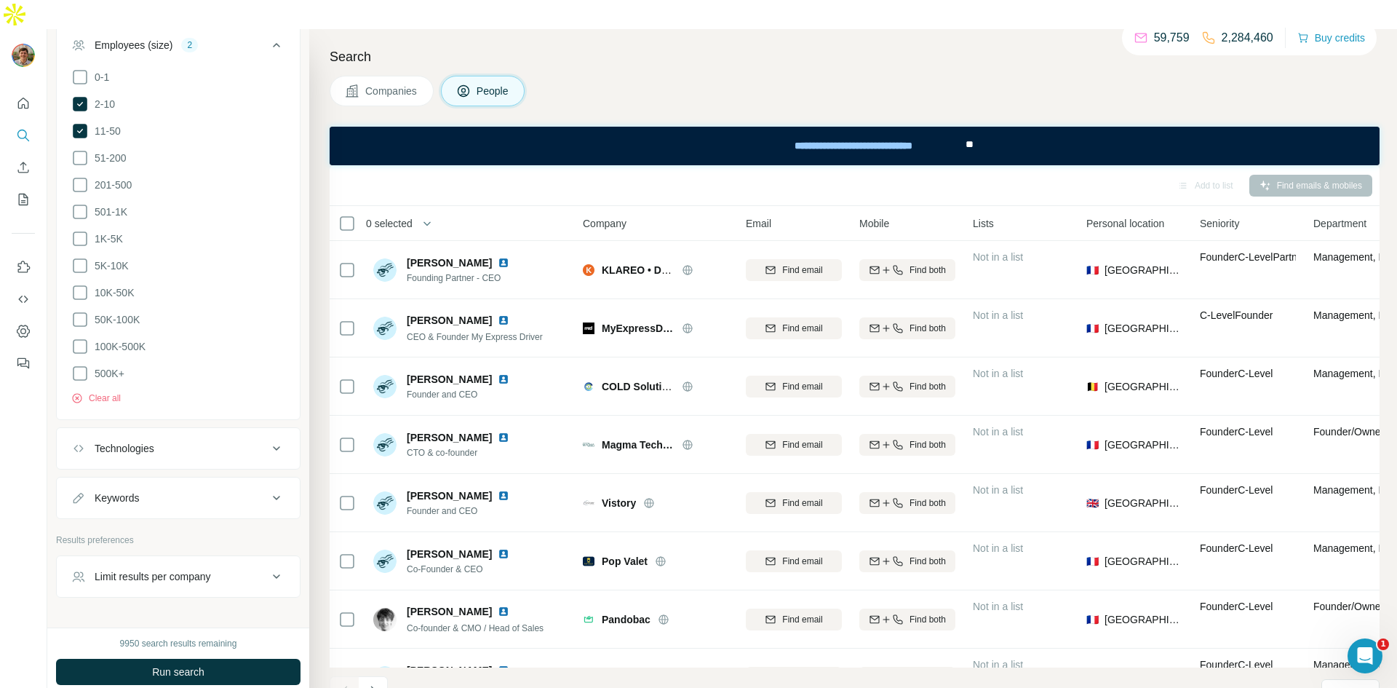
click at [258, 490] on div "Keywords" at bounding box center [169, 497] width 196 height 15
click at [263, 431] on button "Technologies" at bounding box center [178, 448] width 243 height 35
click at [263, 431] on button "Technologies" at bounding box center [178, 451] width 243 height 41
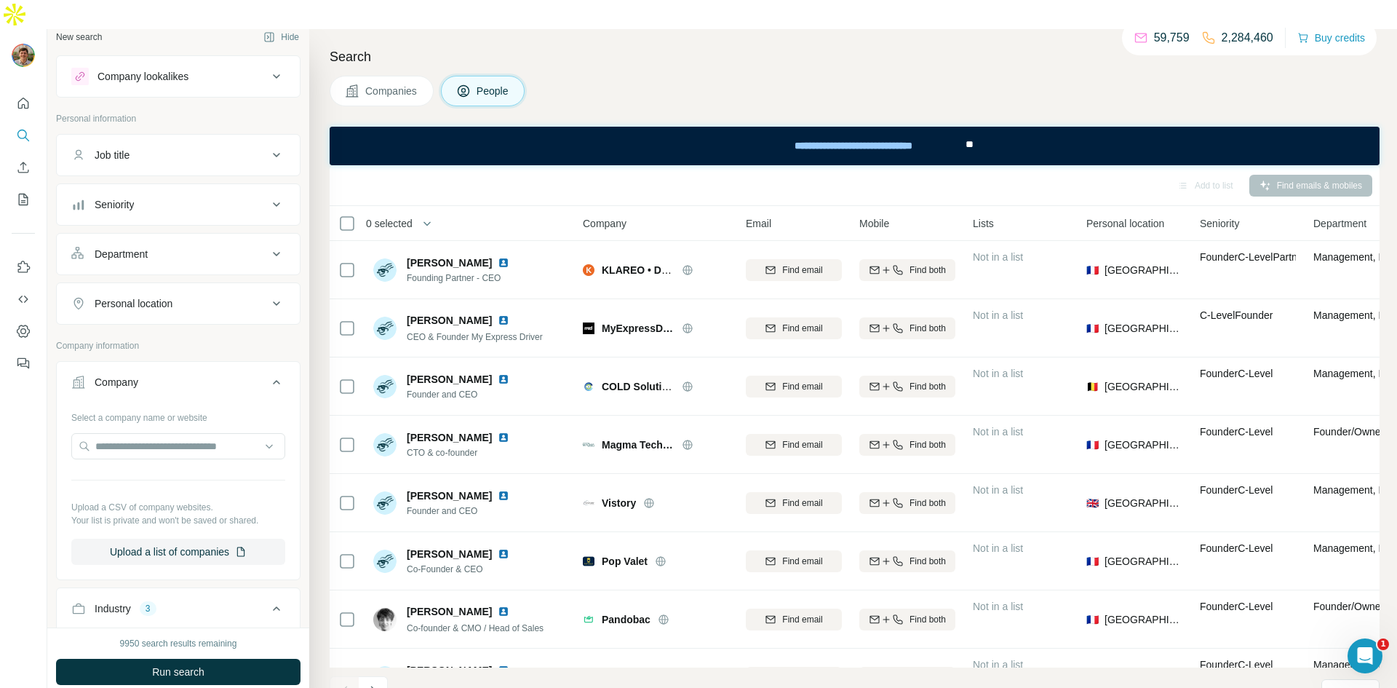
scroll to position [0, 0]
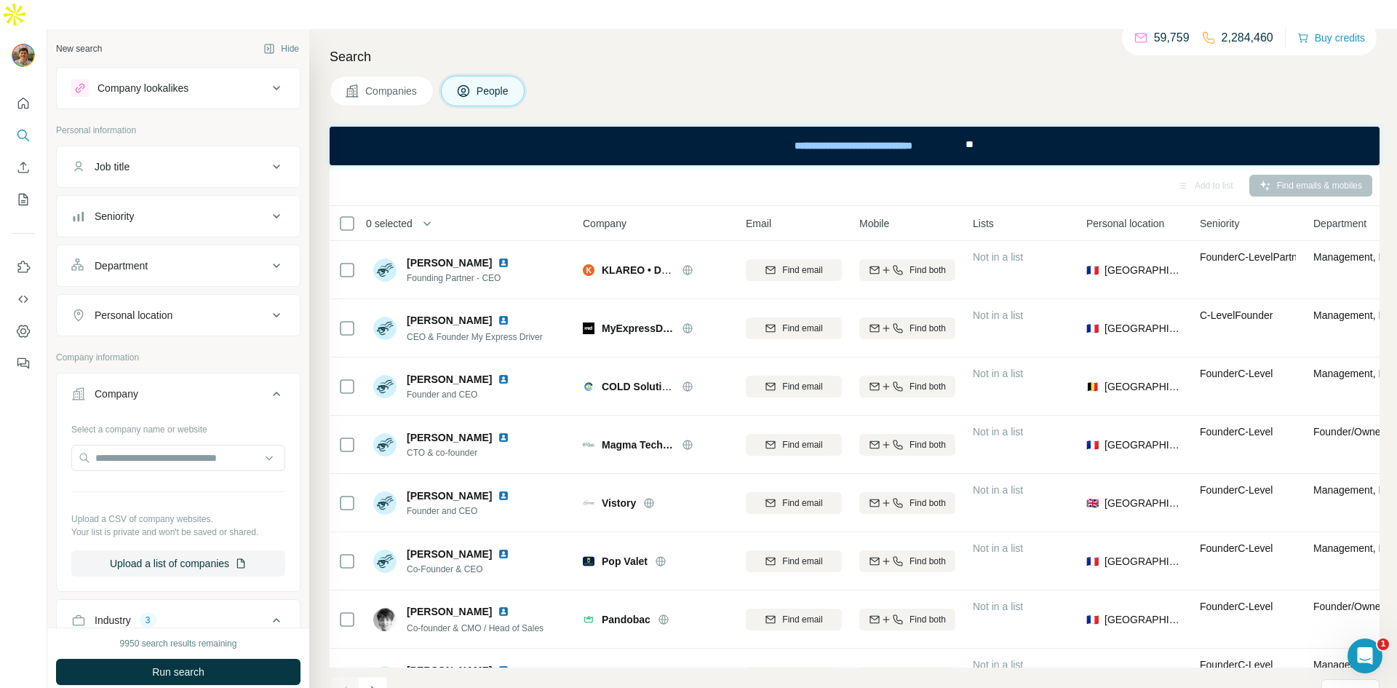
click at [279, 207] on icon at bounding box center [276, 215] width 17 height 17
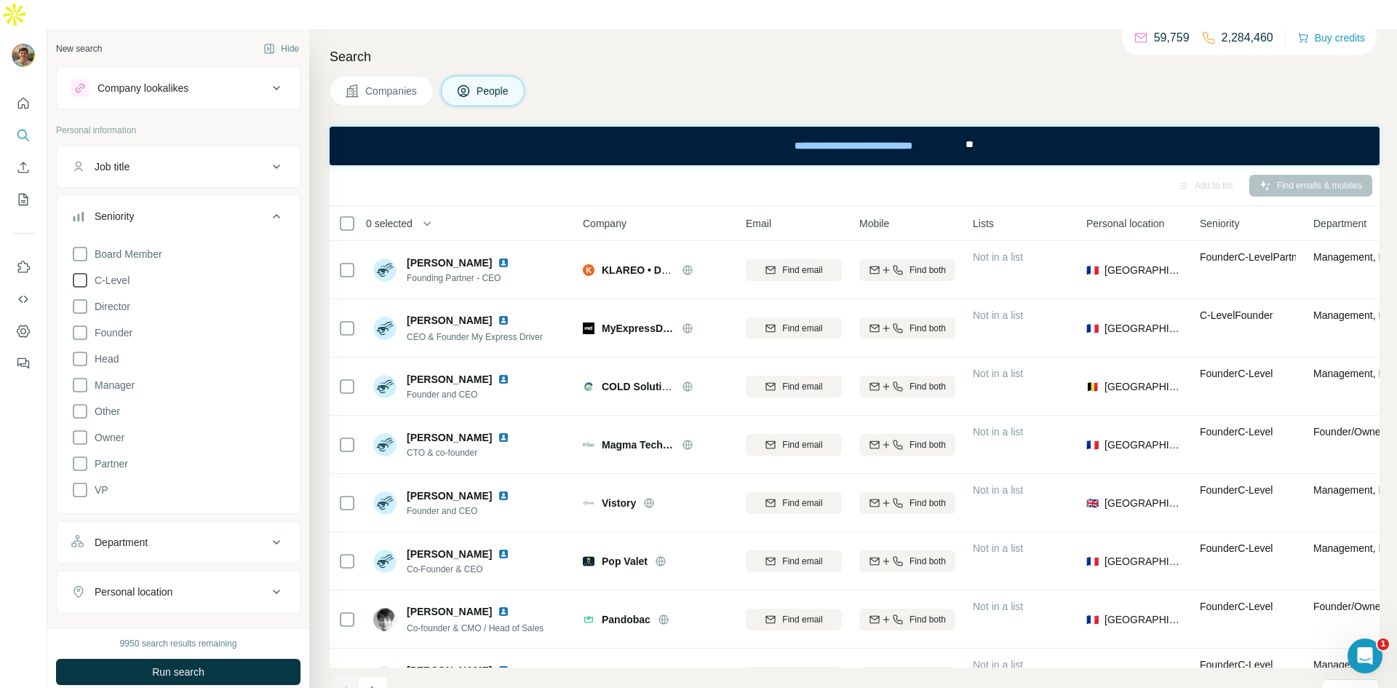
click at [80, 271] on icon at bounding box center [79, 279] width 17 height 17
click at [81, 350] on icon at bounding box center [79, 358] width 17 height 17
click at [80, 324] on icon at bounding box center [79, 332] width 17 height 17
click at [74, 299] on icon at bounding box center [80, 306] width 15 height 15
click at [89, 247] on span "Board Member" at bounding box center [125, 254] width 73 height 15
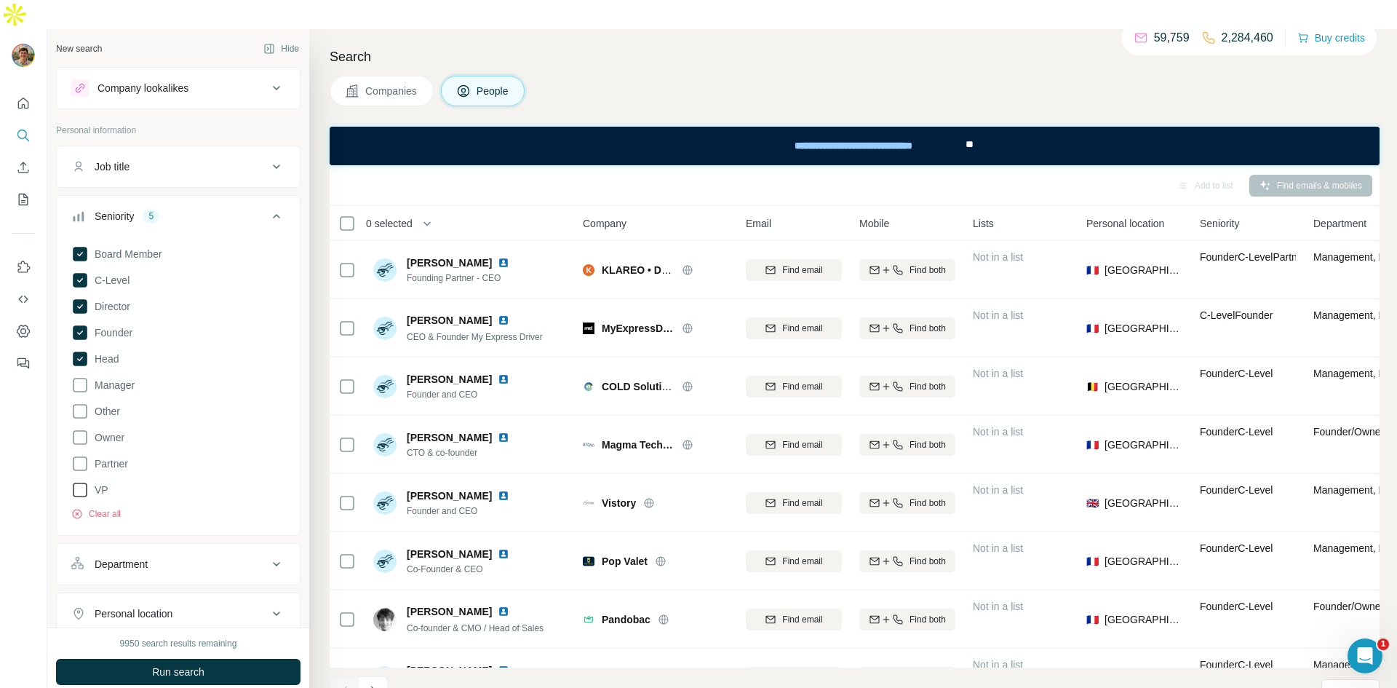
click at [81, 481] on icon at bounding box center [79, 489] width 17 height 17
click at [228, 154] on button "Job title" at bounding box center [178, 166] width 243 height 35
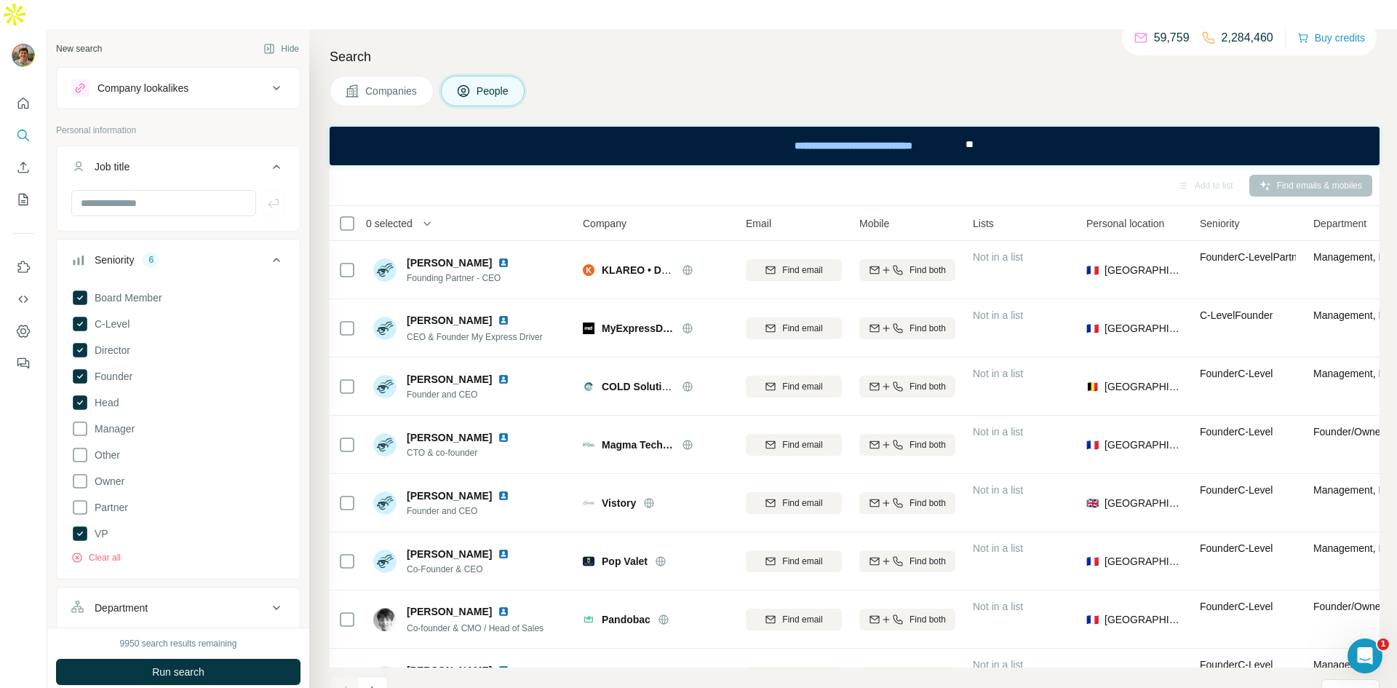
click at [244, 159] on div "Job title" at bounding box center [169, 166] width 196 height 15
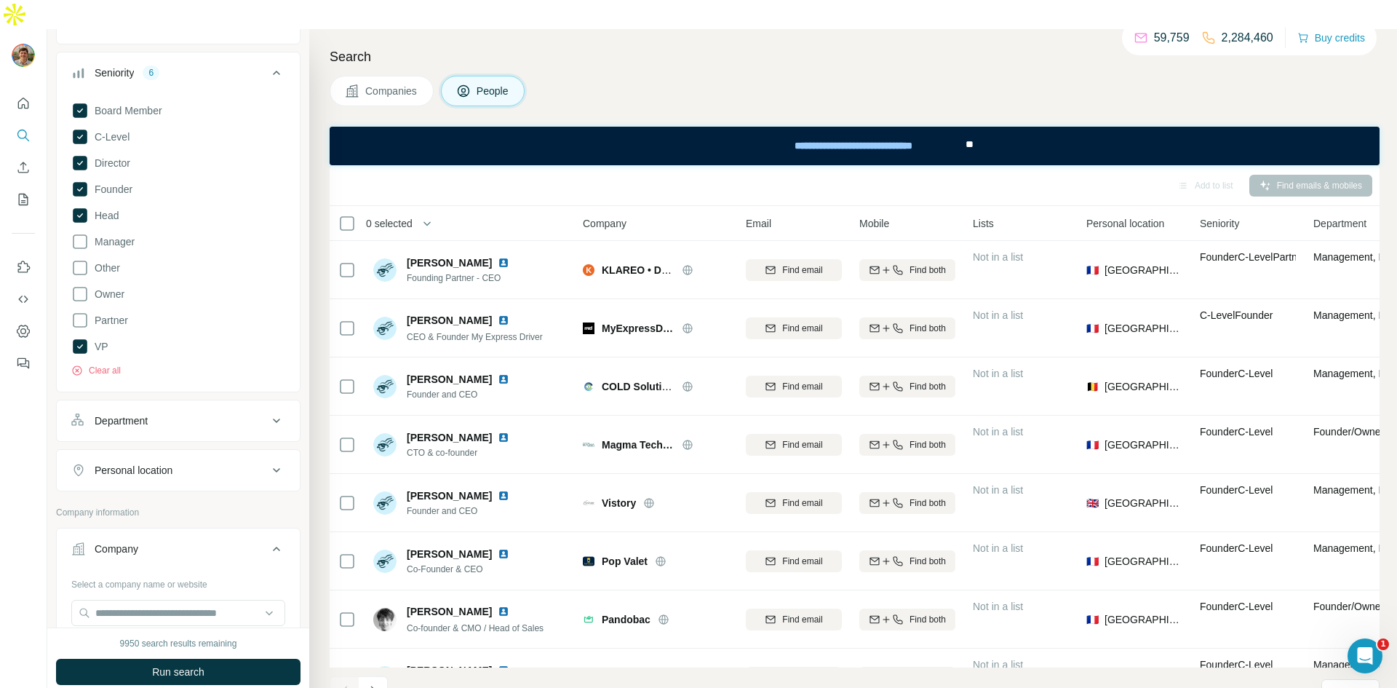
scroll to position [146, 0]
click at [269, 409] on icon at bounding box center [276, 417] width 17 height 17
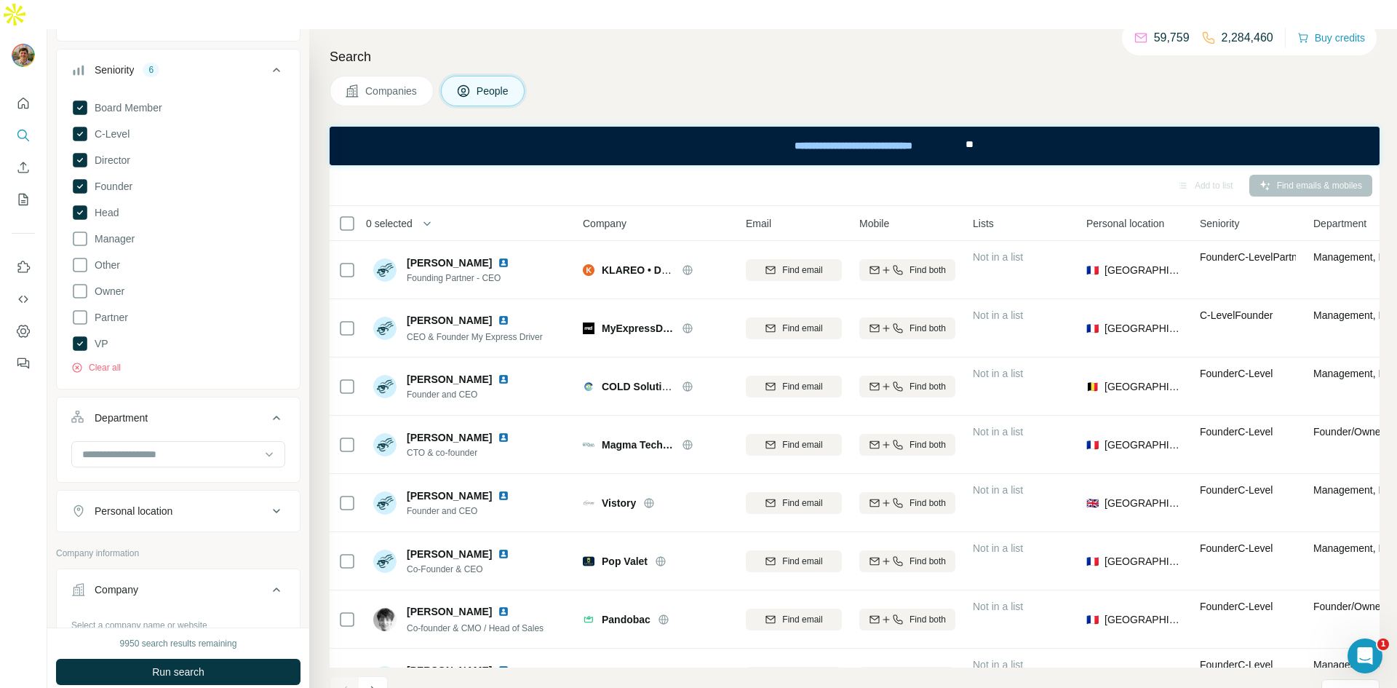
click at [253, 490] on div "Personal location" at bounding box center [178, 511] width 244 height 42
click at [249, 503] on div "Personal location" at bounding box center [169, 510] width 196 height 15
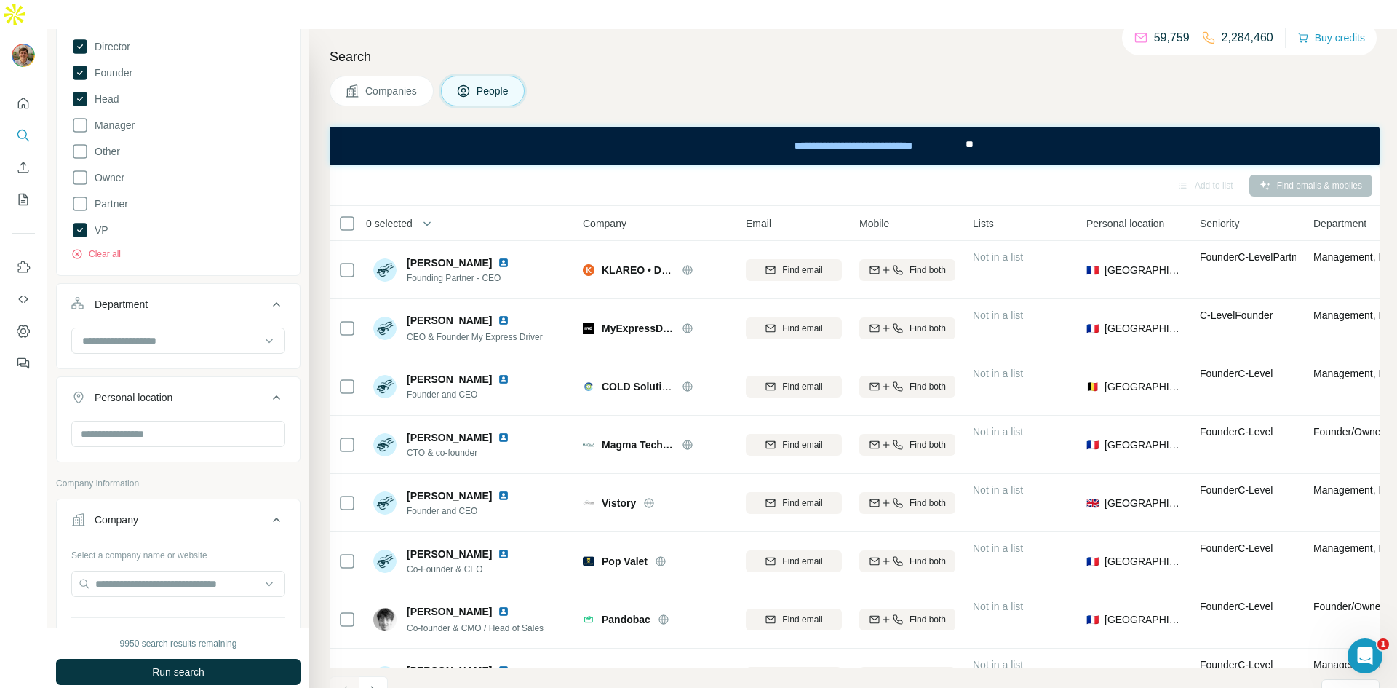
scroll to position [282, 0]
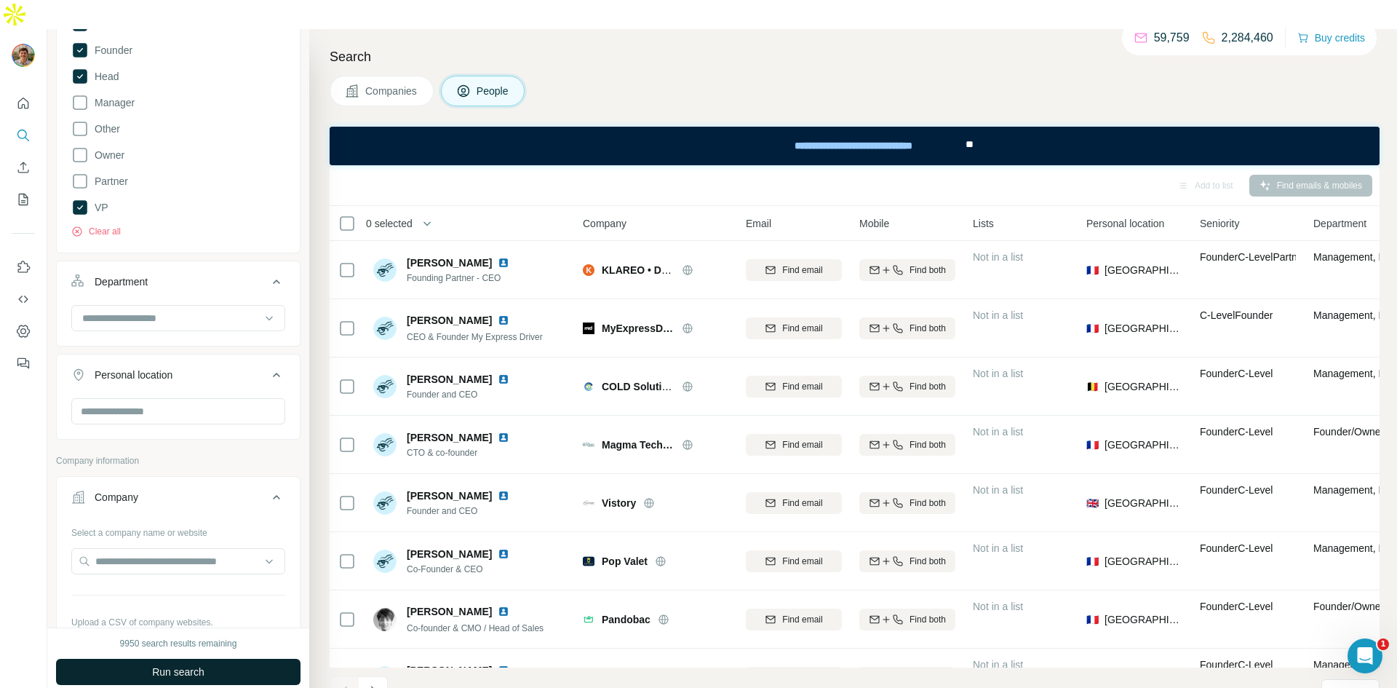
click at [235, 658] on button "Run search" at bounding box center [178, 671] width 244 height 26
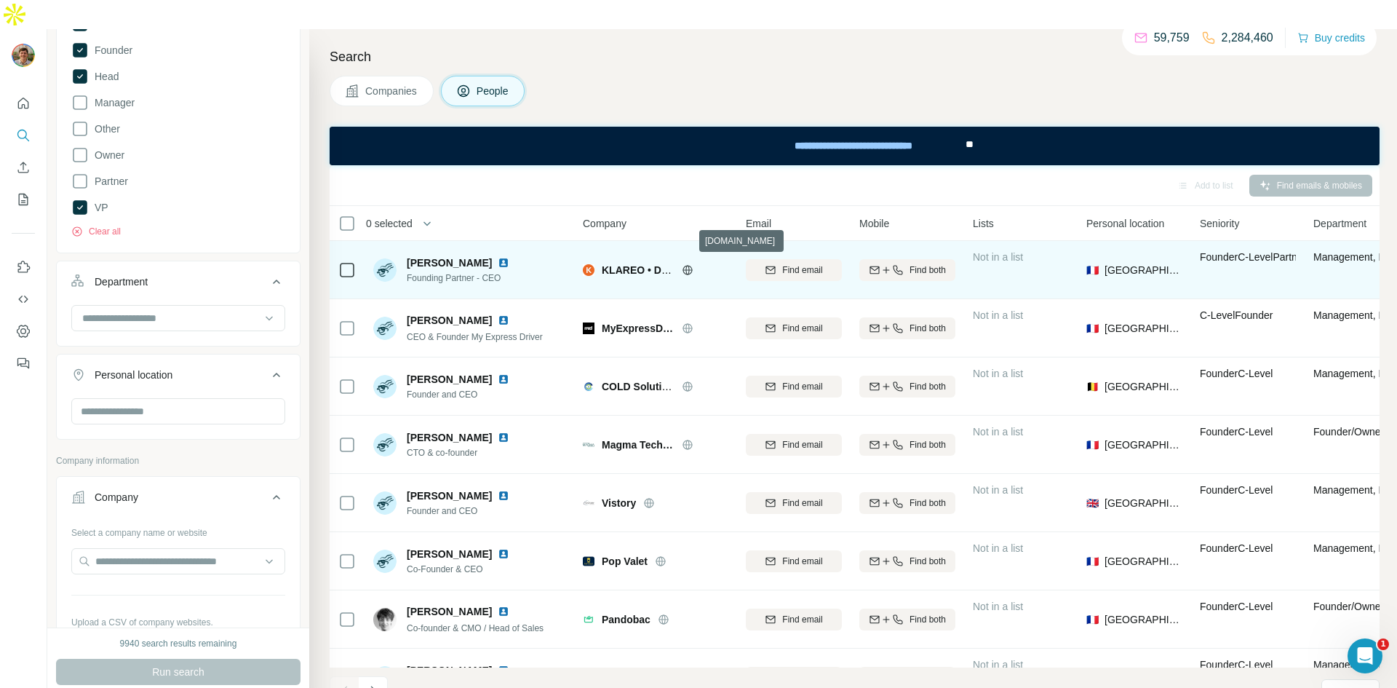
click at [688, 265] on icon at bounding box center [686, 269] width 9 height 9
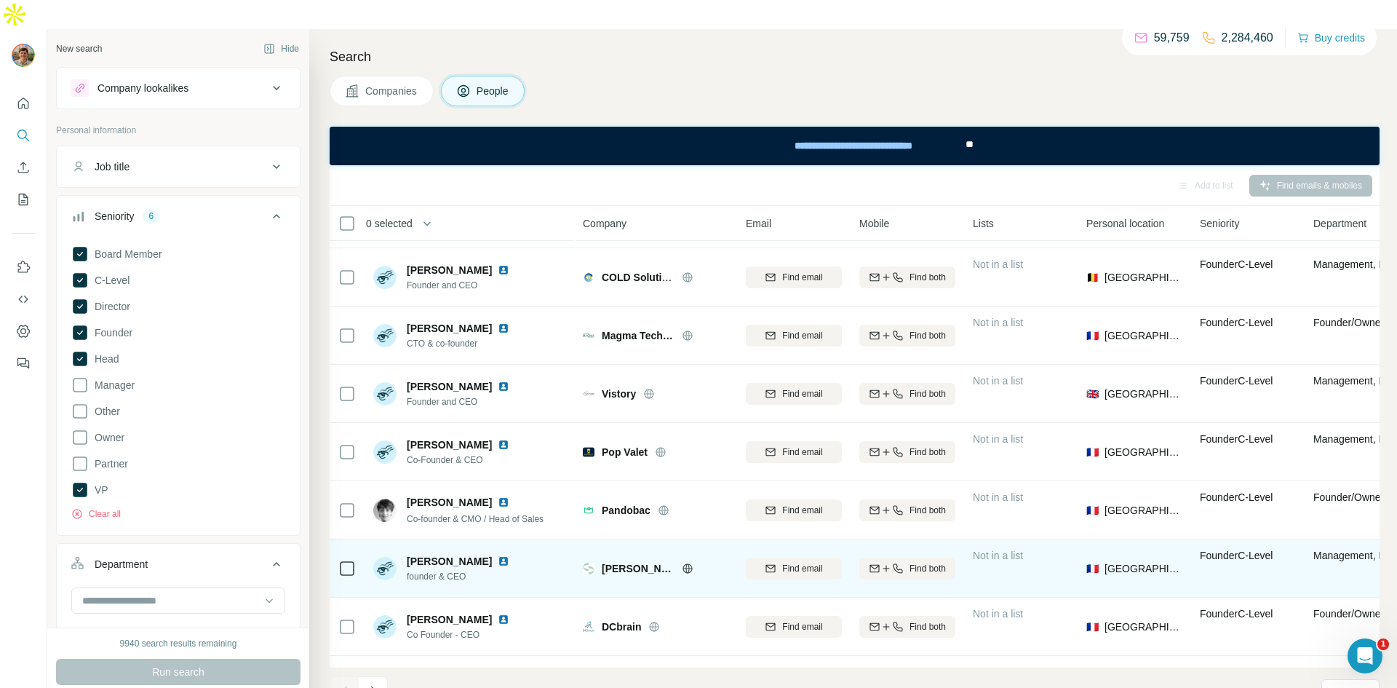
scroll to position [156, 0]
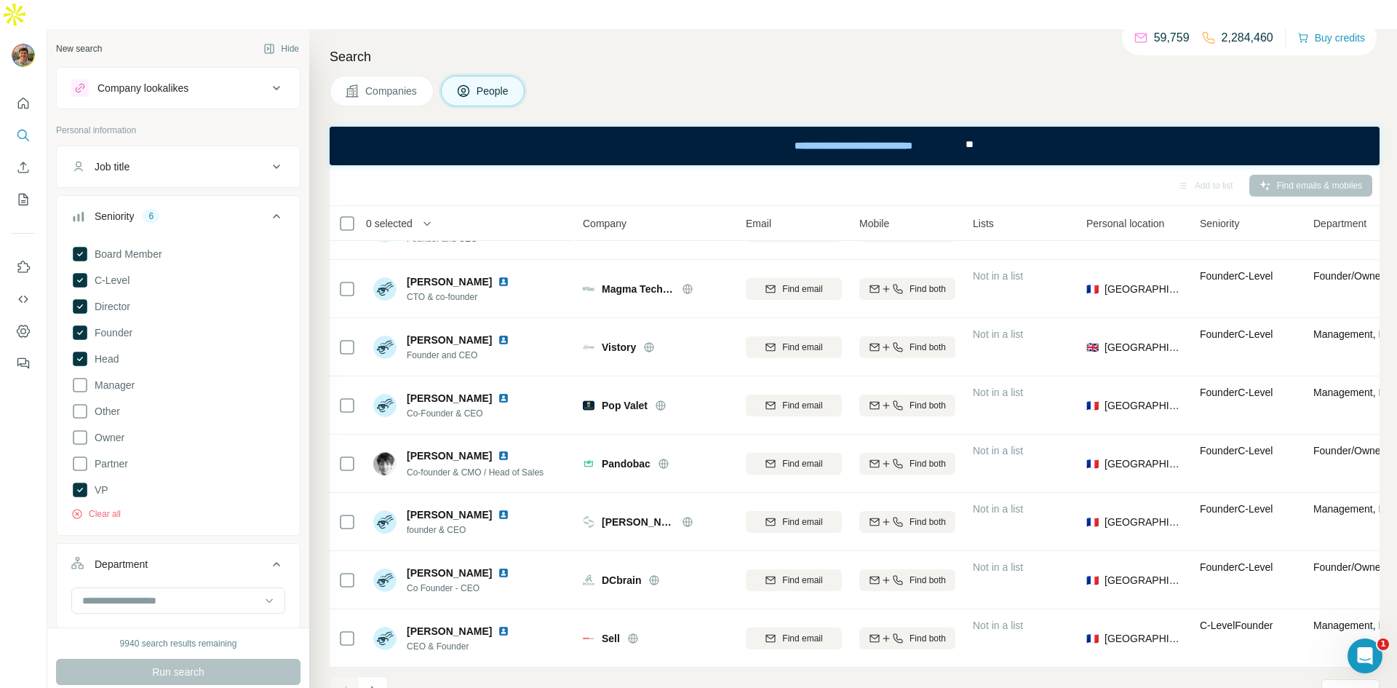
click at [394, 84] on span "Companies" at bounding box center [391, 91] width 53 height 15
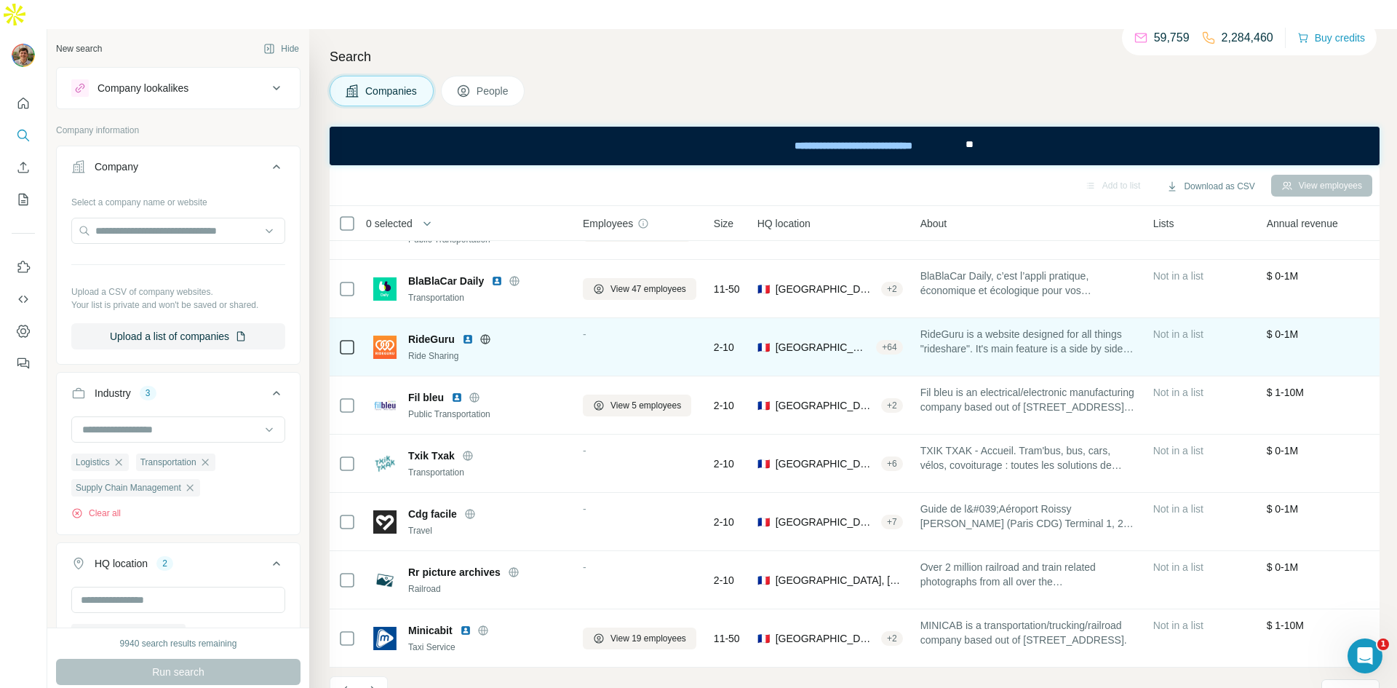
click at [485, 338] on icon at bounding box center [484, 338] width 9 height 1
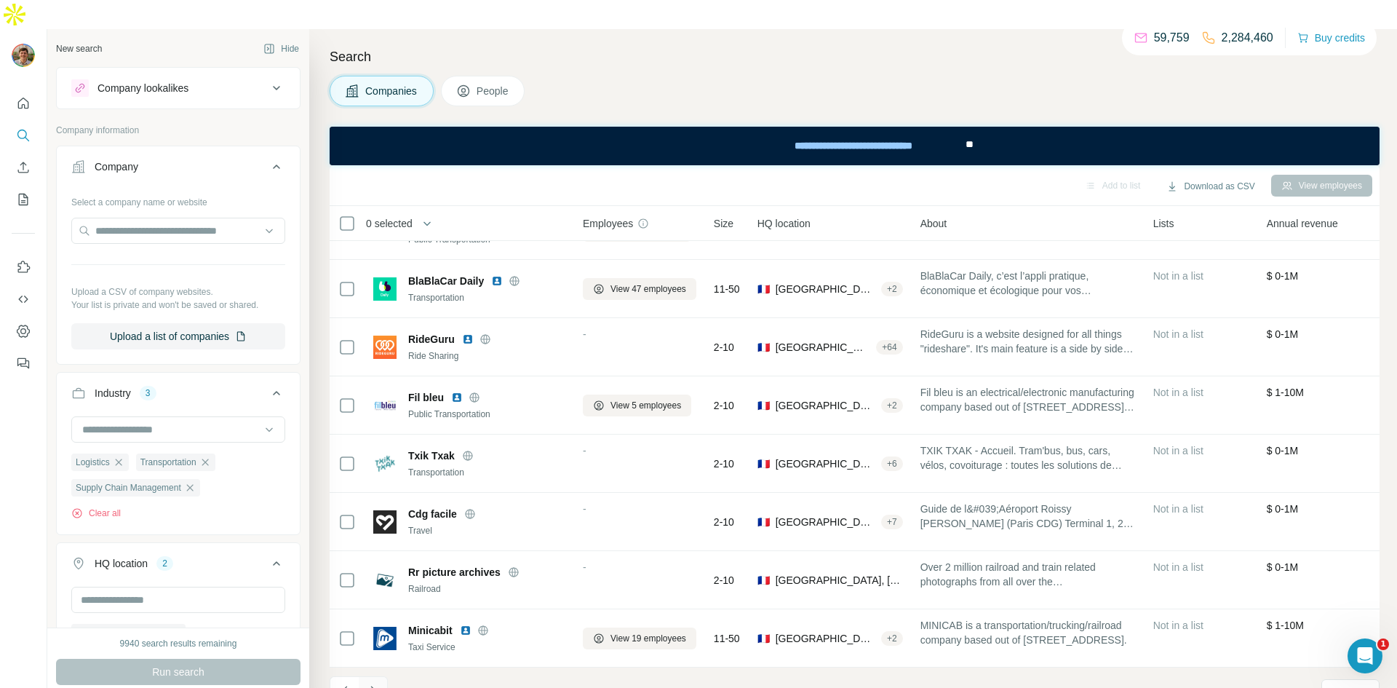
click at [374, 683] on icon "Navigate to next page" at bounding box center [373, 690] width 15 height 15
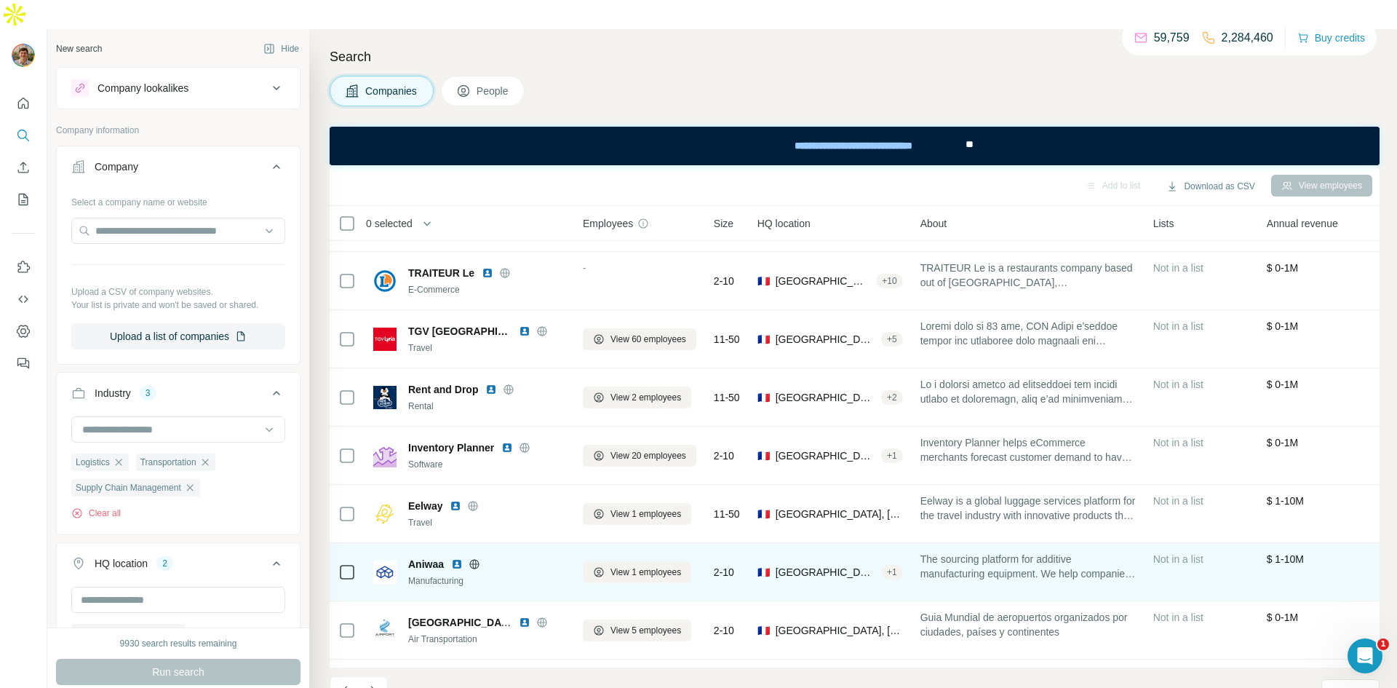
scroll to position [104, 0]
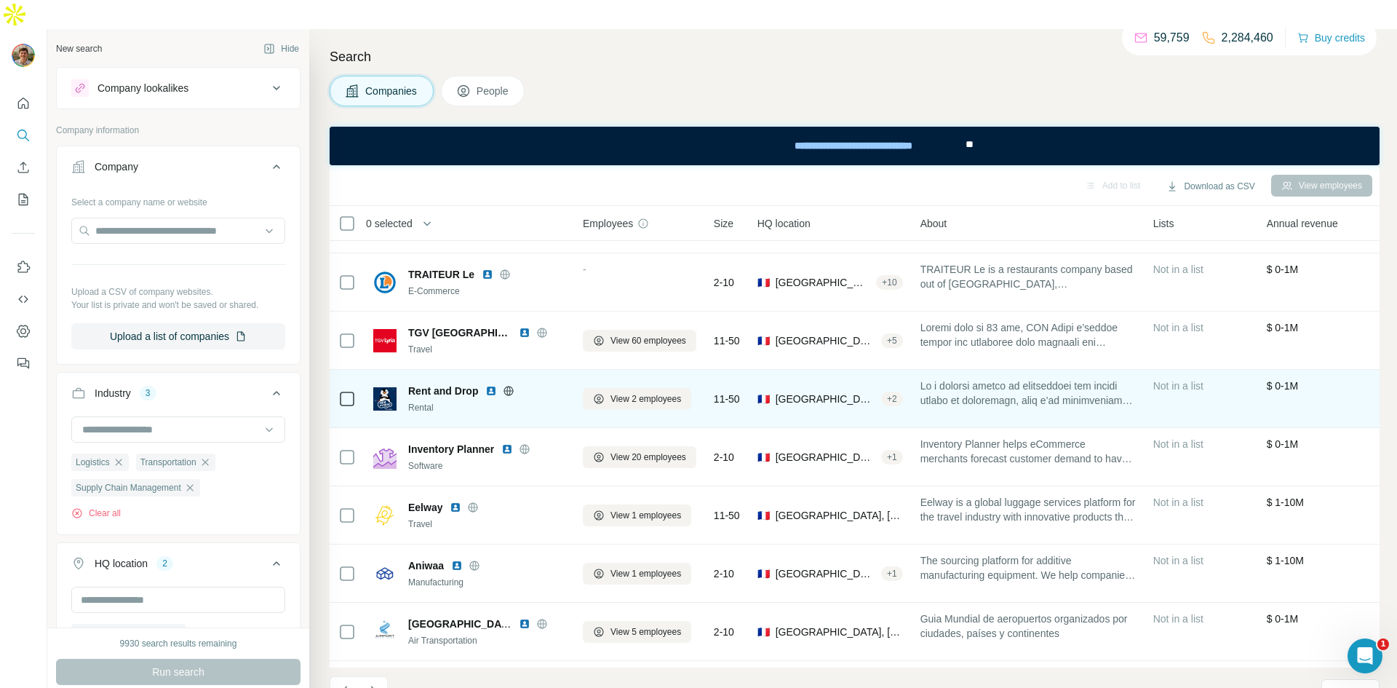
click at [489, 385] on img at bounding box center [491, 391] width 12 height 12
click at [509, 386] on icon at bounding box center [509, 390] width 4 height 9
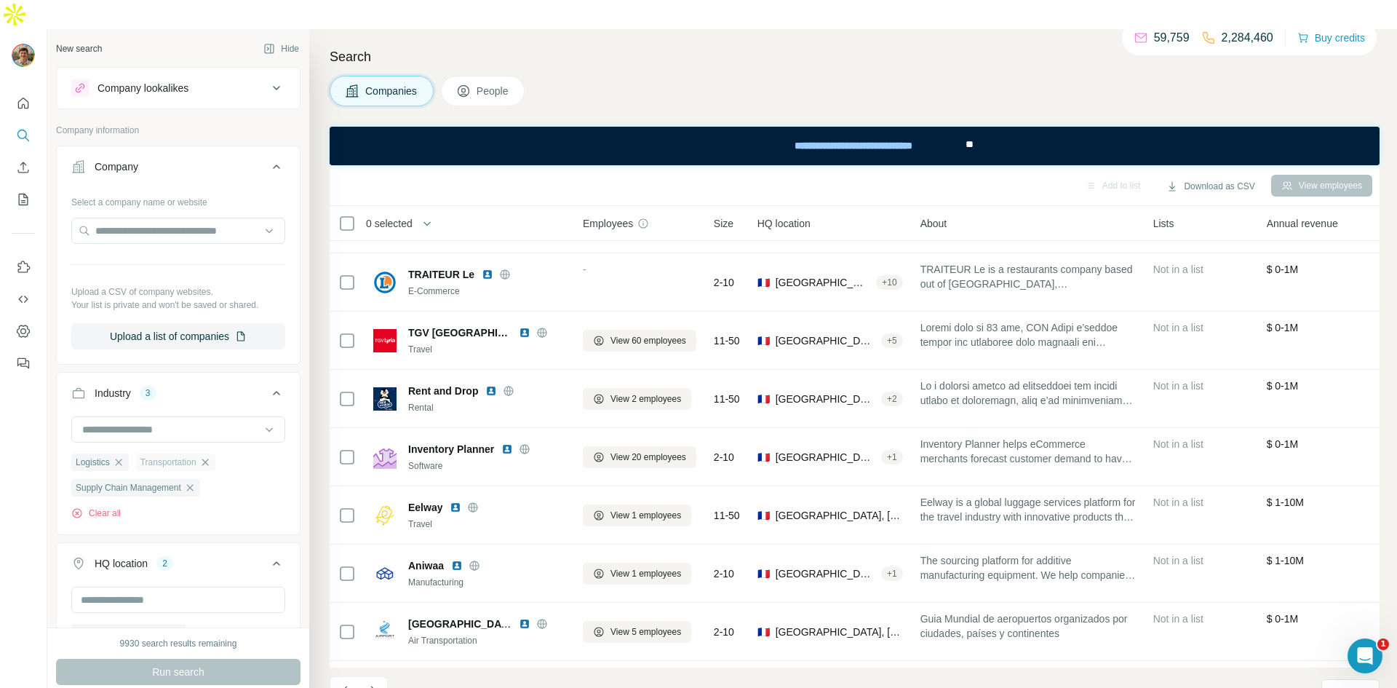
click at [208, 458] on icon "button" at bounding box center [205, 461] width 7 height 7
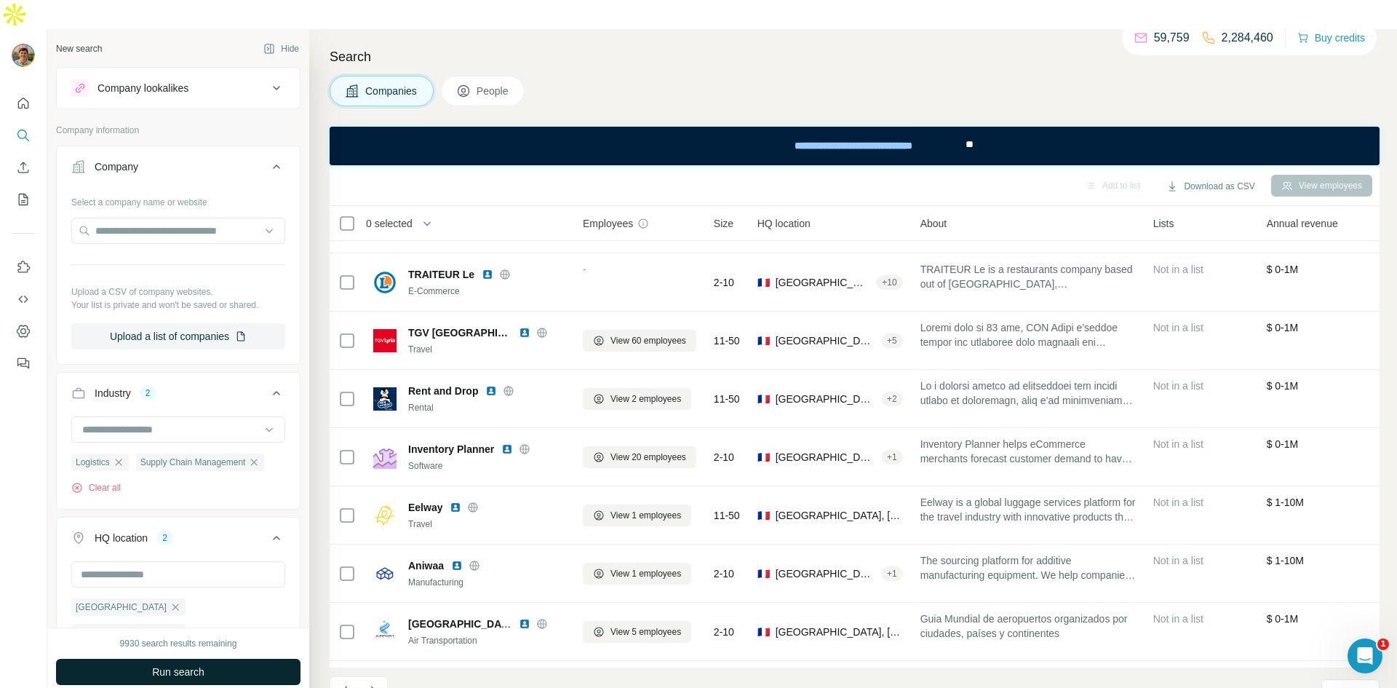
click at [222, 658] on button "Run search" at bounding box center [178, 671] width 244 height 26
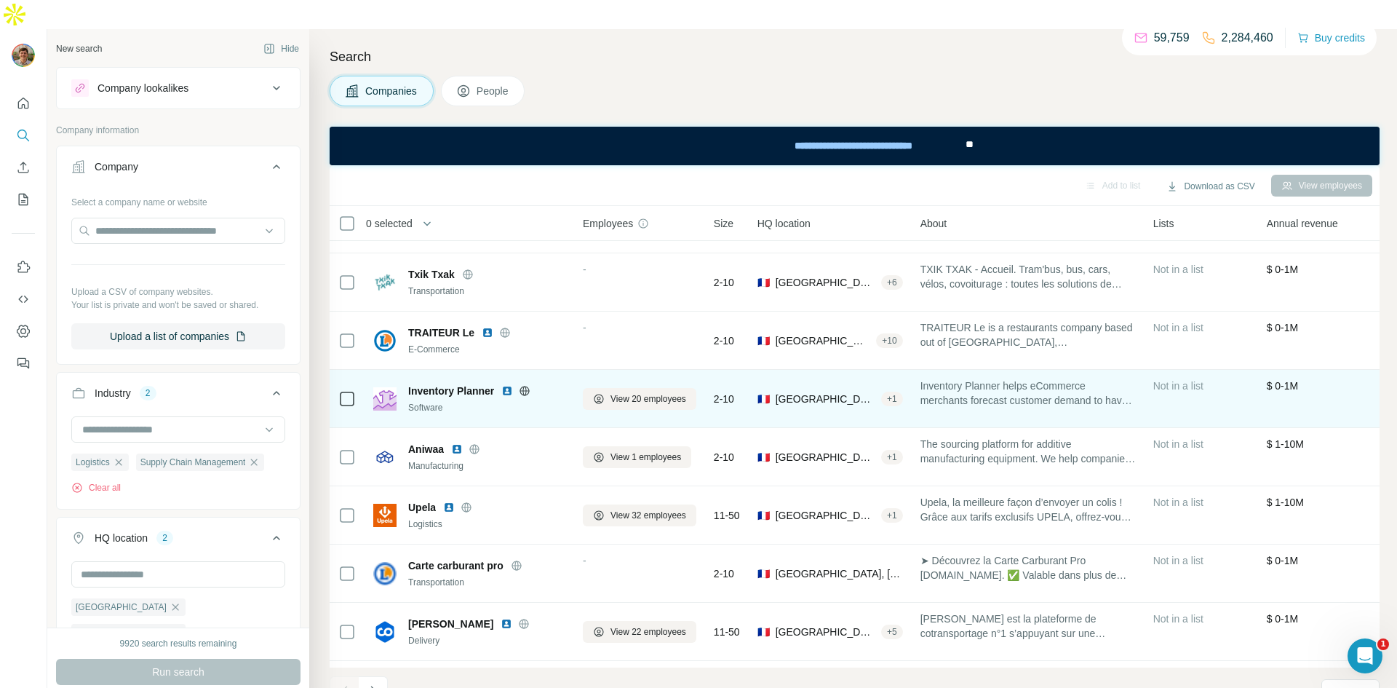
click at [530, 386] on icon at bounding box center [524, 390] width 9 height 9
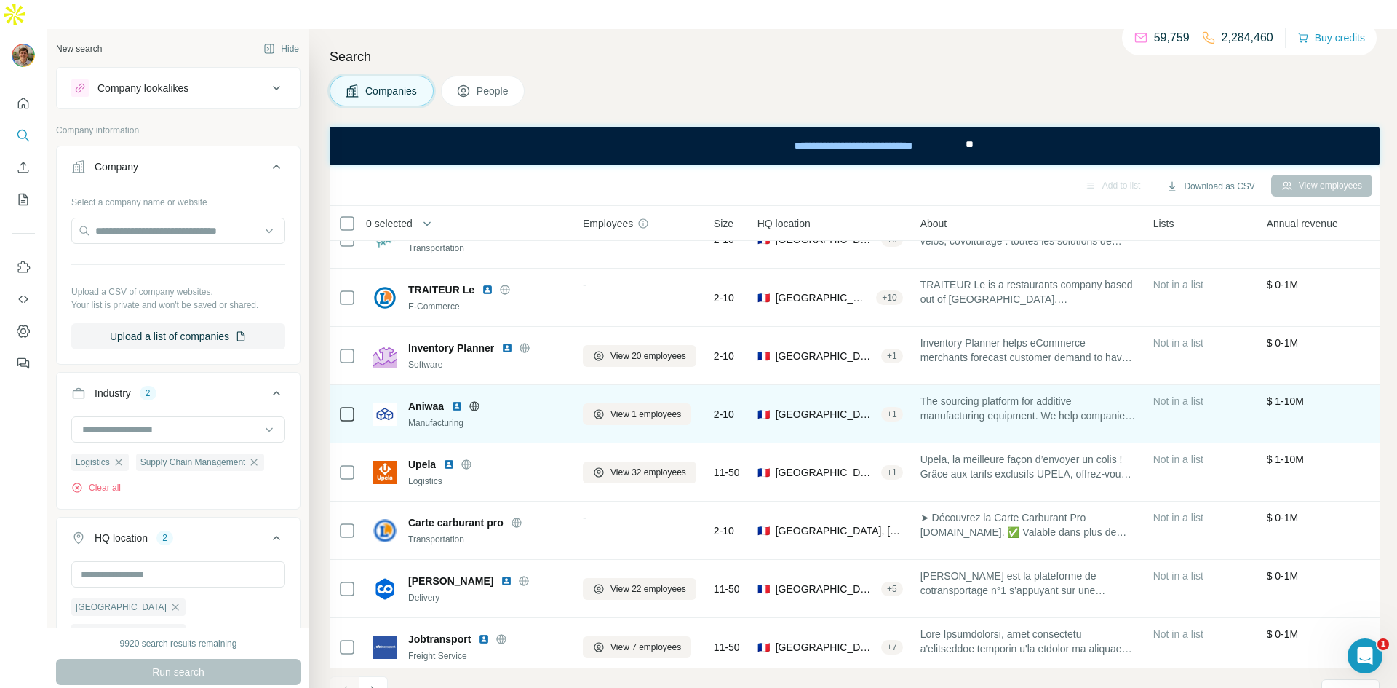
scroll to position [156, 0]
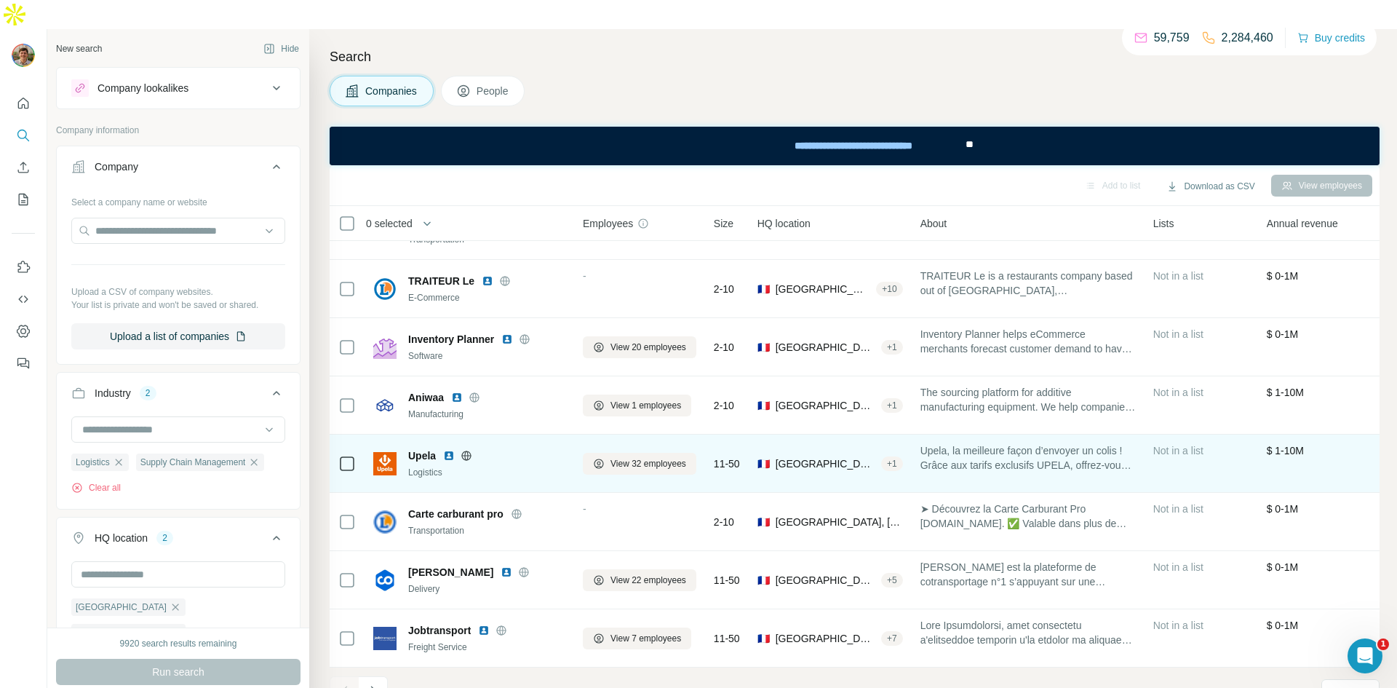
click at [366, 440] on td "Upela Logistics" at bounding box center [469, 463] width 210 height 58
click at [465, 450] on icon at bounding box center [467, 456] width 12 height 12
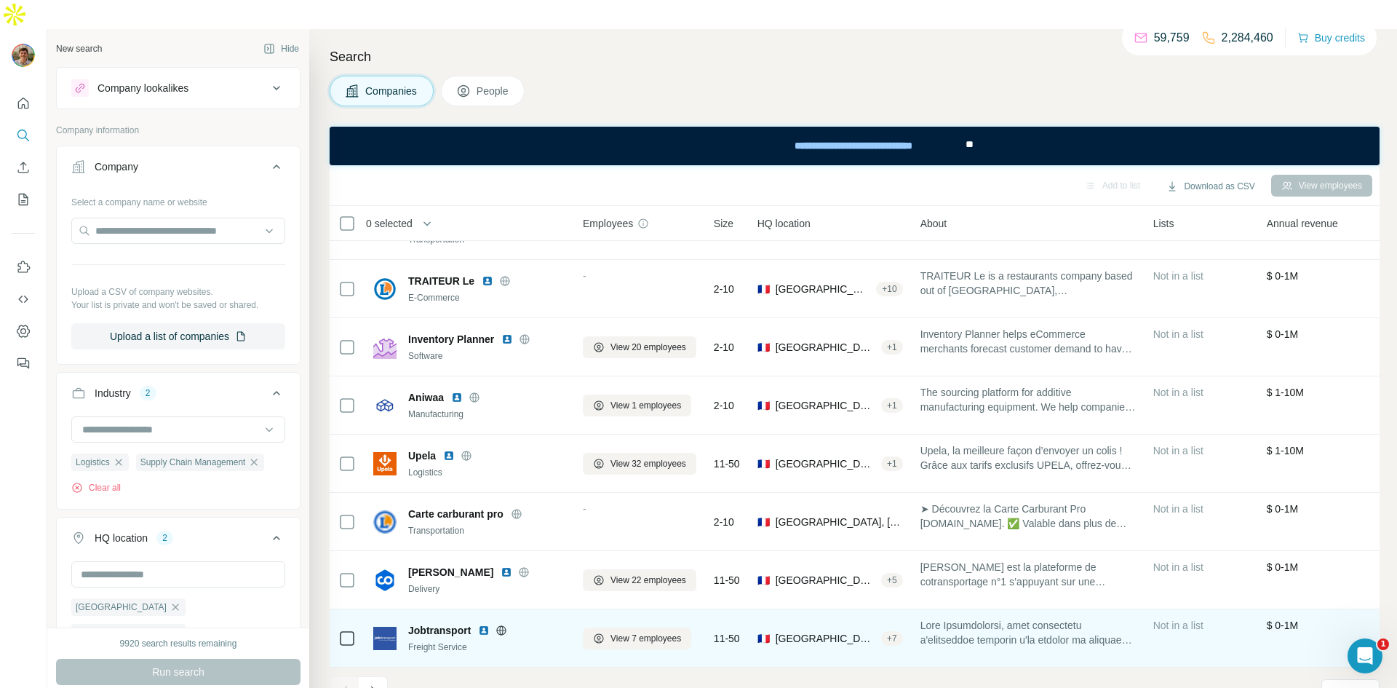
click at [507, 624] on icon at bounding box center [501, 630] width 12 height 12
click at [485, 624] on img at bounding box center [484, 630] width 12 height 12
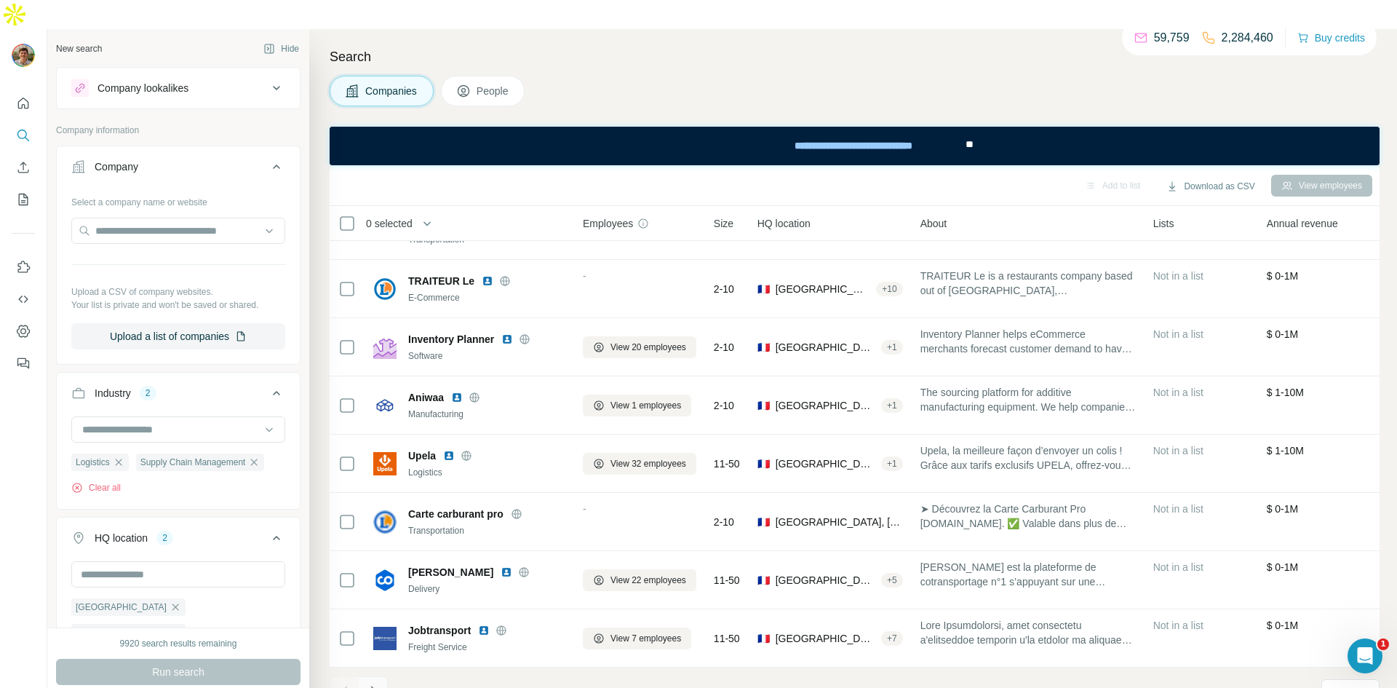
click at [377, 683] on icon "Navigate to next page" at bounding box center [373, 690] width 15 height 15
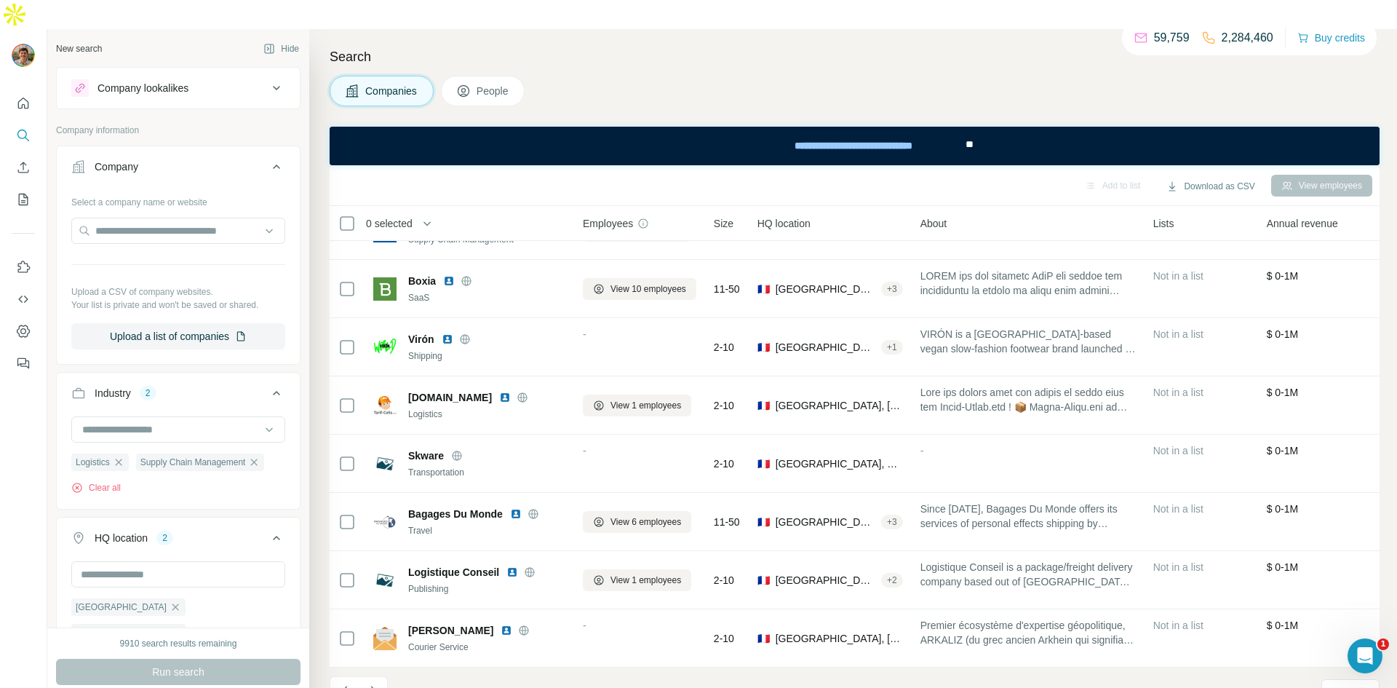
click at [173, 658] on div "Run search" at bounding box center [178, 671] width 244 height 26
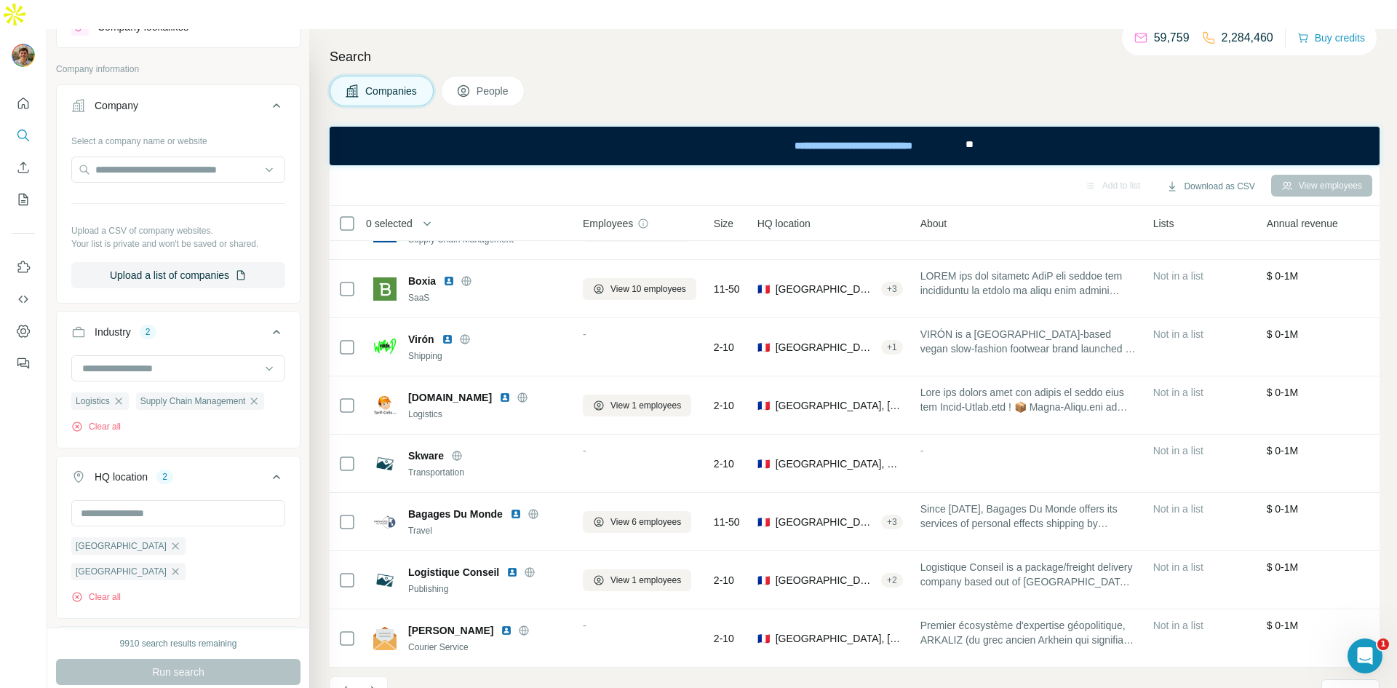
scroll to position [57, 0]
click at [162, 658] on div "Run search" at bounding box center [178, 671] width 244 height 26
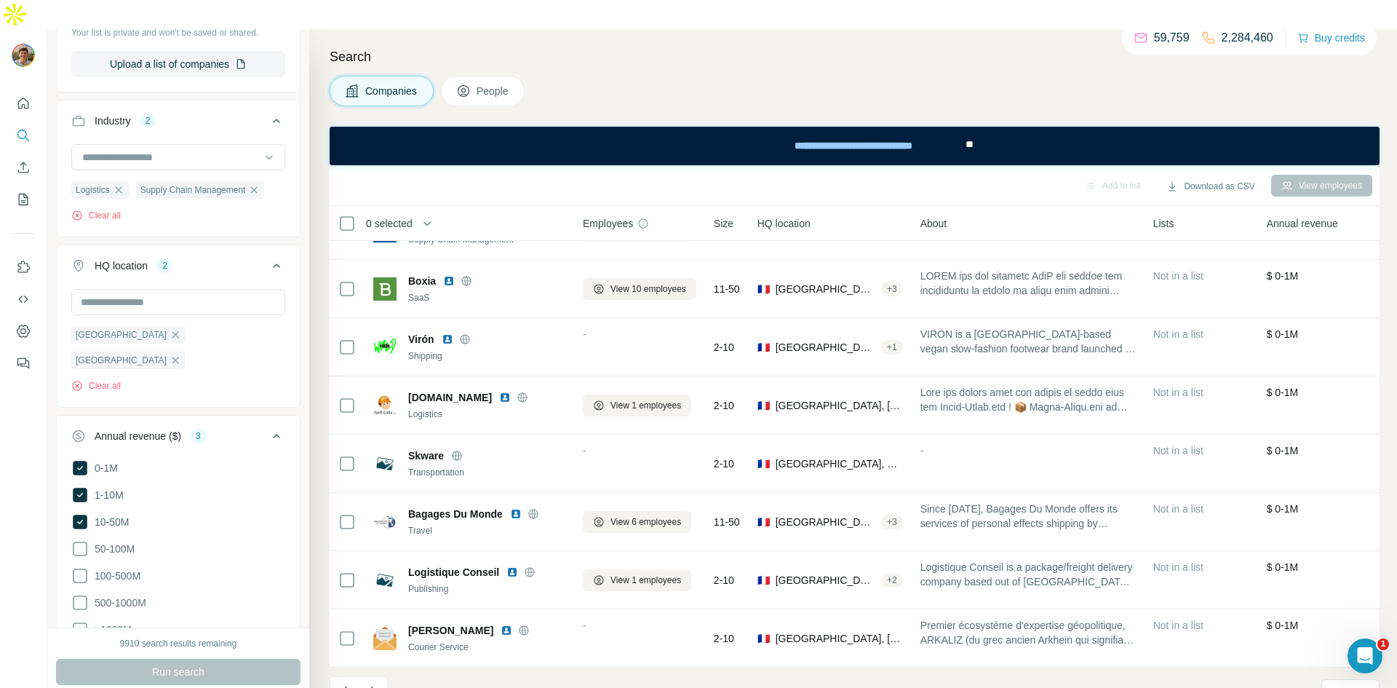
scroll to position [279, 0]
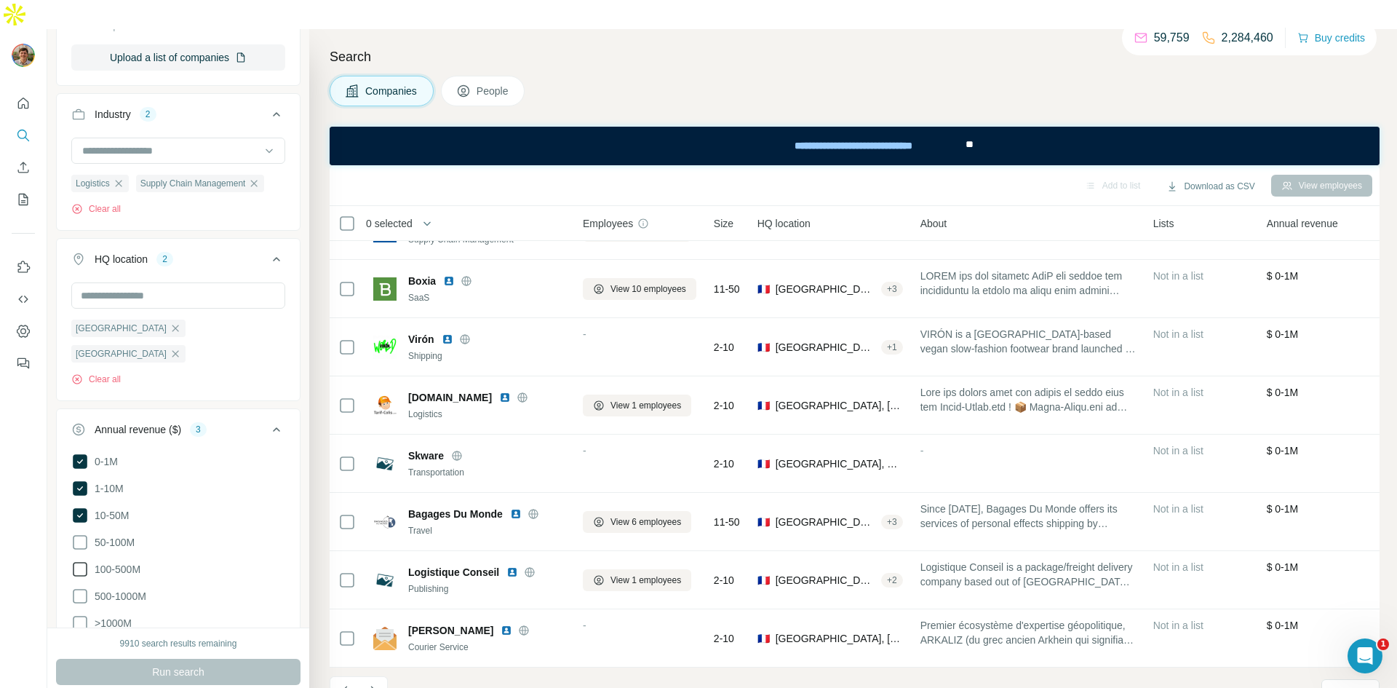
click at [77, 533] on icon at bounding box center [79, 541] width 17 height 17
click at [143, 658] on button "Run search" at bounding box center [178, 671] width 244 height 26
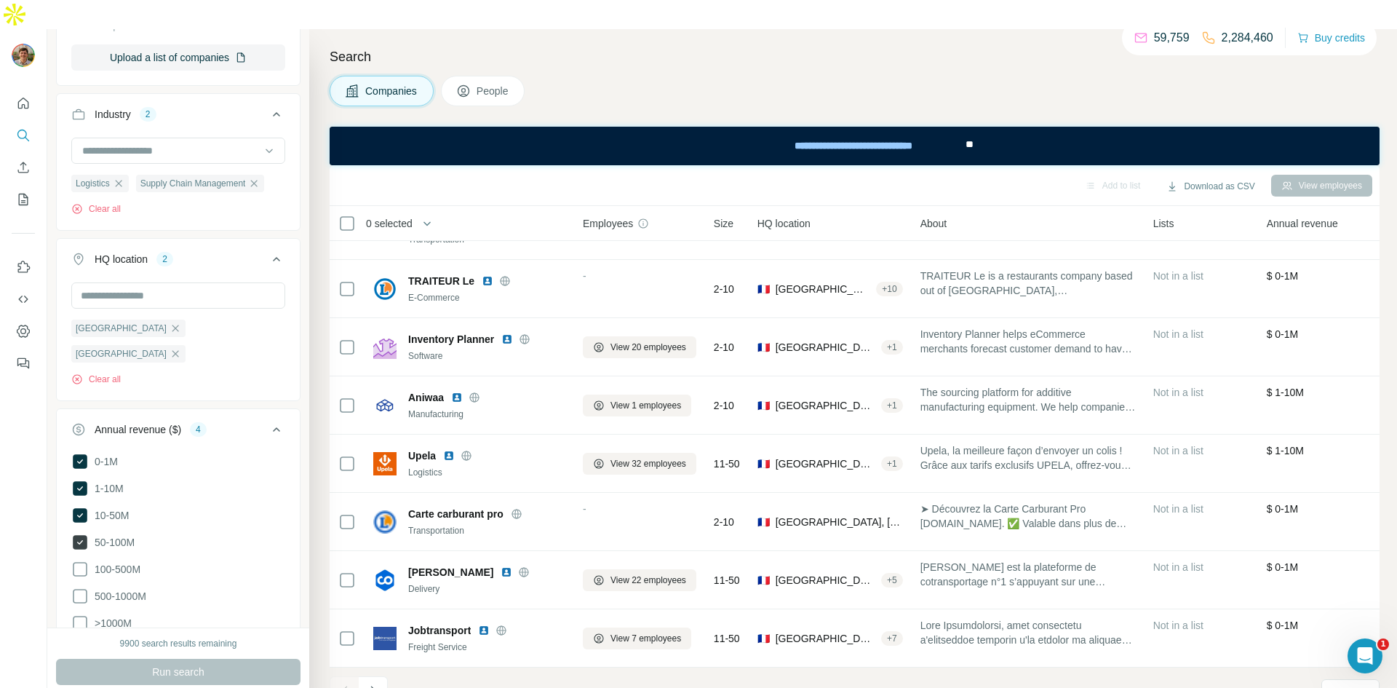
click at [83, 535] on icon at bounding box center [80, 542] width 15 height 15
click at [181, 664] on span "Run search" at bounding box center [178, 671] width 52 height 15
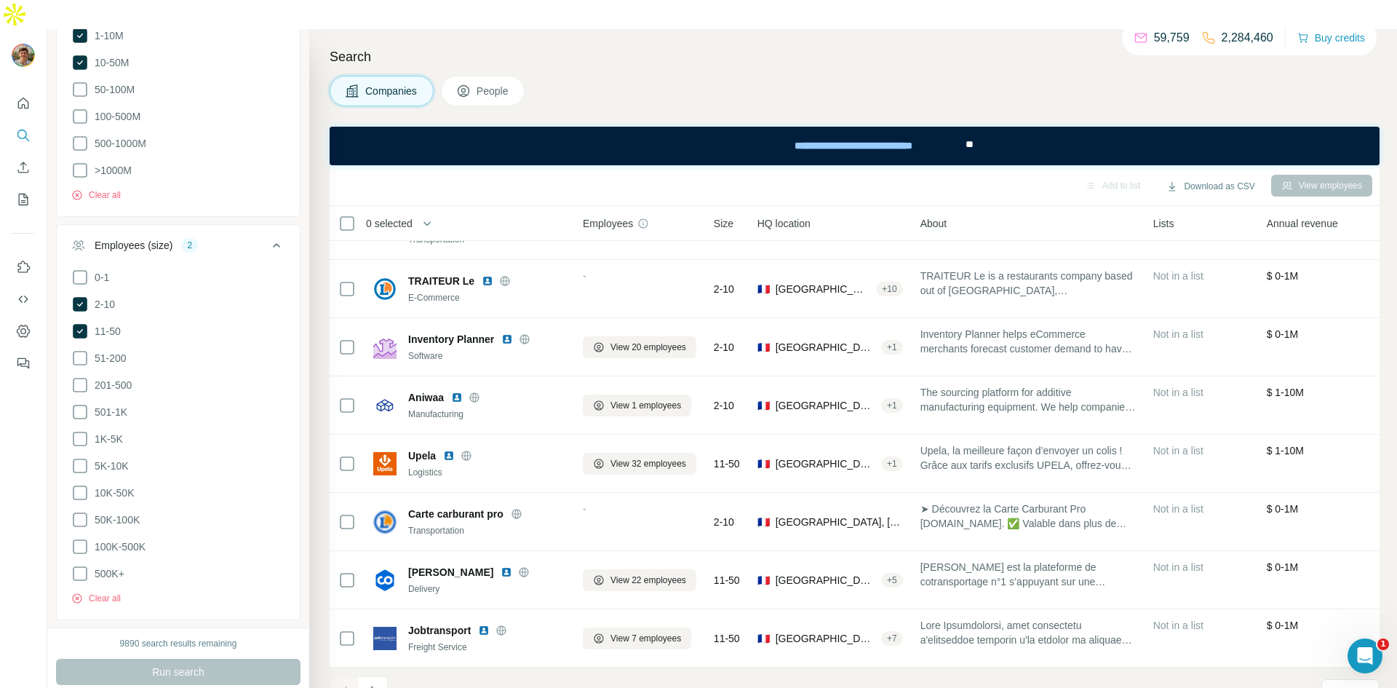
scroll to position [826, 0]
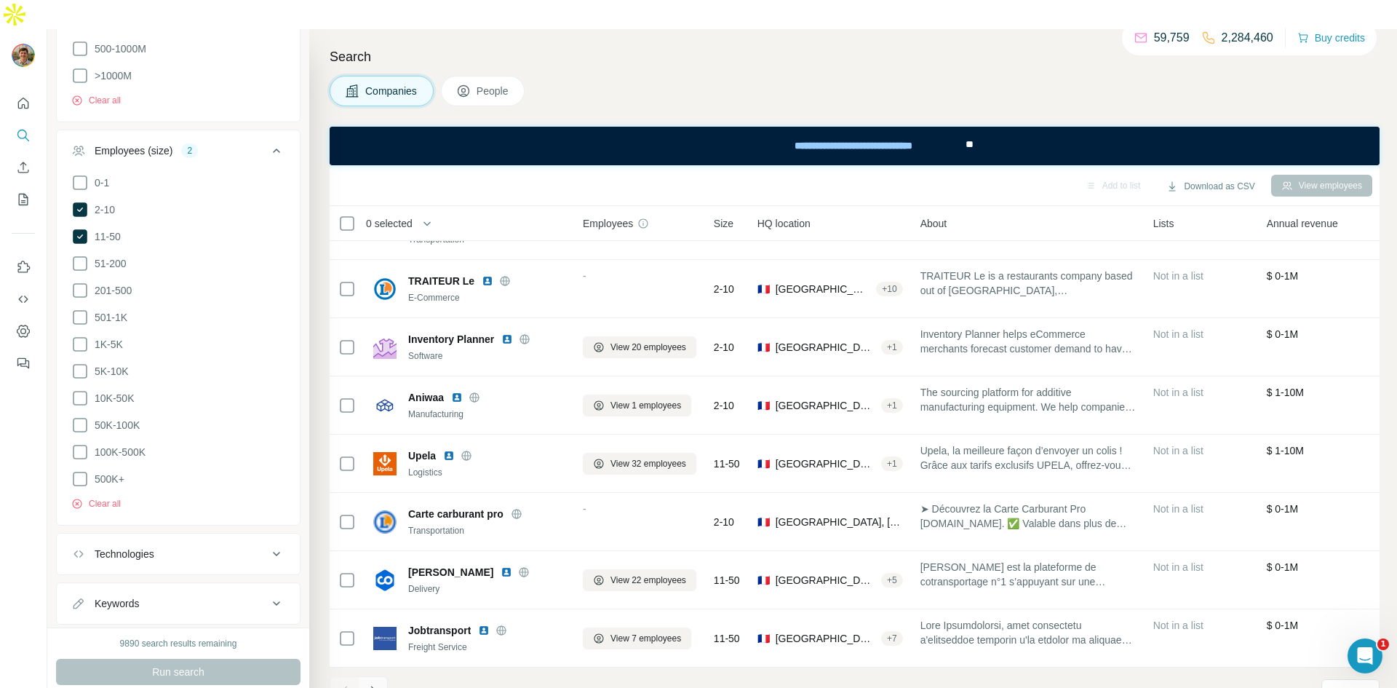
click at [363, 676] on button "Navigate to next page" at bounding box center [373, 690] width 29 height 29
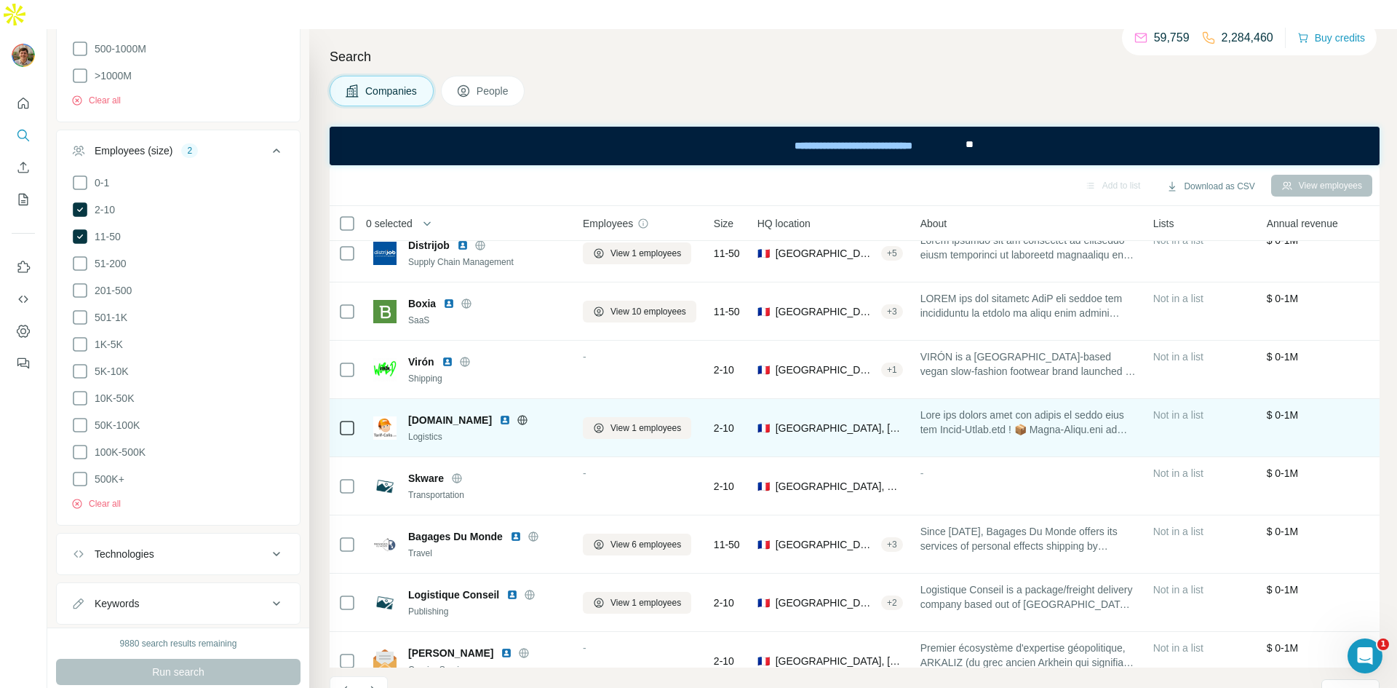
scroll to position [156, 0]
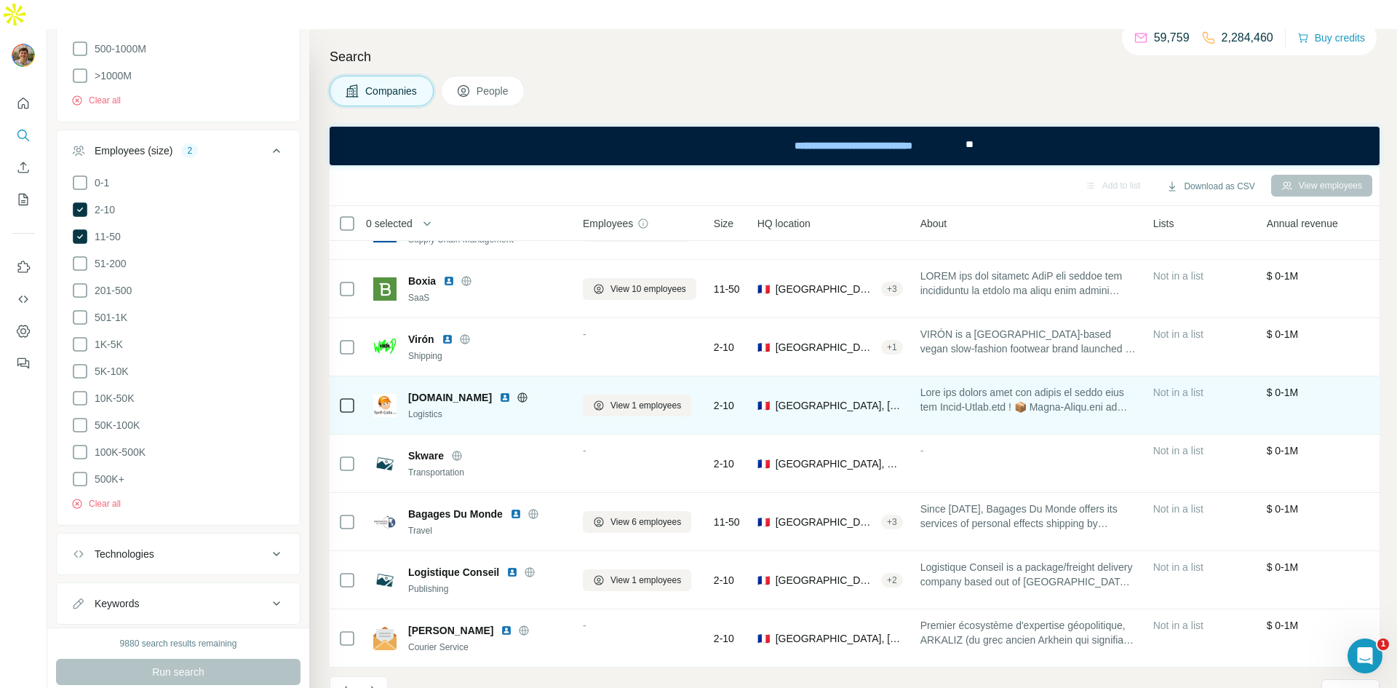
drag, startPoint x: 438, startPoint y: 369, endPoint x: 483, endPoint y: 368, distance: 45.1
click at [483, 390] on div "[DOMAIN_NAME]" at bounding box center [486, 397] width 157 height 15
click at [450, 390] on span "[DOMAIN_NAME]" at bounding box center [450, 397] width 84 height 15
click at [413, 390] on span "[DOMAIN_NAME]" at bounding box center [450, 397] width 84 height 15
drag, startPoint x: 407, startPoint y: 365, endPoint x: 482, endPoint y: 368, distance: 75.7
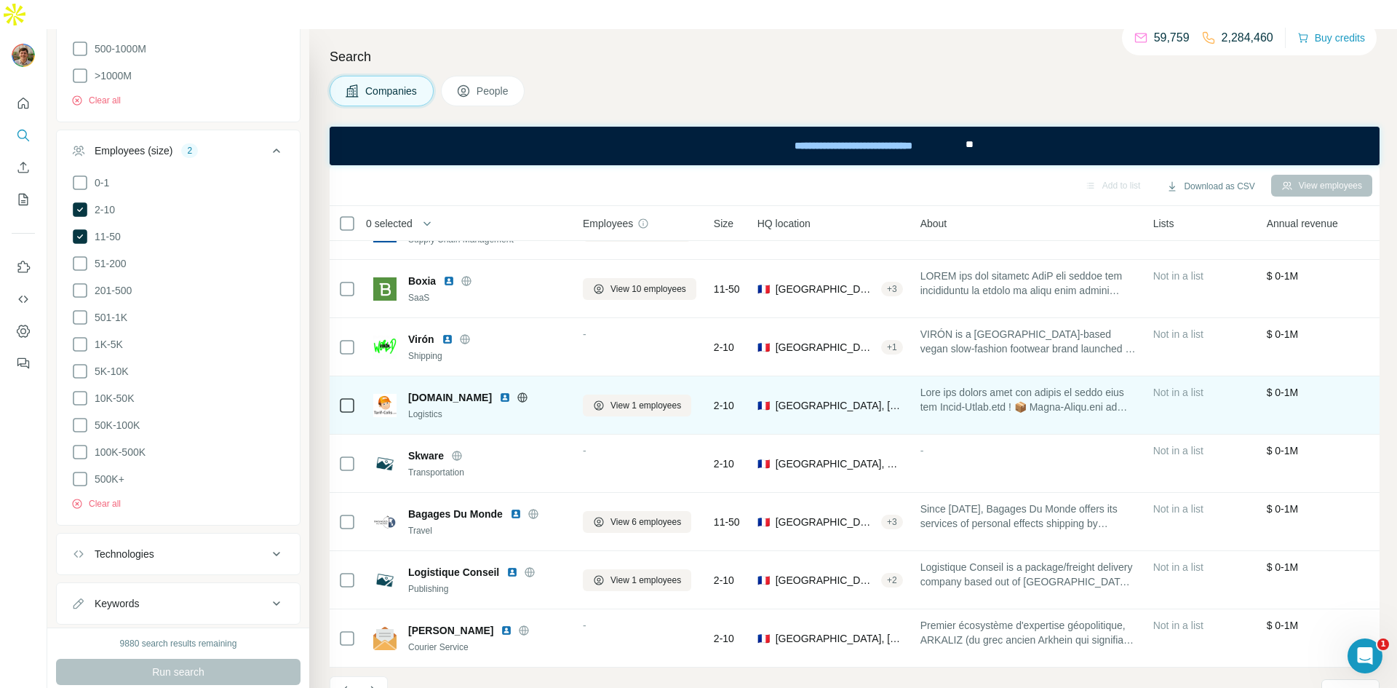
click at [482, 390] on div "[DOMAIN_NAME] Logistics" at bounding box center [469, 405] width 192 height 31
copy span "[DOMAIN_NAME]"
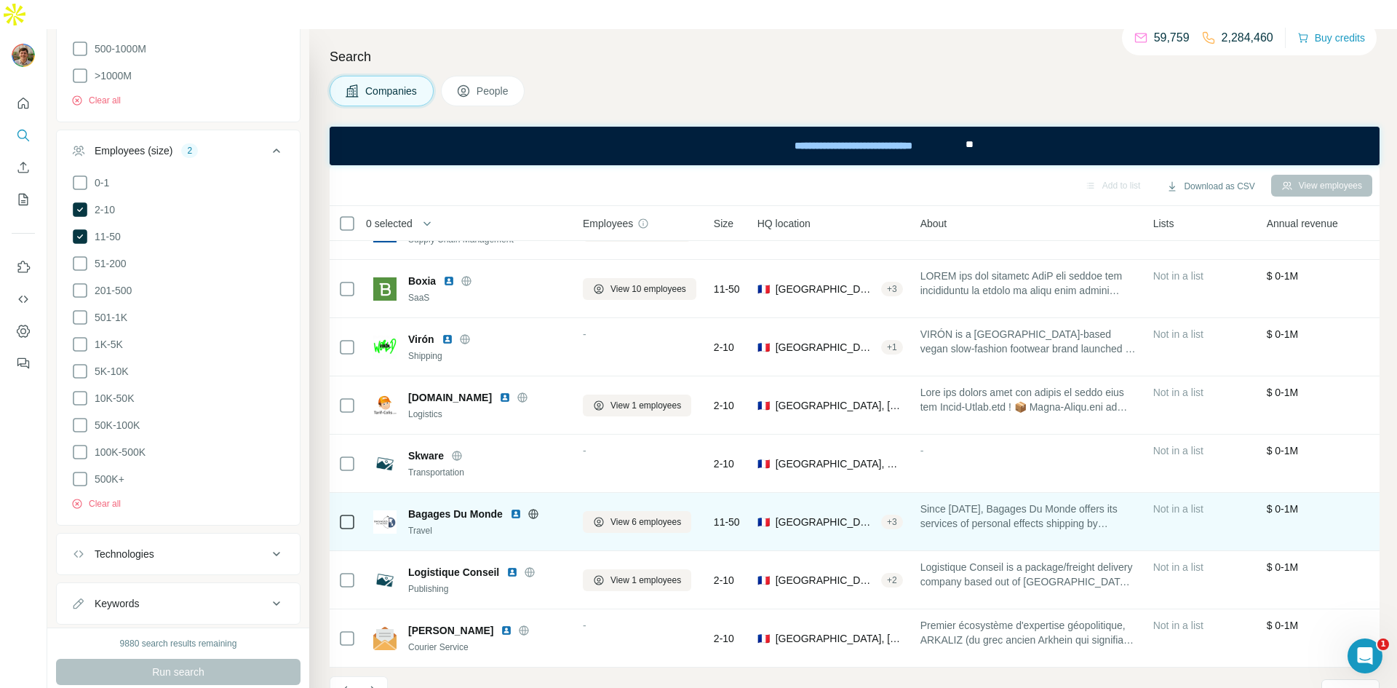
click at [535, 509] on icon at bounding box center [533, 513] width 4 height 9
click at [513, 508] on img at bounding box center [516, 514] width 12 height 12
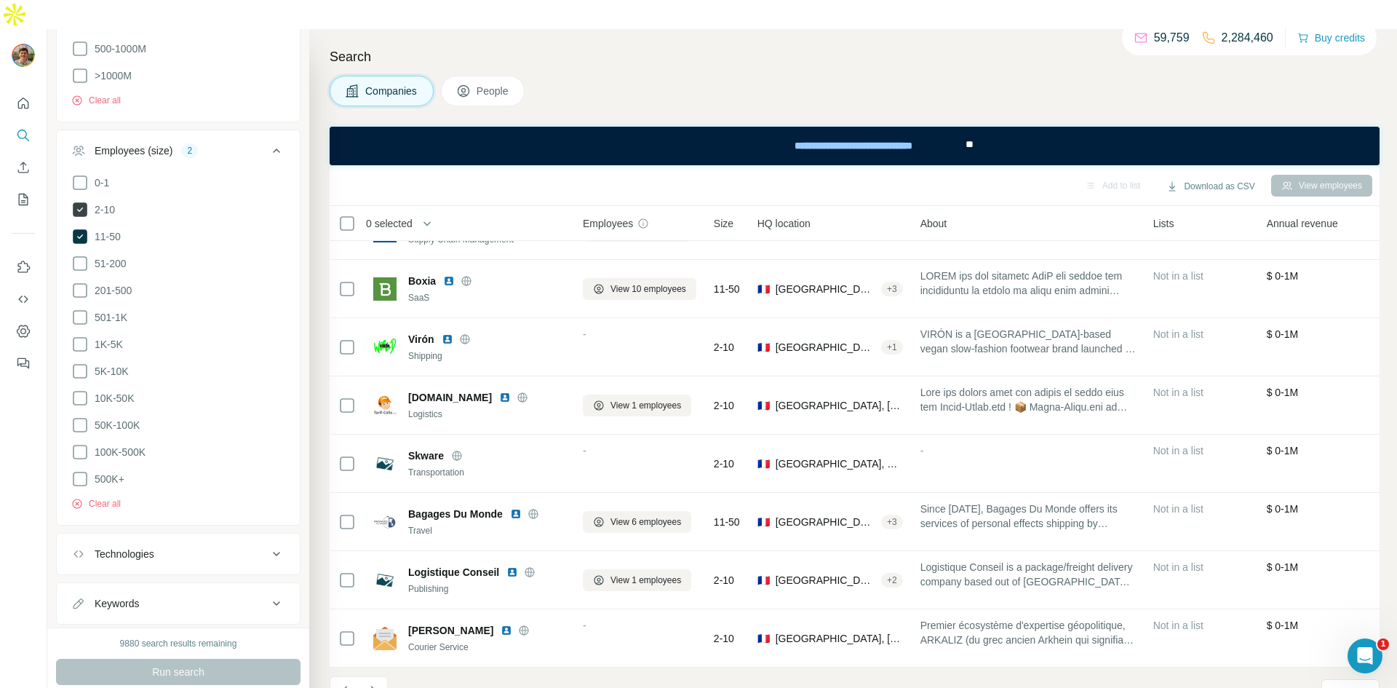
click at [79, 202] on icon at bounding box center [80, 209] width 15 height 15
click at [193, 664] on span "Run search" at bounding box center [178, 671] width 52 height 15
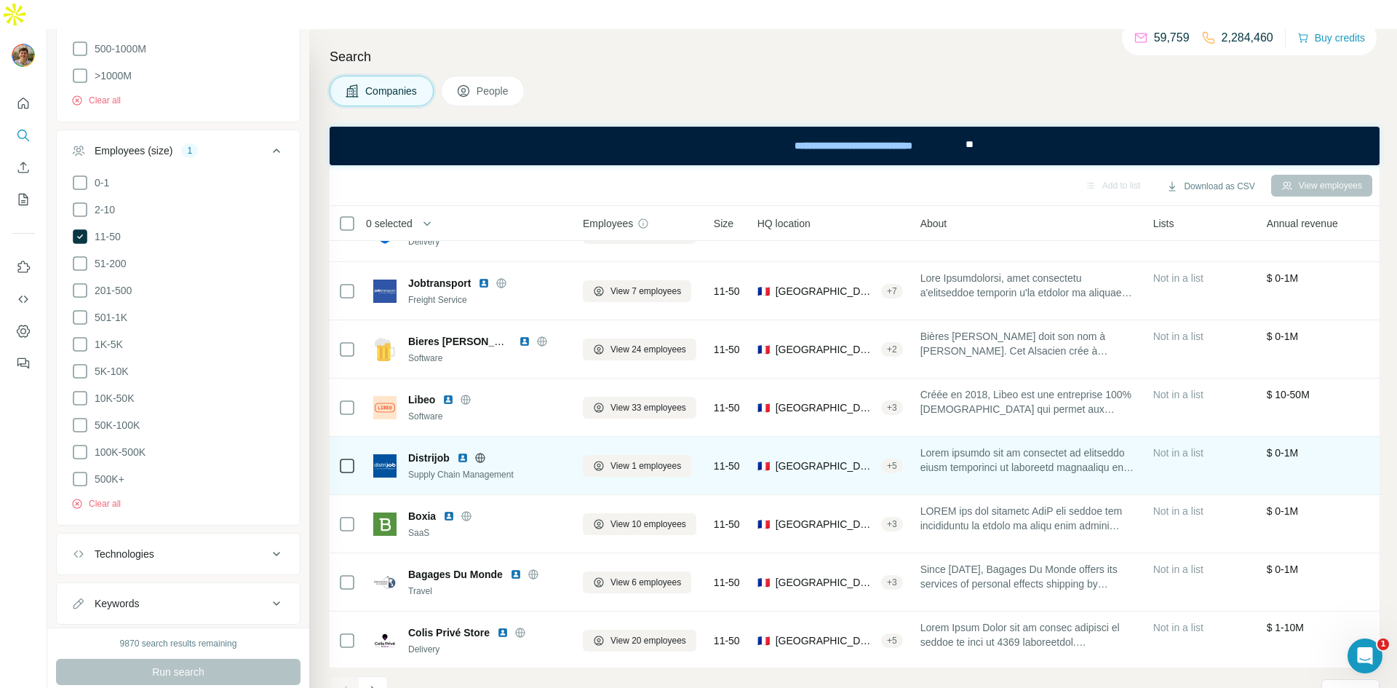
scroll to position [156, 0]
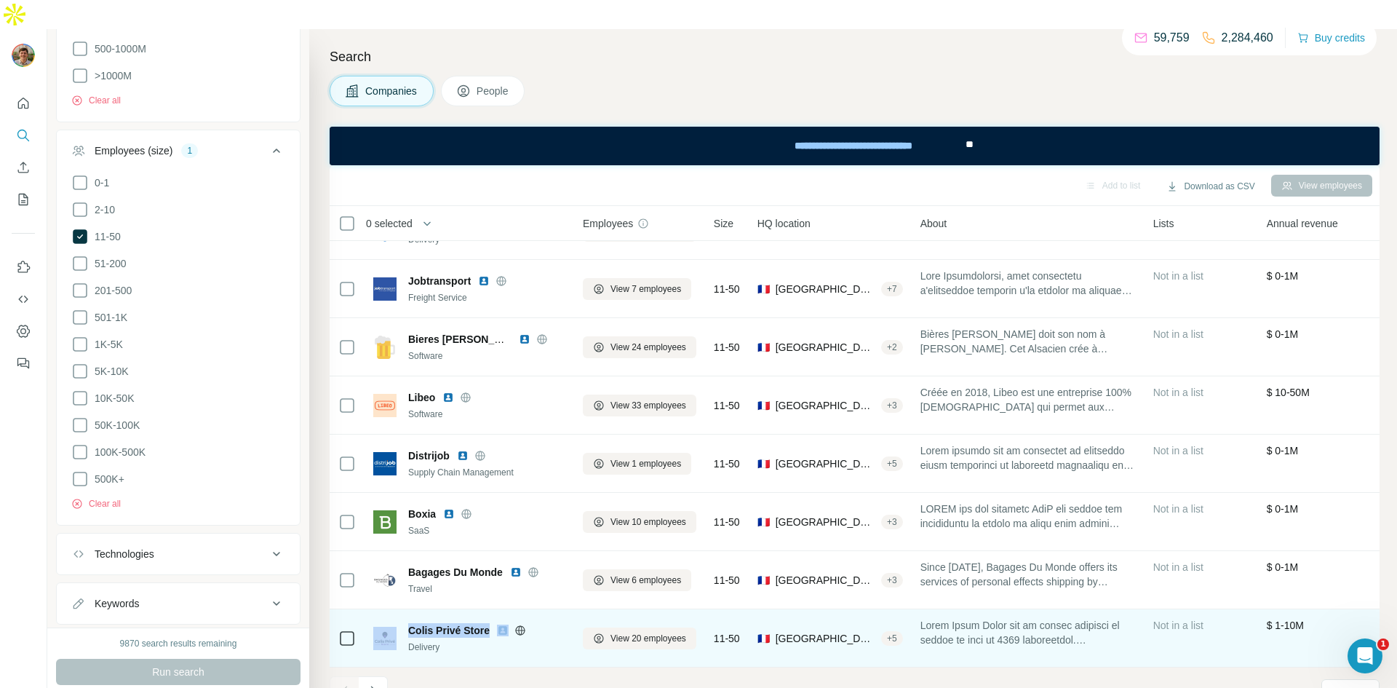
drag, startPoint x: 401, startPoint y: 603, endPoint x: 495, endPoint y: 597, distance: 94.1
click at [495, 623] on div "Colis Privé Store Delivery" at bounding box center [469, 638] width 192 height 31
copy div "Colis Privé Store"
click at [517, 629] on icon at bounding box center [520, 629] width 9 height 1
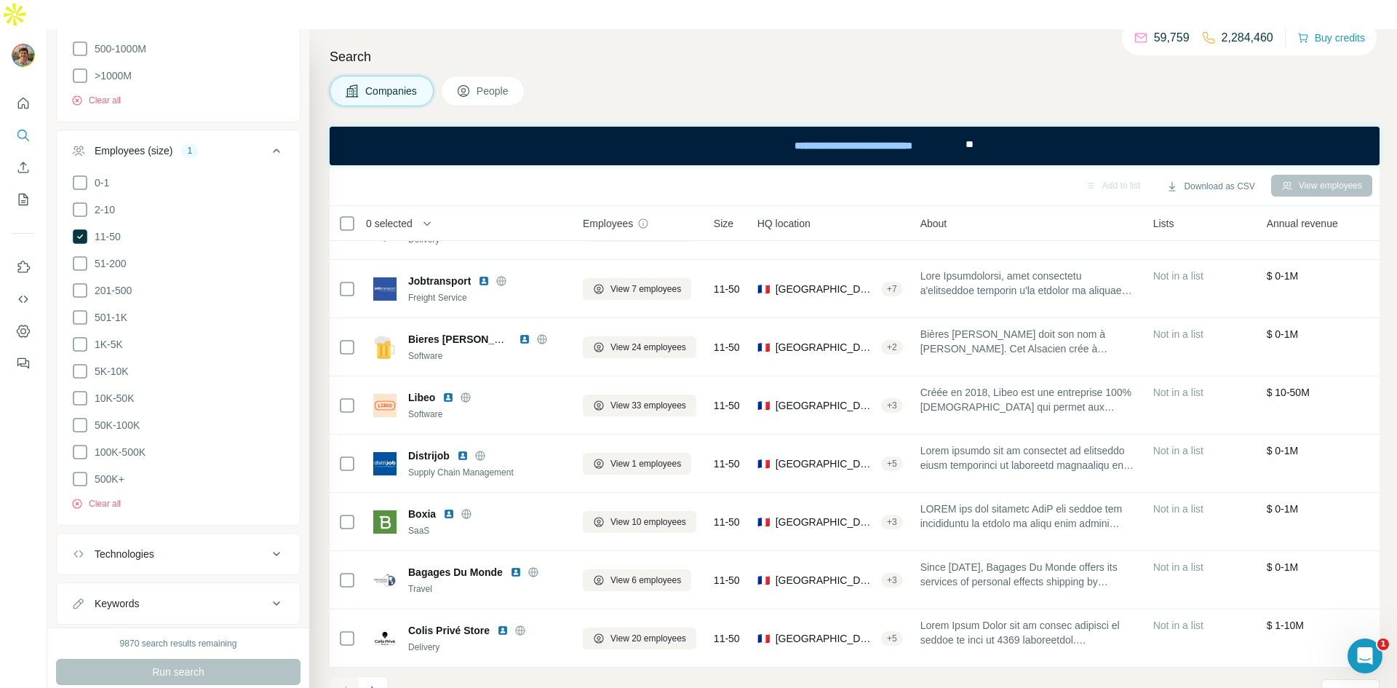
click at [366, 683] on icon "Navigate to next page" at bounding box center [373, 690] width 15 height 15
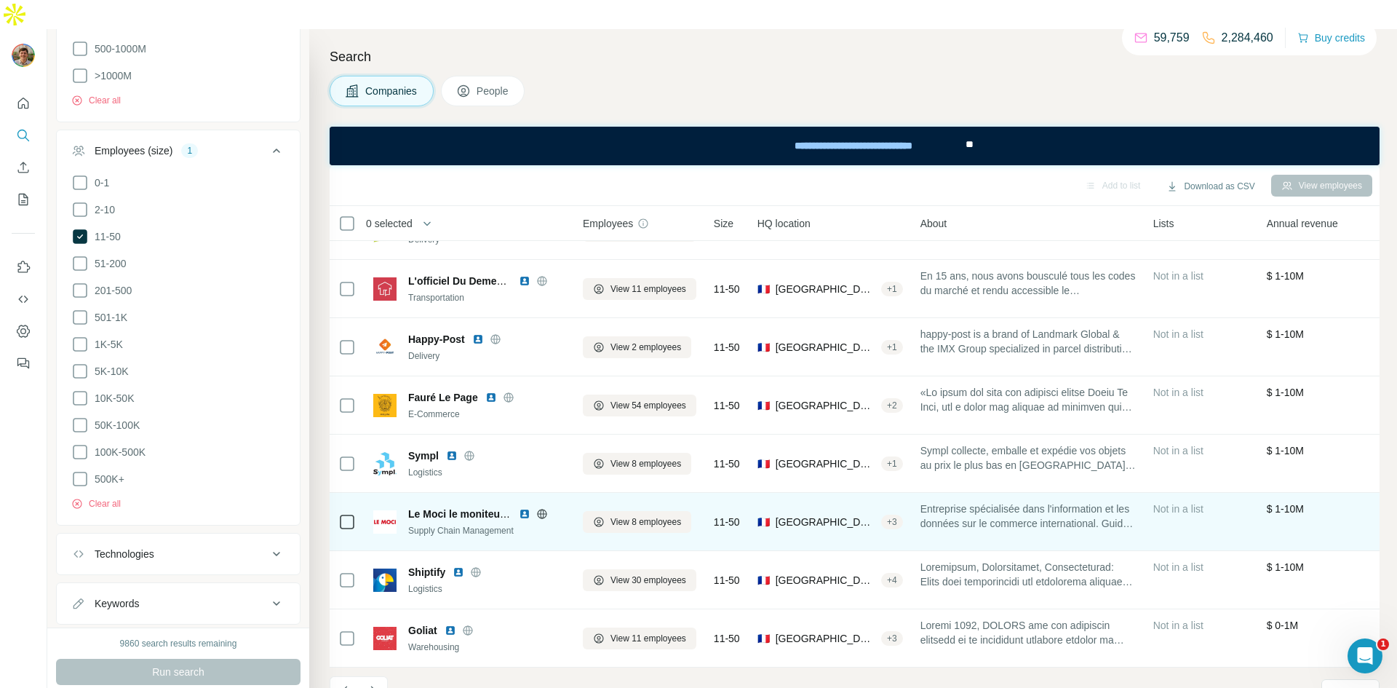
scroll to position [0, 0]
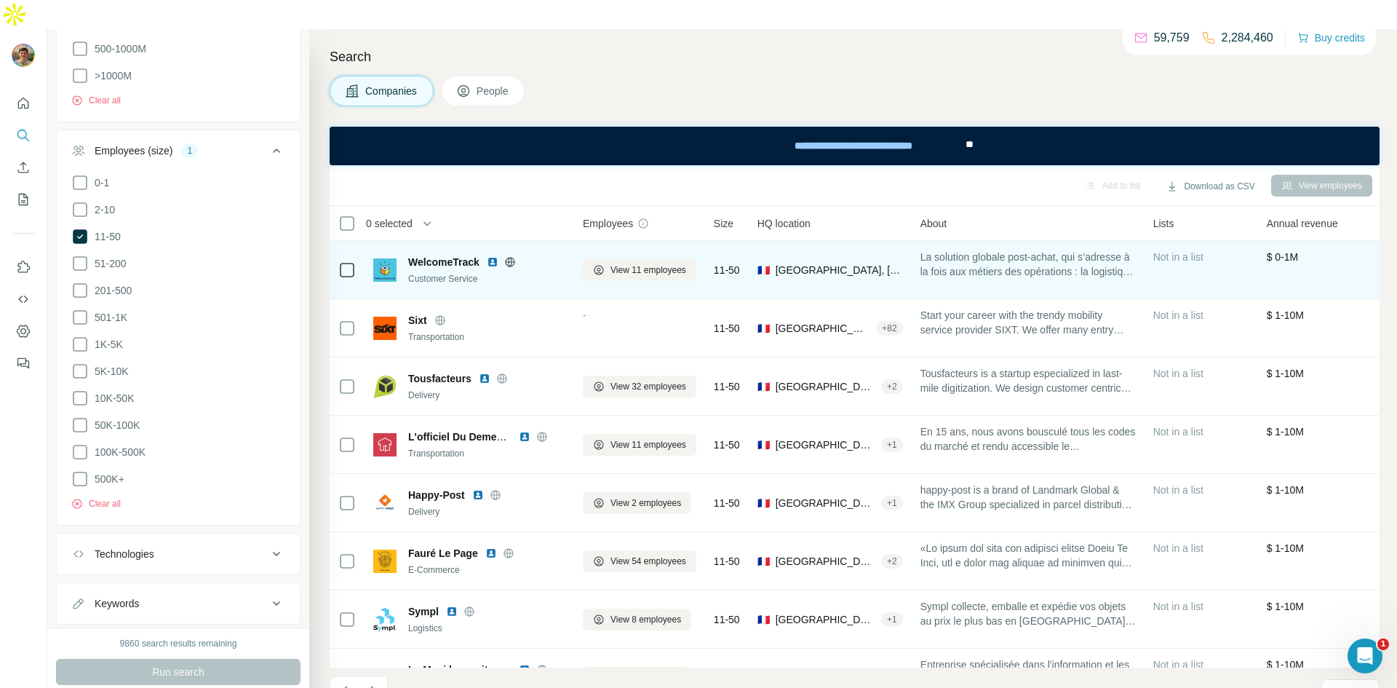
click at [508, 256] on icon at bounding box center [510, 262] width 12 height 12
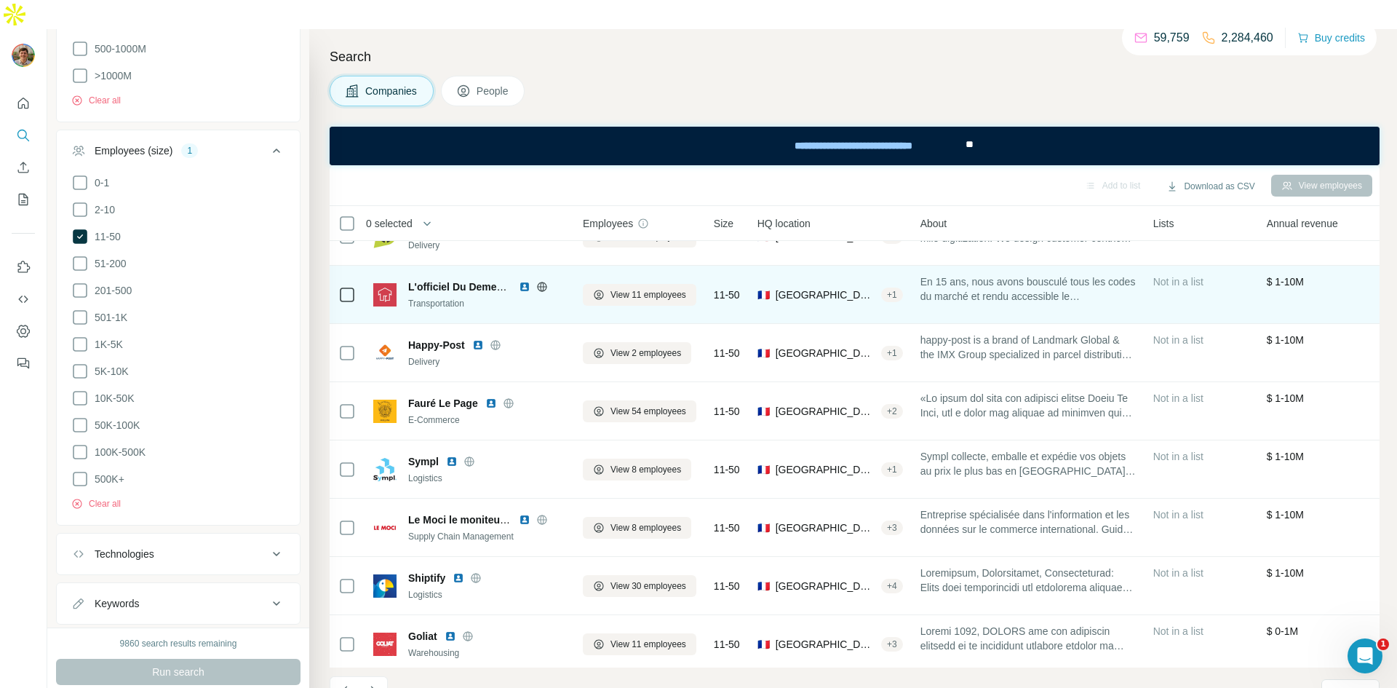
scroll to position [156, 0]
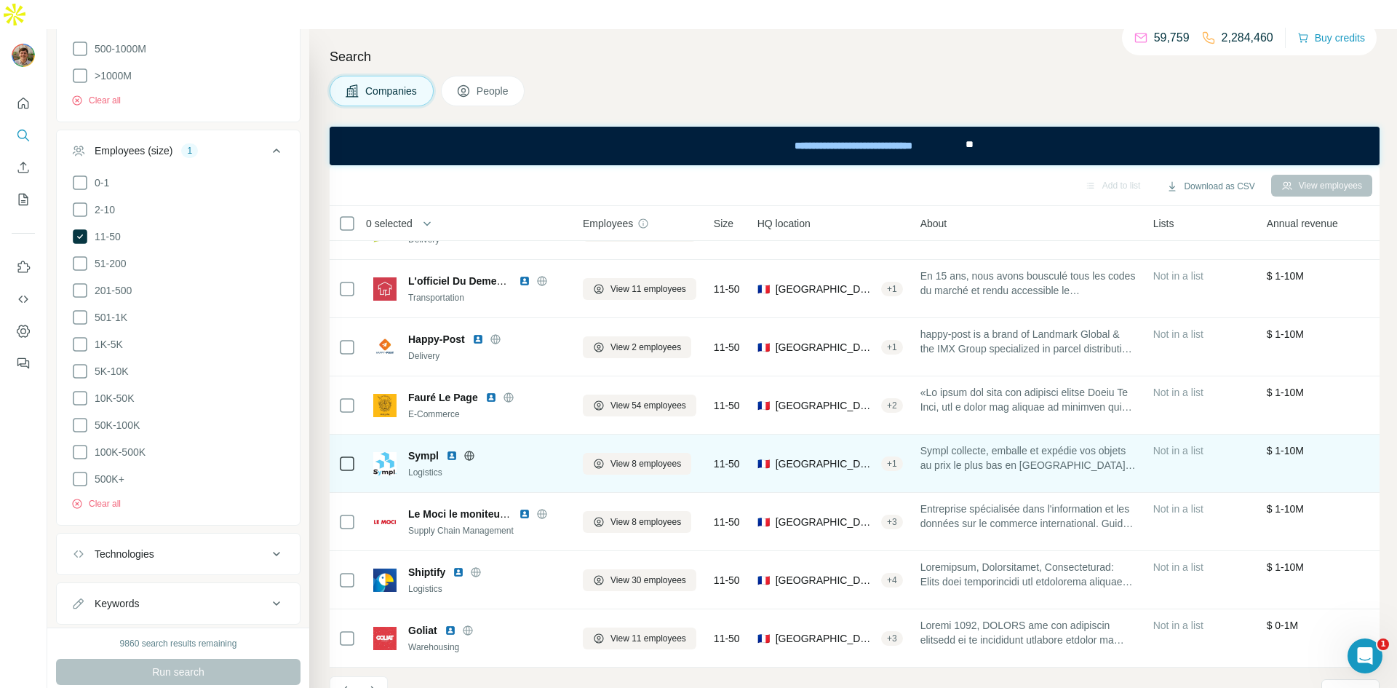
click at [461, 450] on div at bounding box center [469, 456] width 47 height 12
click at [465, 450] on icon at bounding box center [468, 454] width 9 height 9
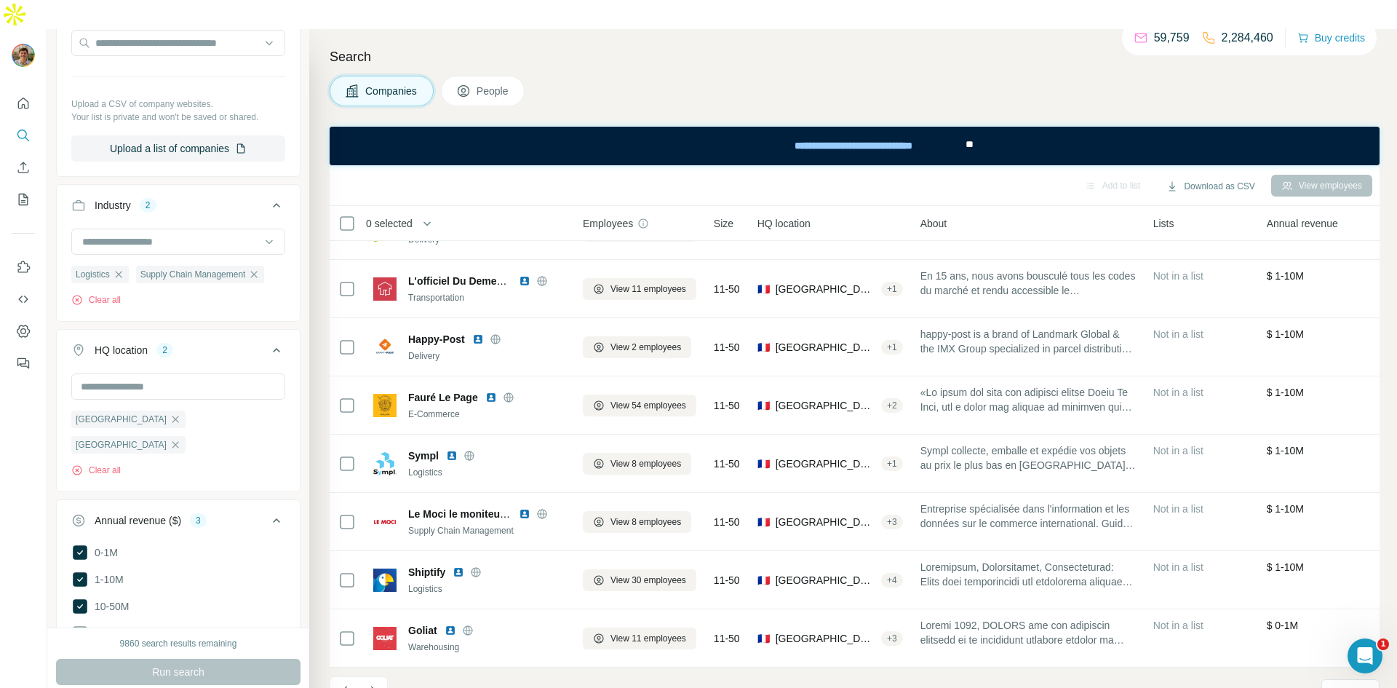
scroll to position [0, 0]
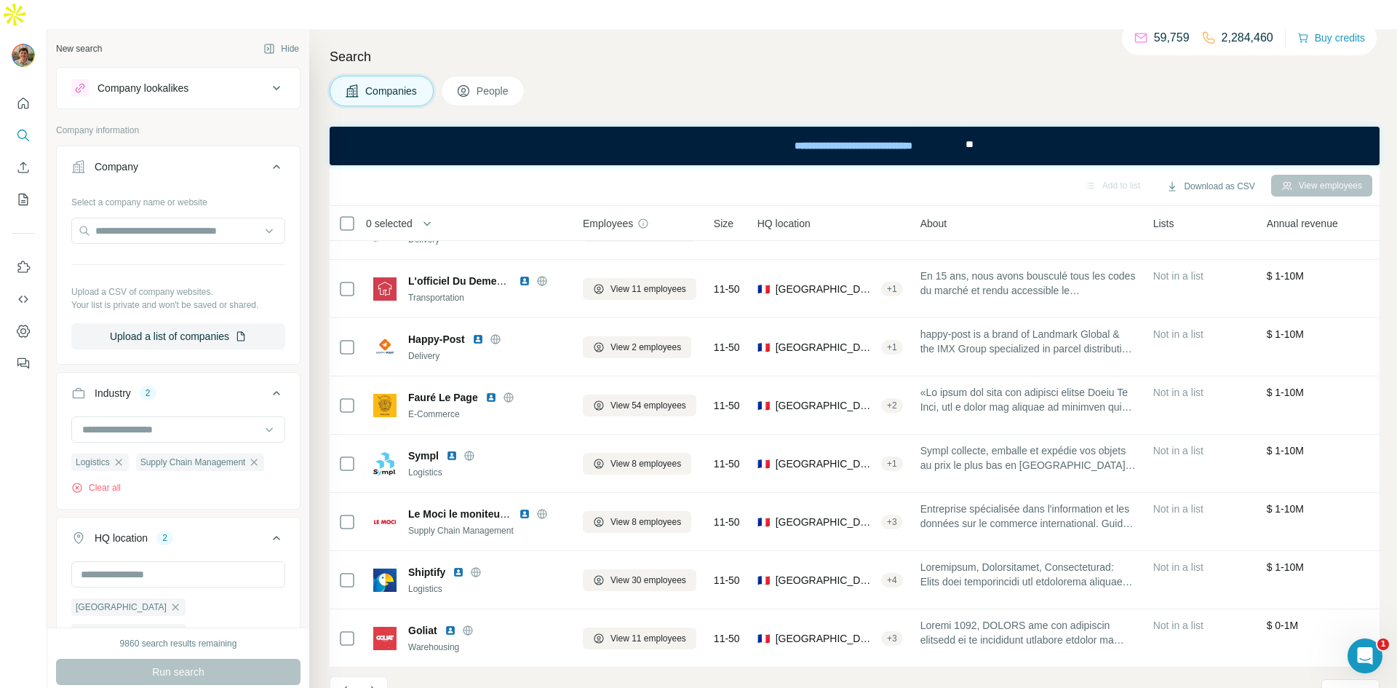
click at [257, 79] on div "Company lookalikes" at bounding box center [169, 87] width 196 height 17
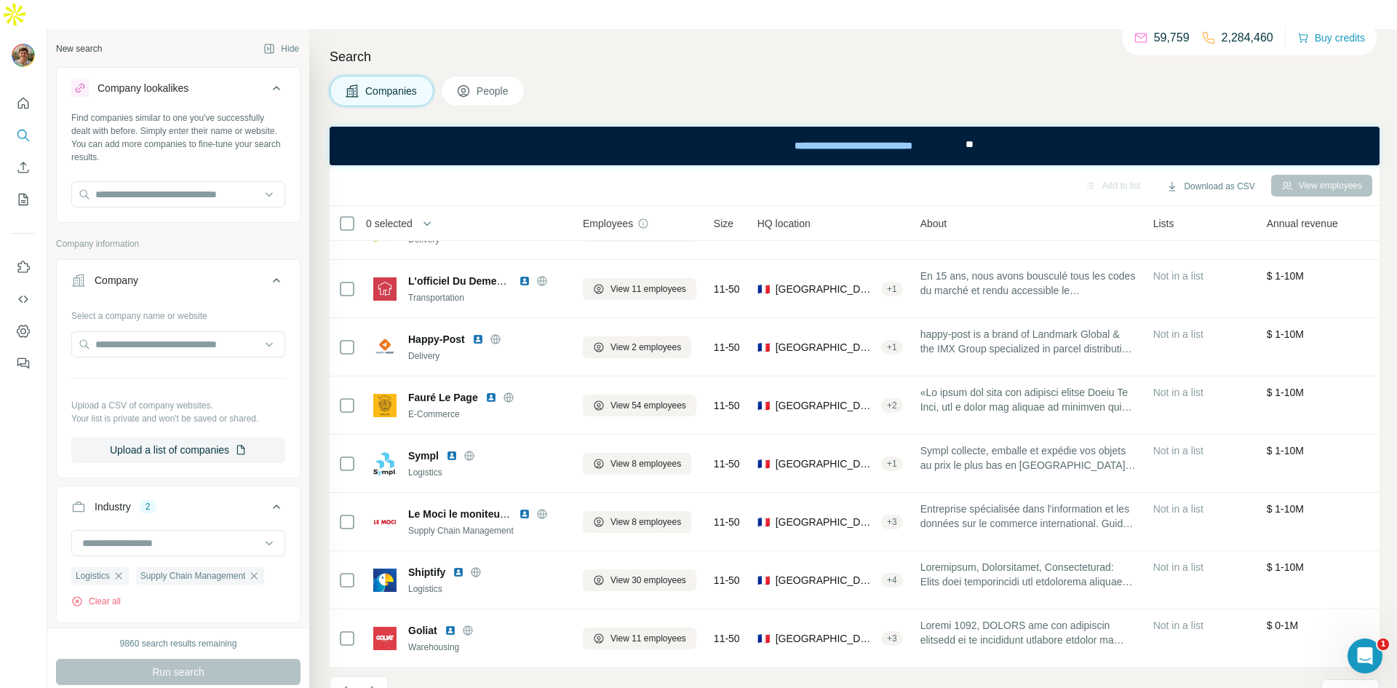
click at [392, 676] on div "11 - 20 of 1,734 results" at bounding box center [421, 692] width 183 height 32
click at [389, 676] on div "11 - 20 of 1,734 results" at bounding box center [421, 692] width 183 height 32
click at [384, 676] on button "Navigate to next page" at bounding box center [373, 690] width 29 height 29
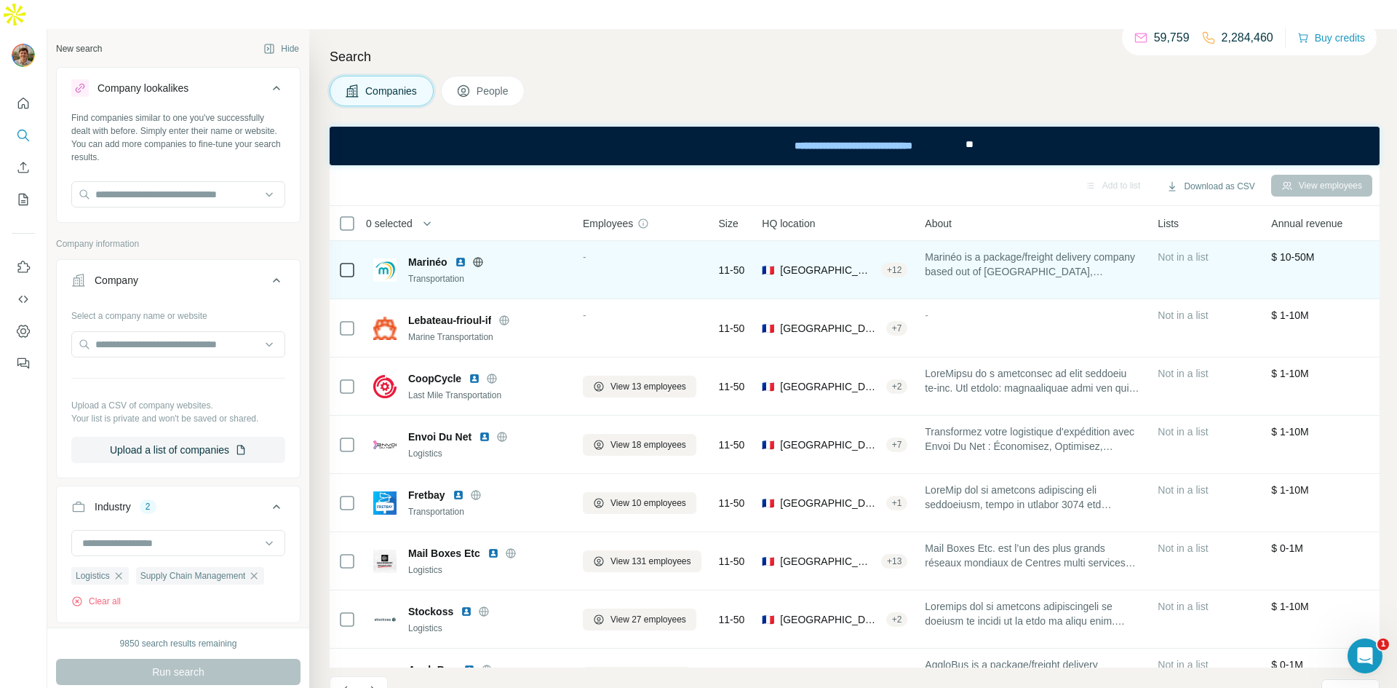
click at [475, 257] on icon at bounding box center [477, 261] width 9 height 9
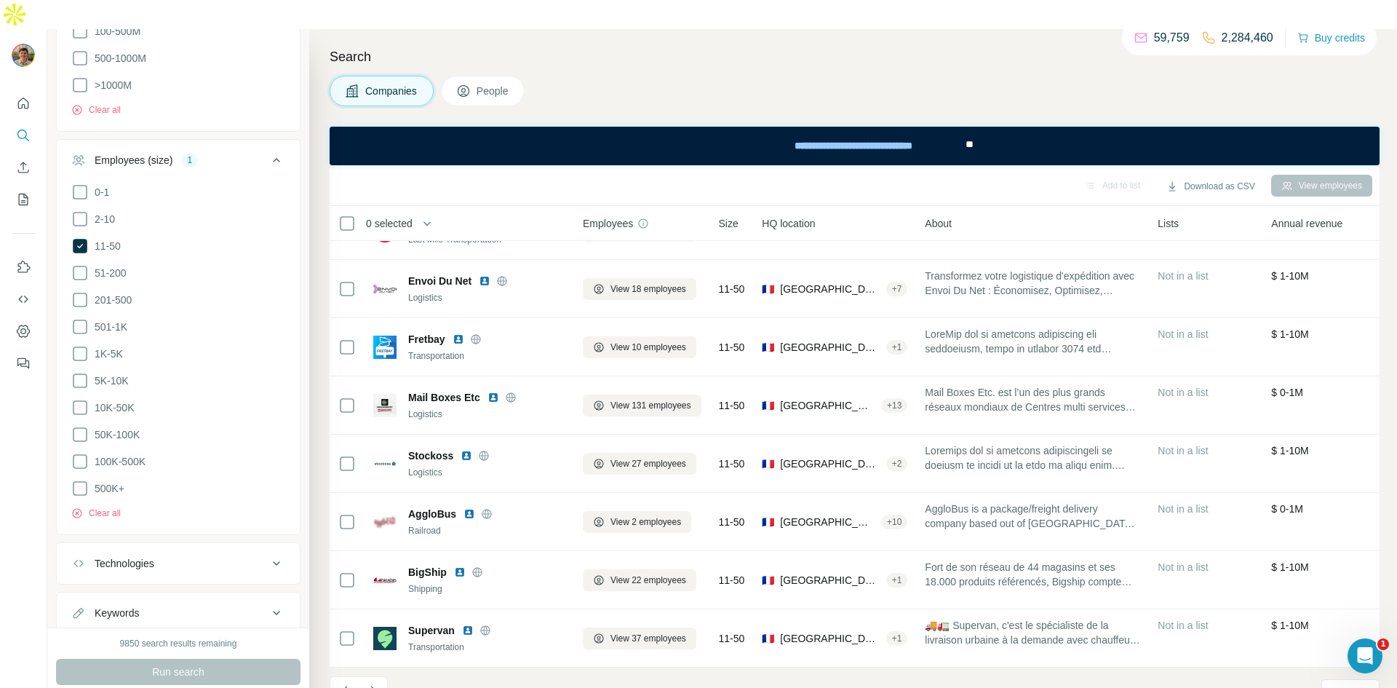
scroll to position [939, 0]
click at [191, 546] on div "Technologies" at bounding box center [169, 553] width 196 height 15
click at [188, 577] on input "text" at bounding box center [178, 590] width 214 height 26
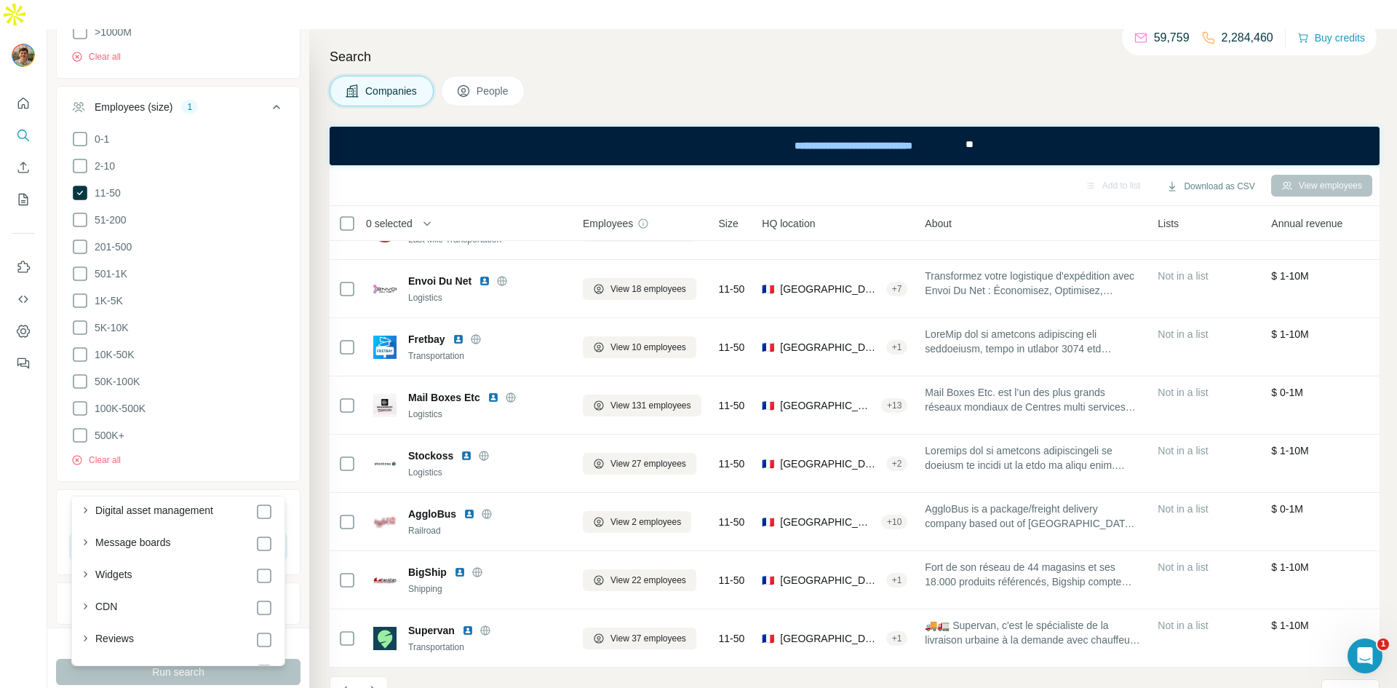
scroll to position [904, 0]
click at [266, 426] on li "500K+" at bounding box center [178, 435] width 214 height 18
click at [212, 586] on button "Keywords" at bounding box center [178, 603] width 243 height 35
click at [178, 626] on input "text" at bounding box center [163, 639] width 185 height 26
type input "****"
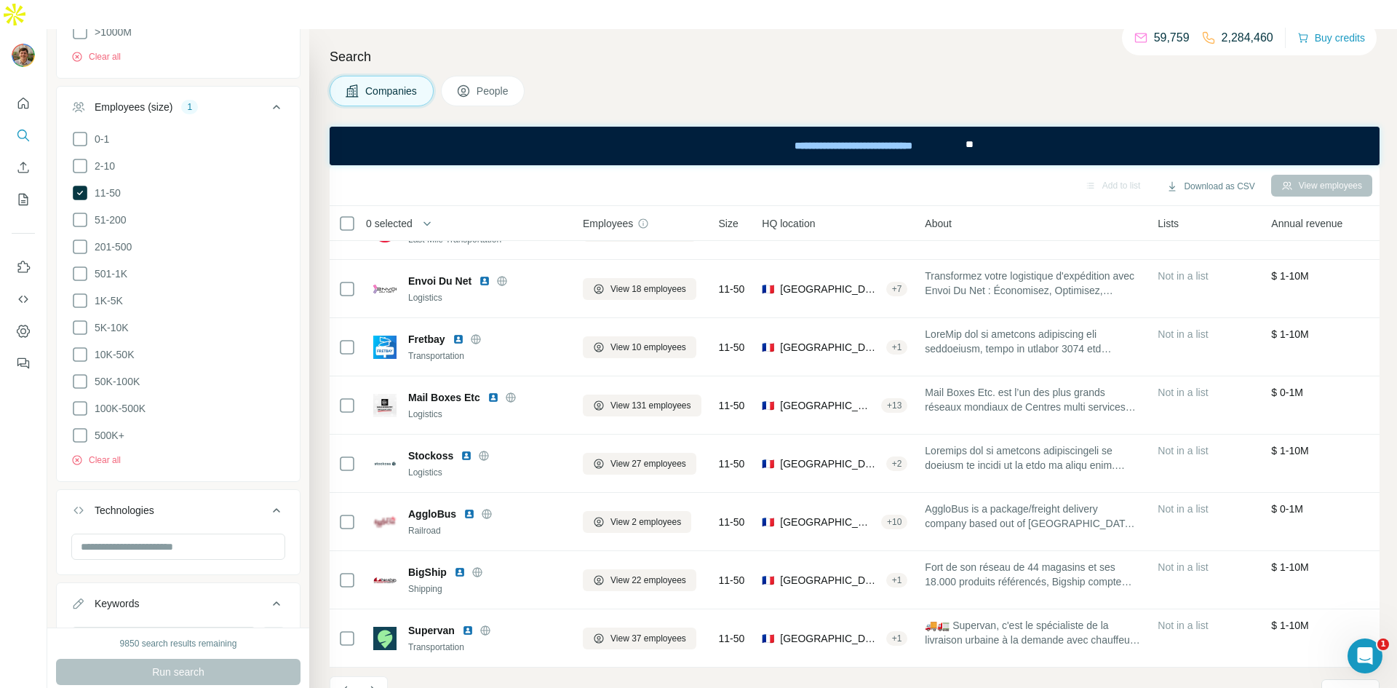
click at [233, 637] on div "9850 search results remaining" at bounding box center [178, 643] width 117 height 13
click at [274, 635] on icon "button" at bounding box center [273, 639] width 11 height 9
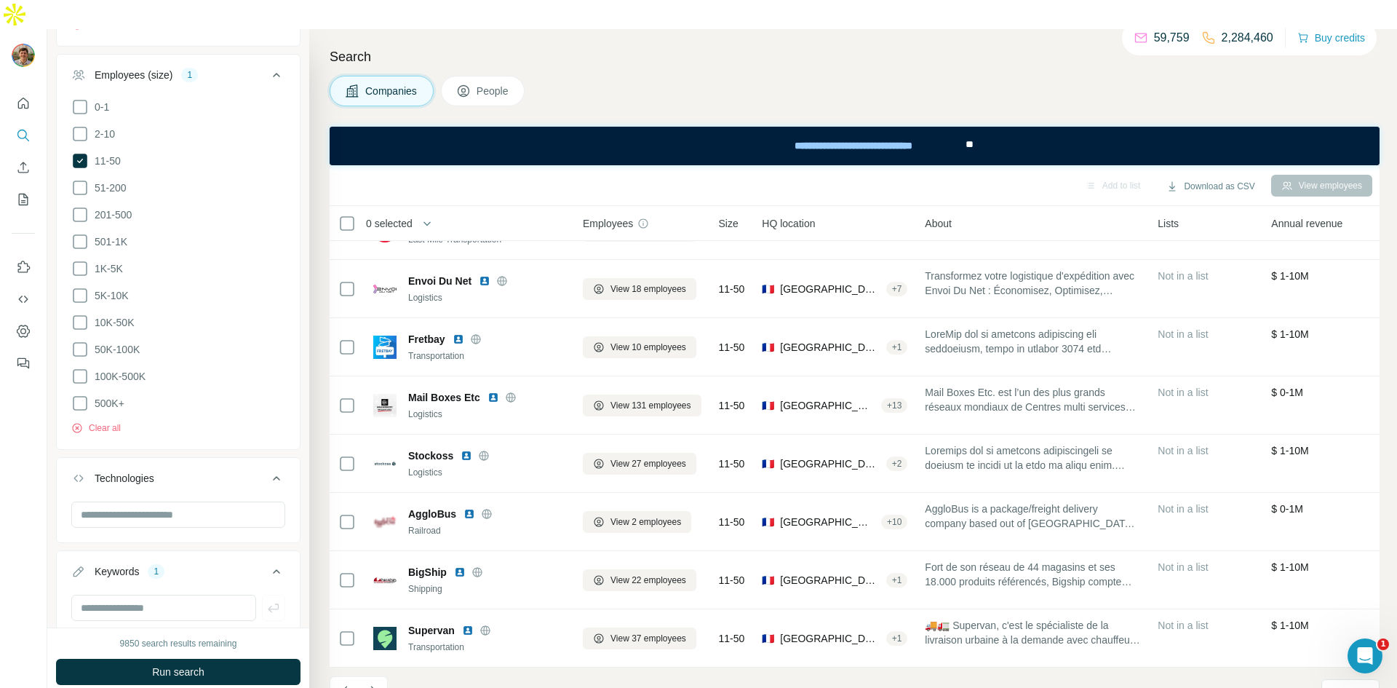
scroll to position [1079, 0]
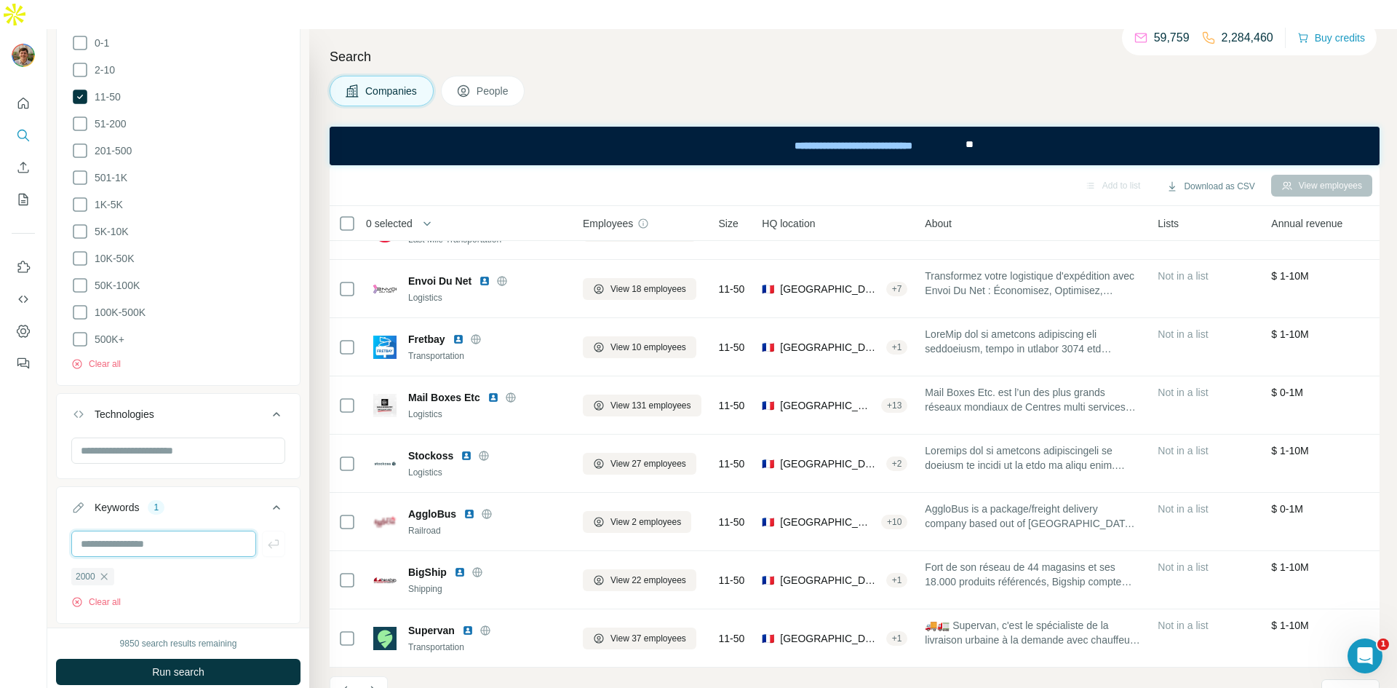
click at [164, 530] on input "text" at bounding box center [163, 543] width 185 height 26
click at [175, 664] on span "Run search" at bounding box center [178, 671] width 52 height 15
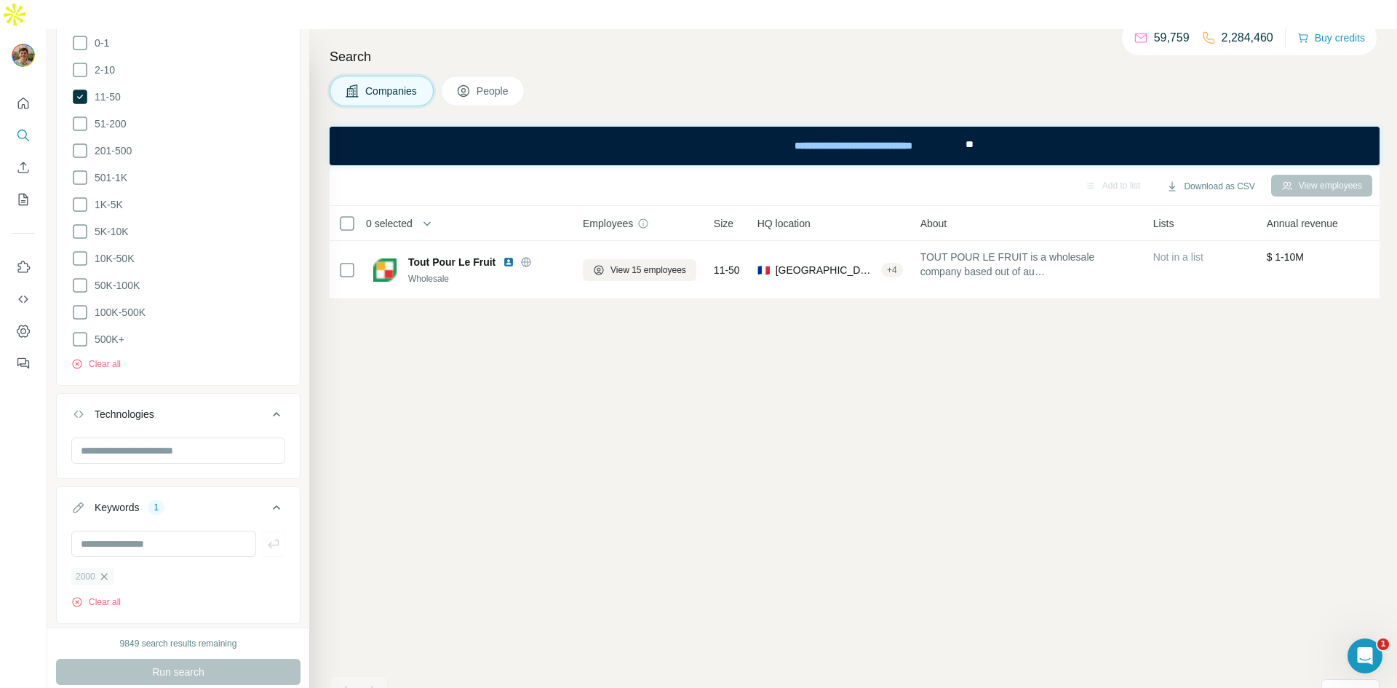
click at [104, 573] on icon "button" at bounding box center [103, 576] width 7 height 7
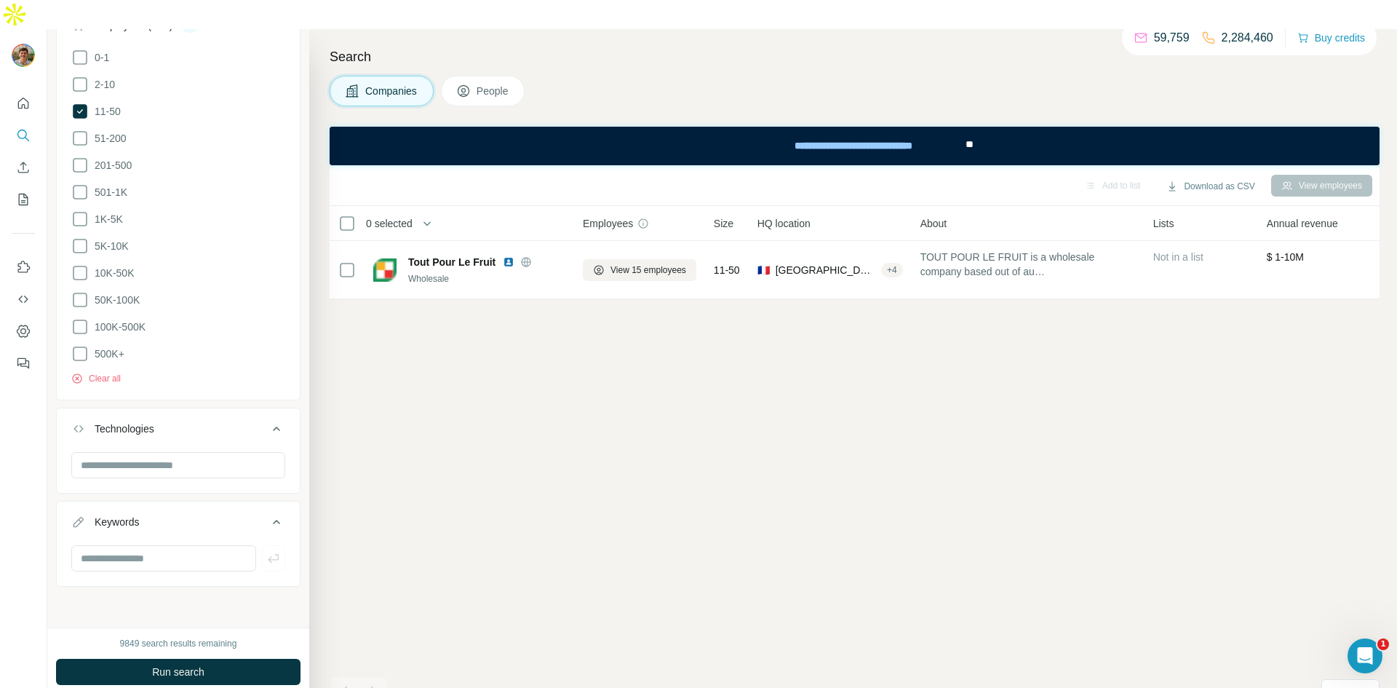
scroll to position [1027, 0]
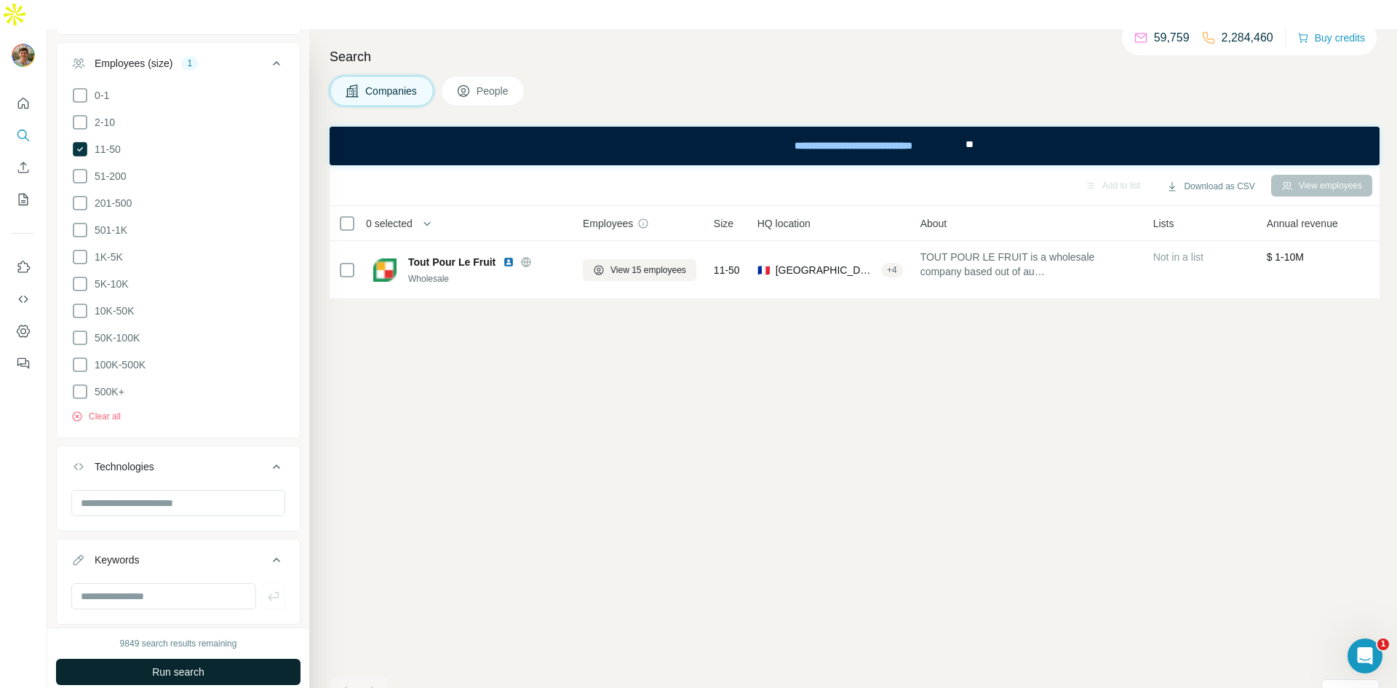
click at [170, 664] on span "Run search" at bounding box center [178, 671] width 52 height 15
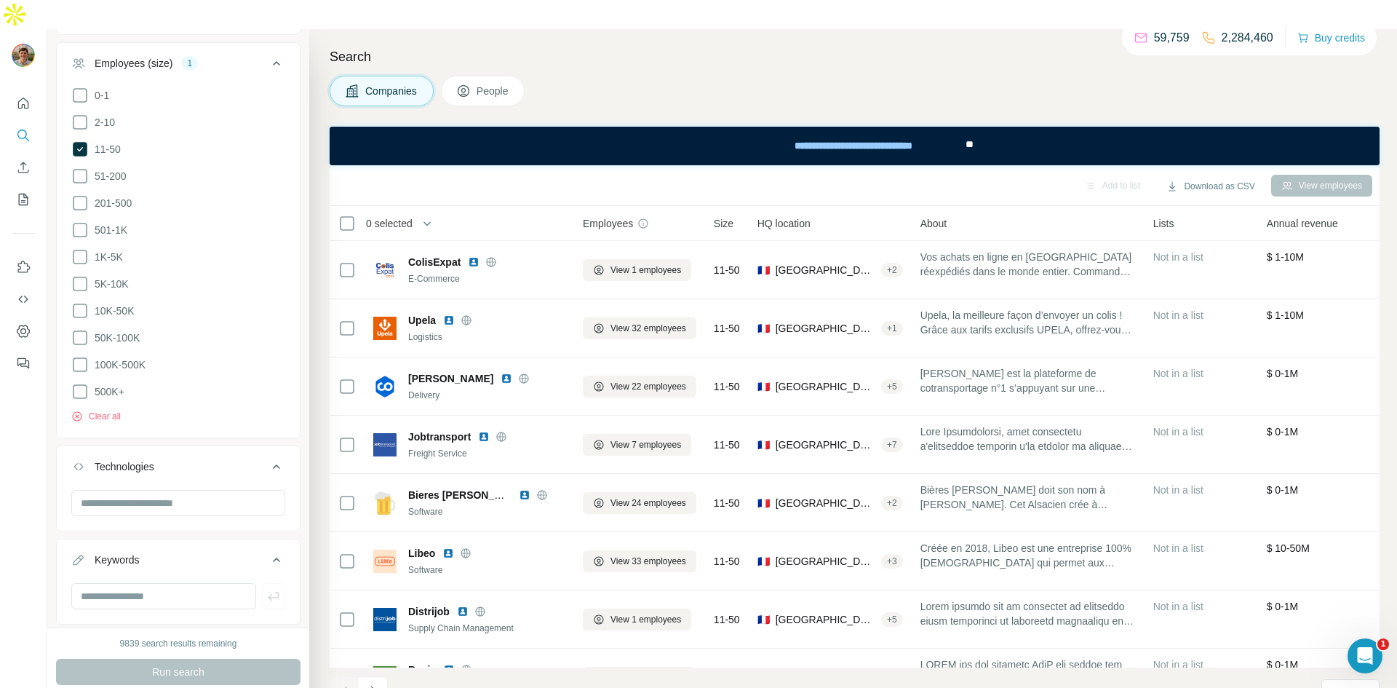
click at [399, 676] on div "1 - 10 of 1,734 results" at bounding box center [450, 692] width 113 height 32
click at [380, 676] on button "Navigate to next page" at bounding box center [373, 690] width 29 height 29
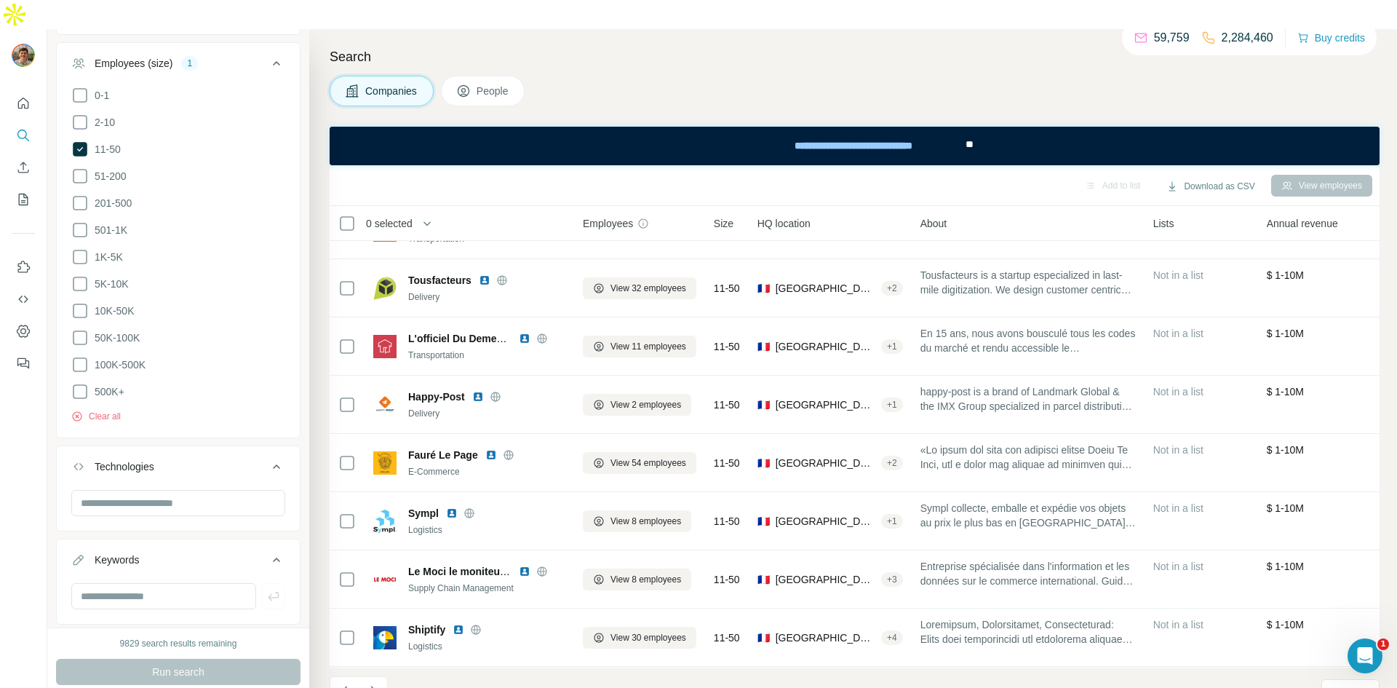
scroll to position [156, 0]
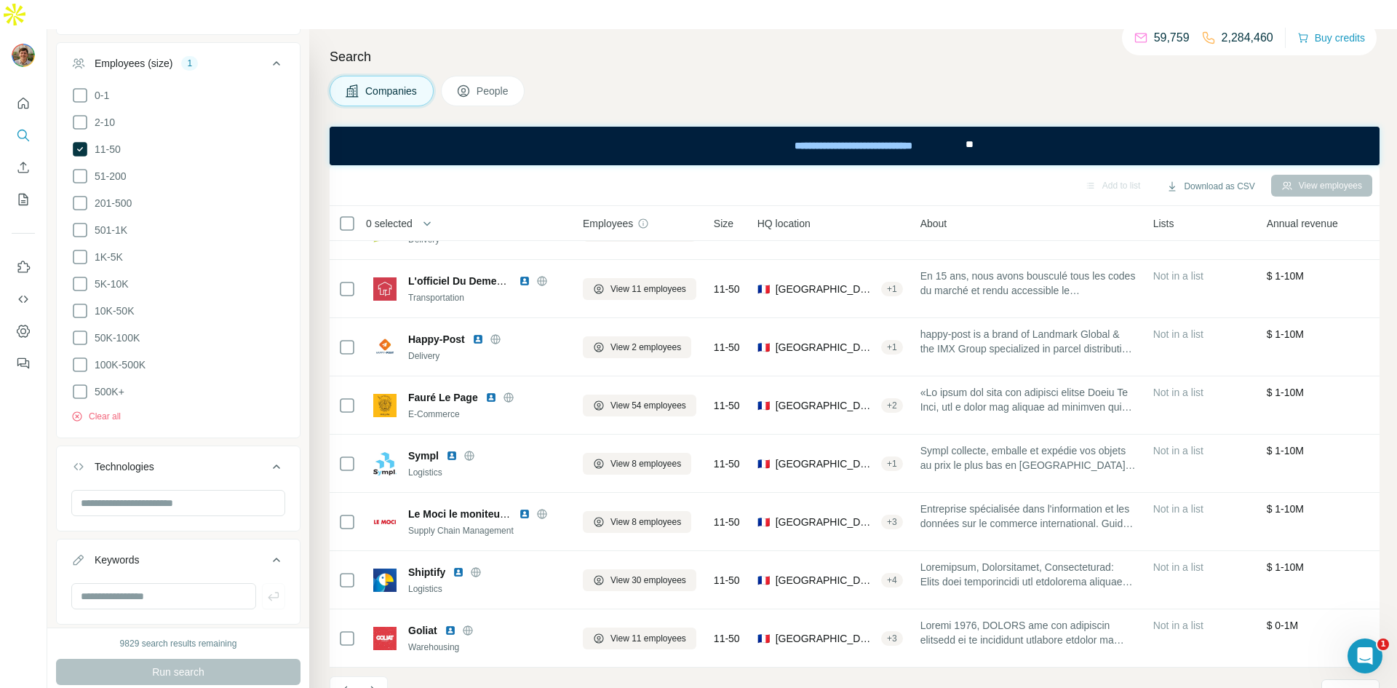
click at [389, 676] on div "11 - 20 of 1,734 results" at bounding box center [421, 692] width 183 height 32
click at [383, 676] on button "Navigate to next page" at bounding box center [373, 690] width 29 height 29
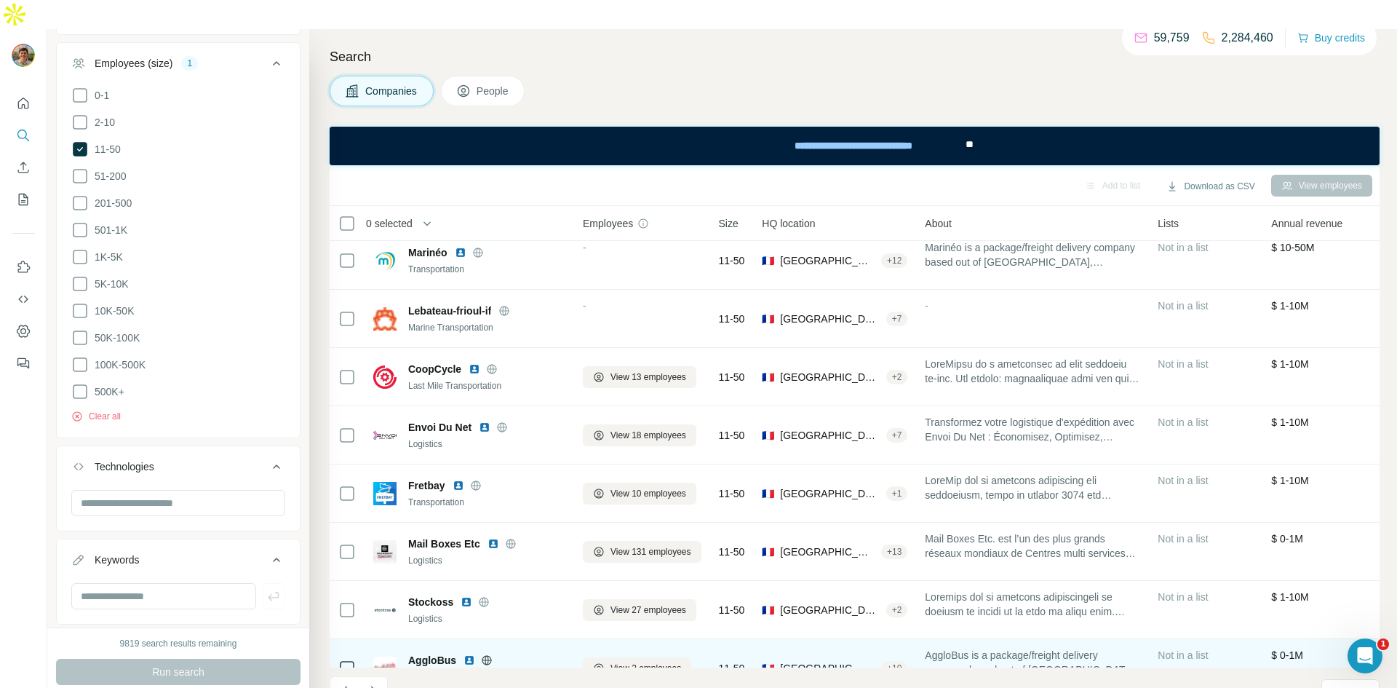
scroll to position [0, 0]
